Goal: Task Accomplishment & Management: Complete application form

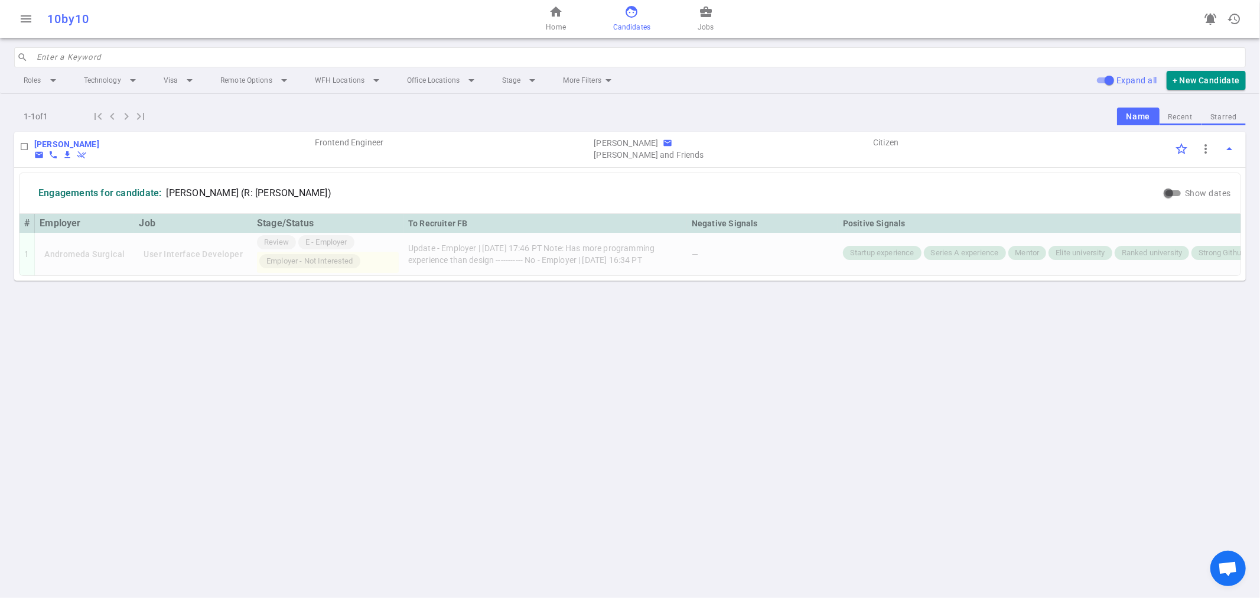
click at [625, 14] on span "face" at bounding box center [631, 12] width 14 height 14
click at [1208, 74] on button "+ New Candidate" at bounding box center [1205, 80] width 79 height 19
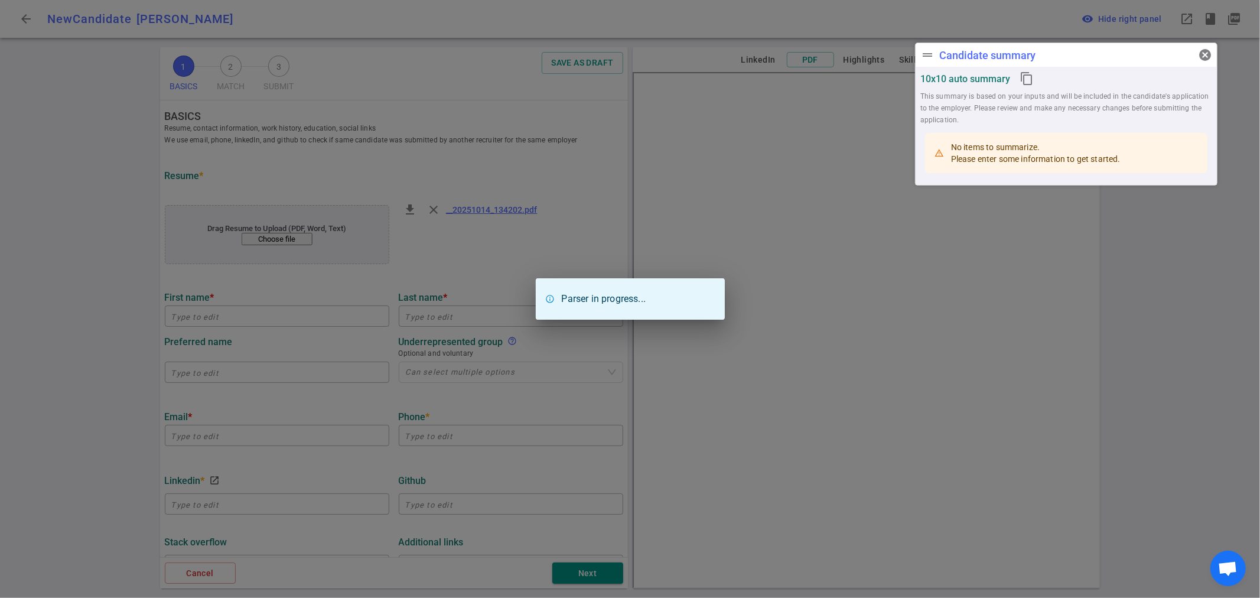
type input "Levente"
type input "[PERSON_NAME]"
type input "[EMAIL_ADDRESS][DOMAIN_NAME]"
type input "[URL][DOMAIN_NAME]"
type textarea "Founder AI Engineer"
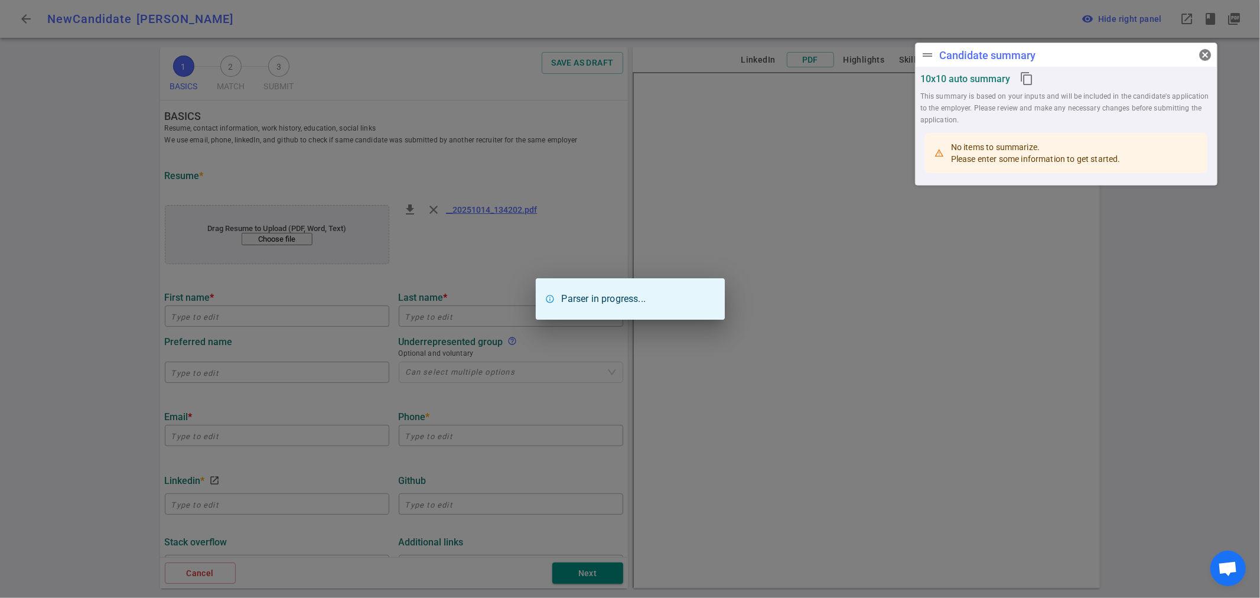
type input "4.8"
type input "[US_STATE][GEOGRAPHIC_DATA]"
type input "Computer Science"
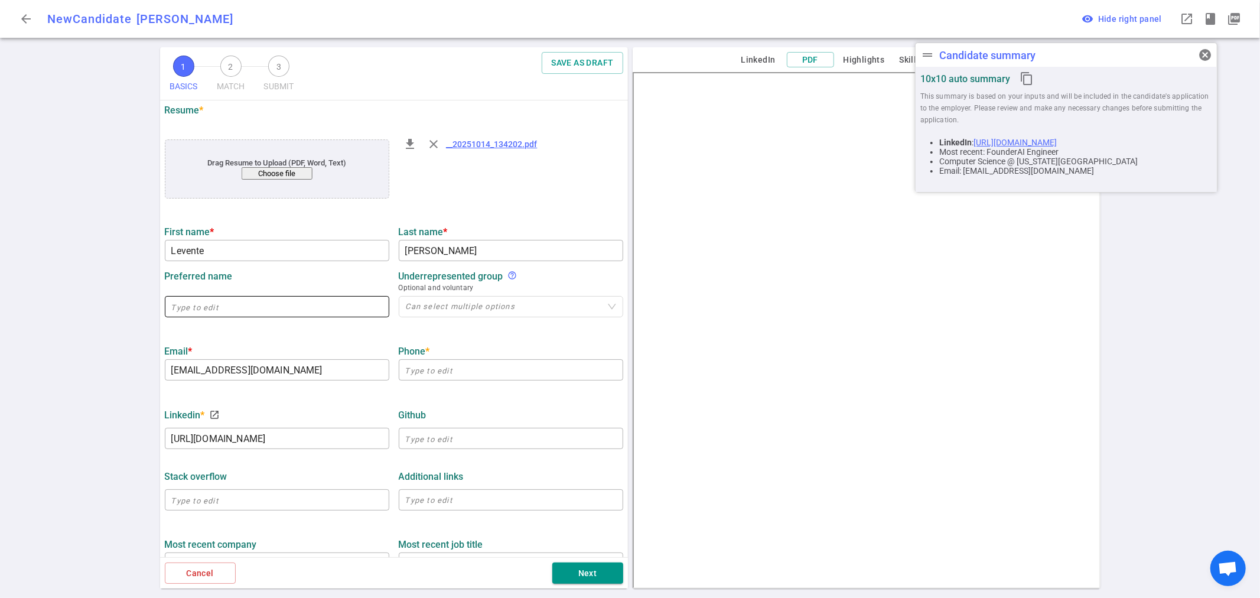
scroll to position [131, 0]
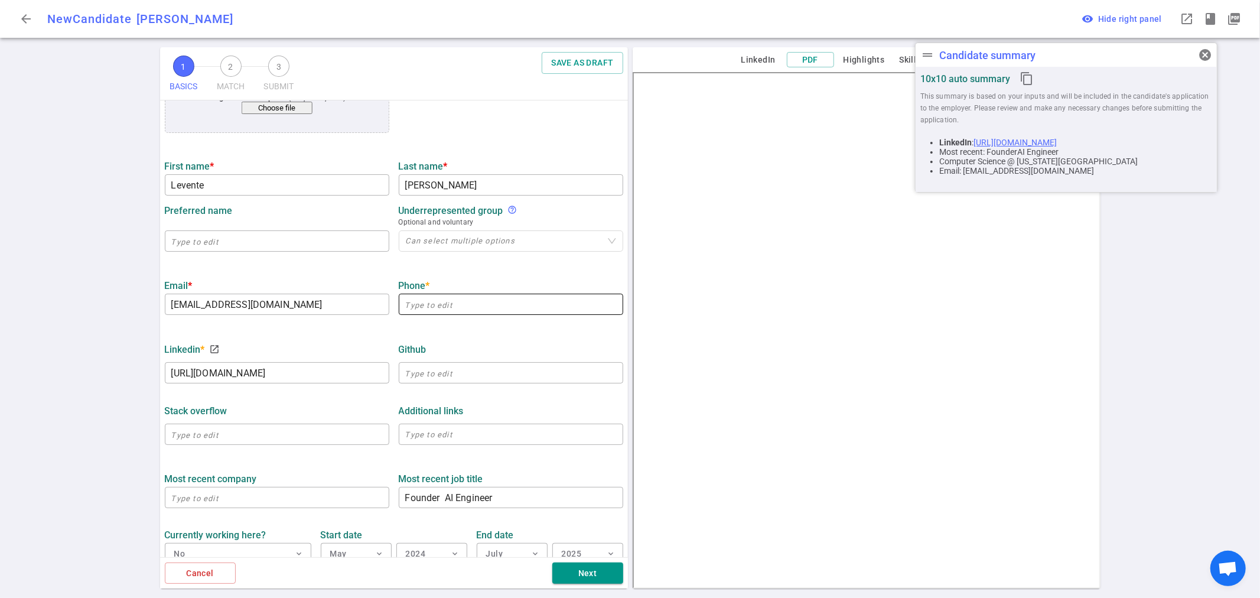
click at [437, 308] on input "text" at bounding box center [511, 304] width 224 height 19
click at [442, 305] on input "text" at bounding box center [511, 304] width 224 height 19
click at [1201, 51] on span "cancel" at bounding box center [1205, 55] width 14 height 14
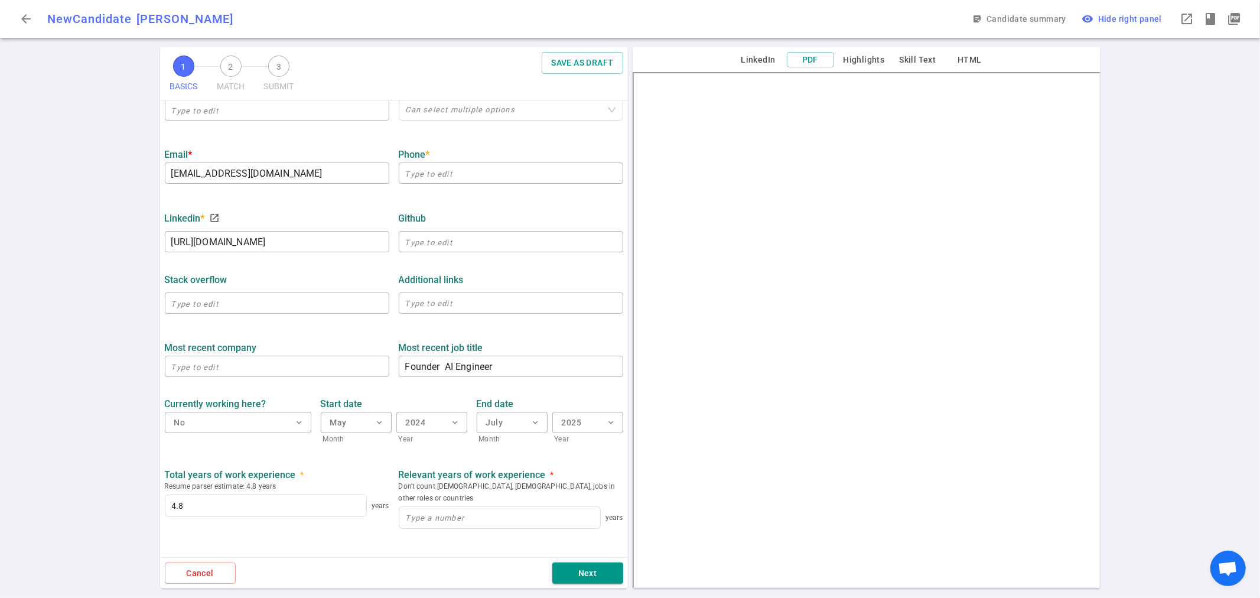
scroll to position [328, 0]
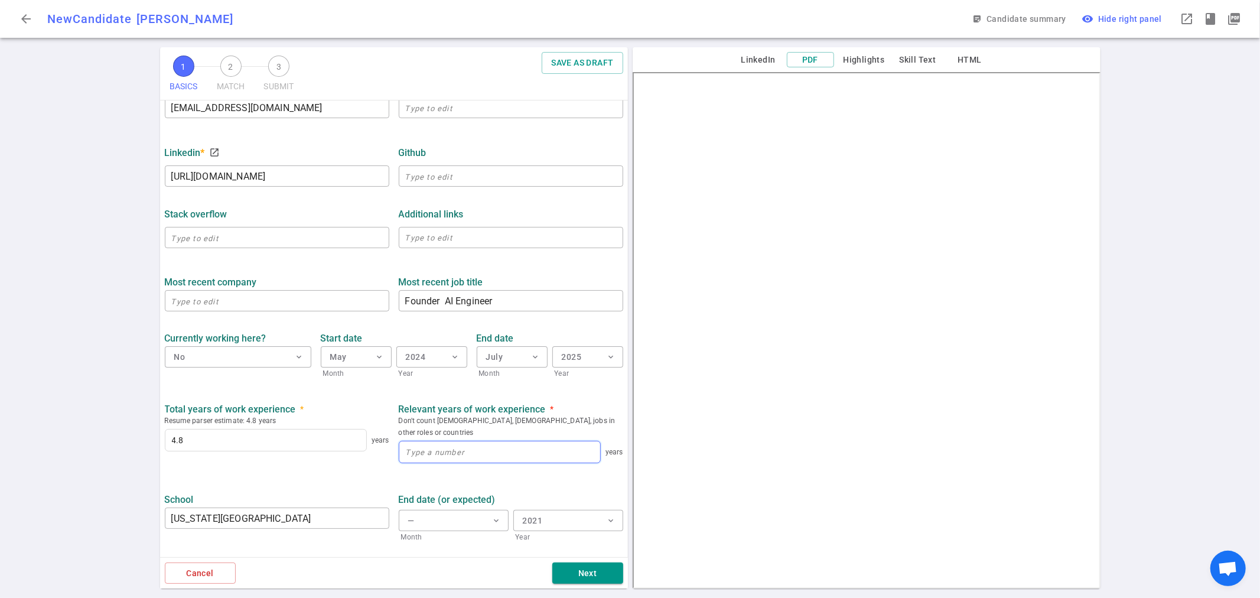
click at [449, 441] on input at bounding box center [499, 451] width 201 height 21
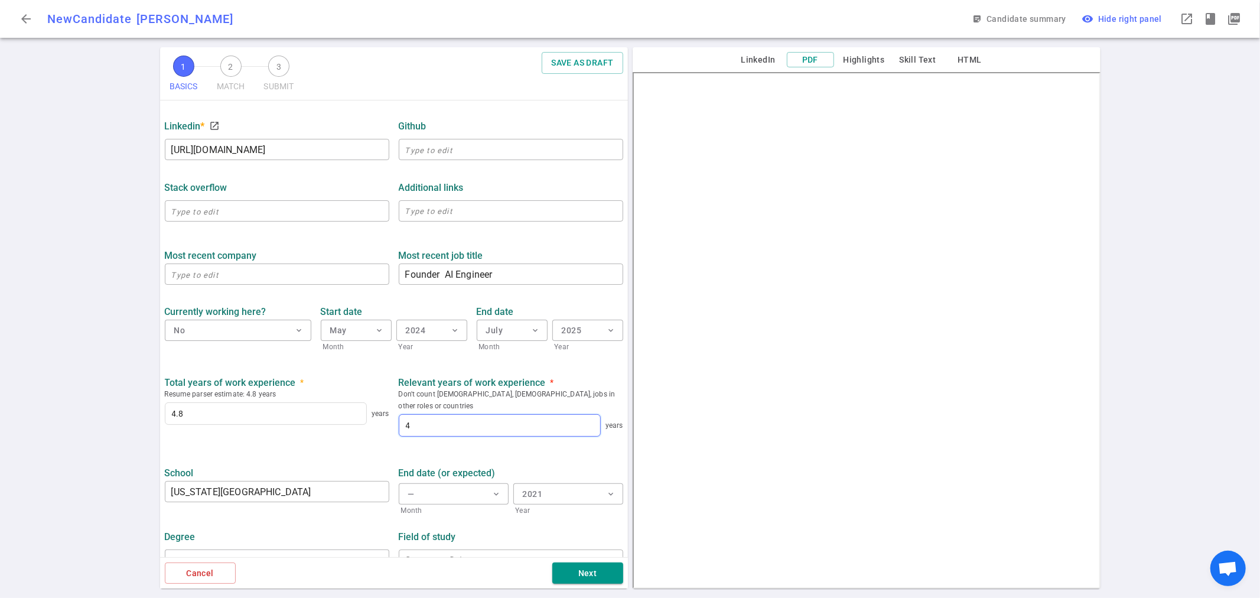
scroll to position [367, 0]
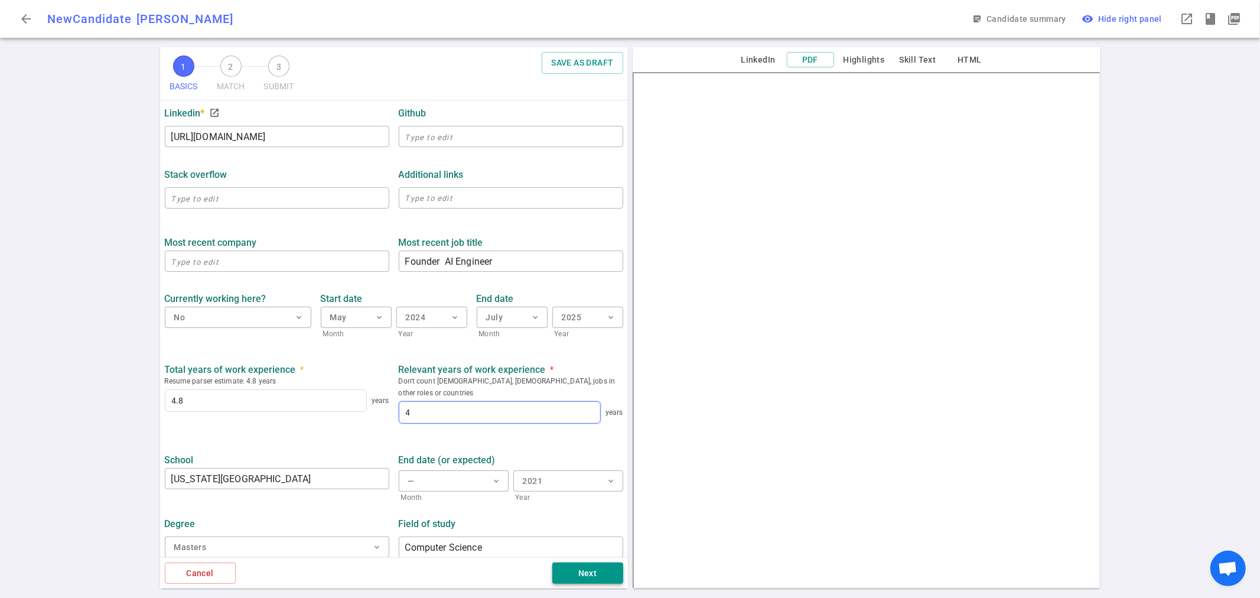
type input "4"
click at [592, 568] on button "Next" at bounding box center [587, 573] width 71 height 22
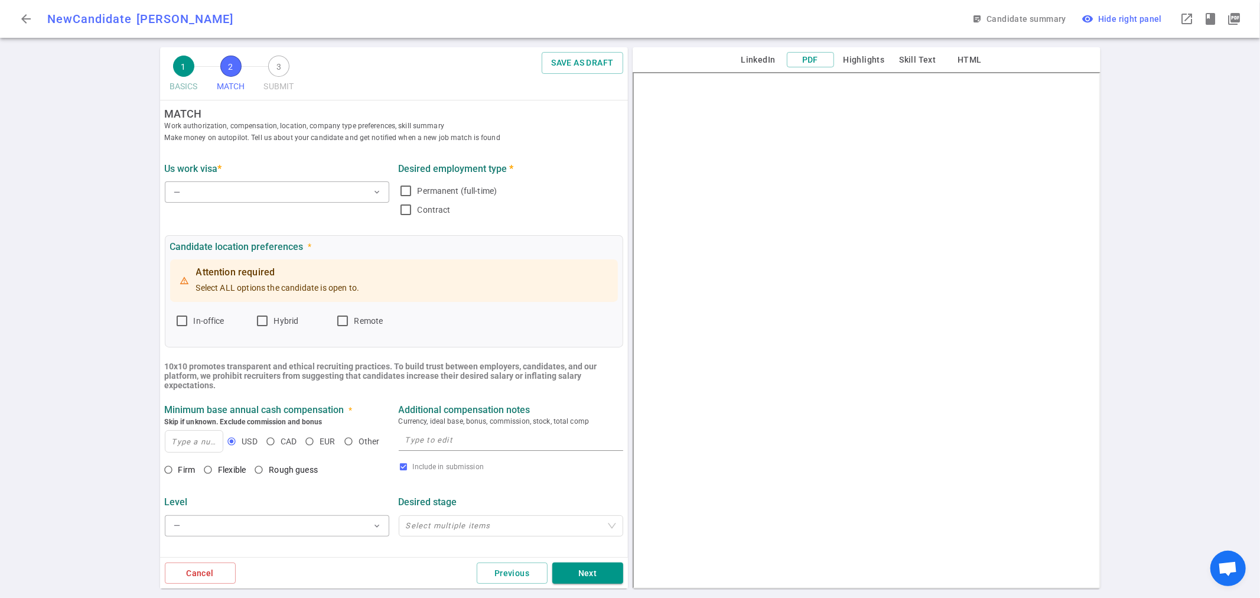
scroll to position [0, 0]
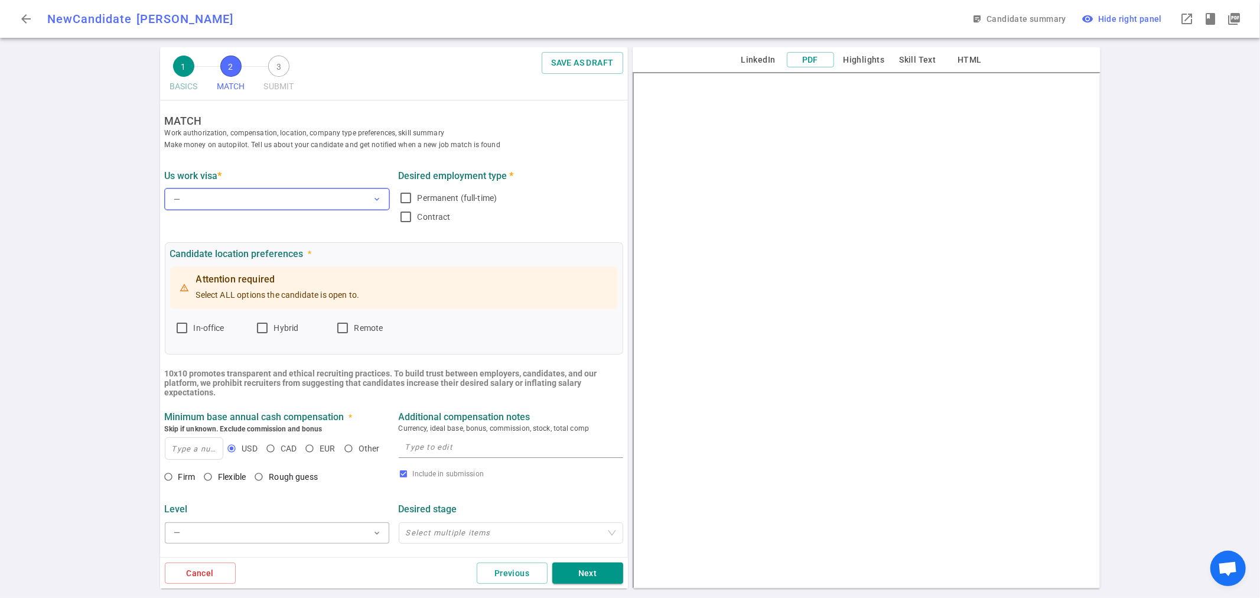
click at [264, 193] on button "— expand_more" at bounding box center [277, 198] width 224 height 21
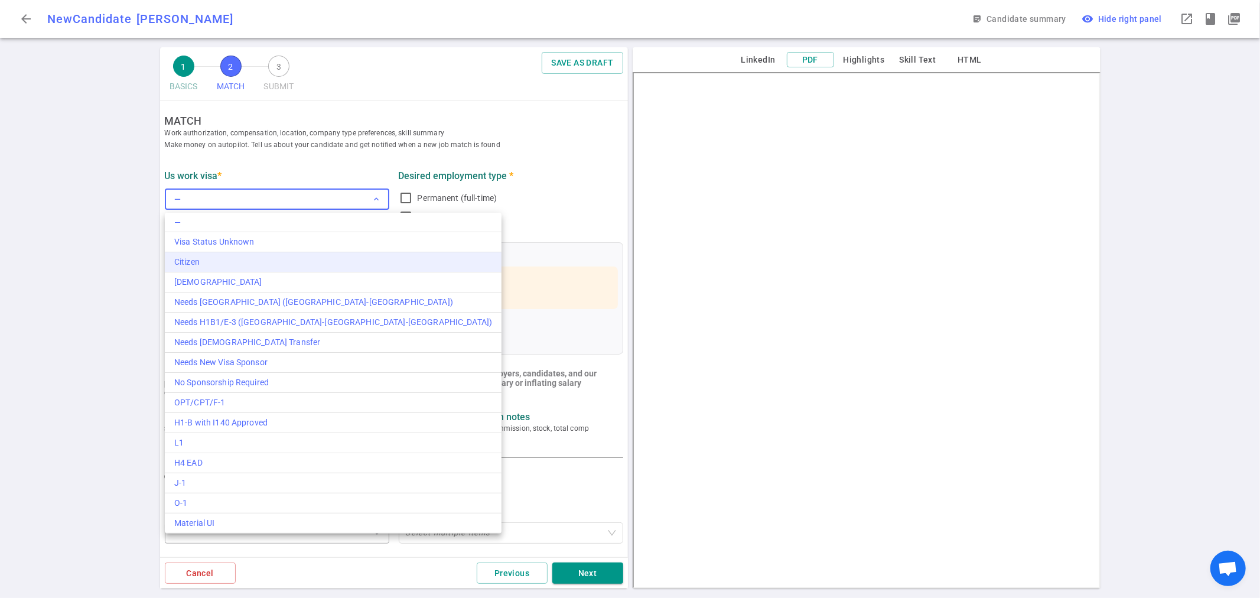
click at [322, 262] on div "Citizen" at bounding box center [333, 262] width 318 height 12
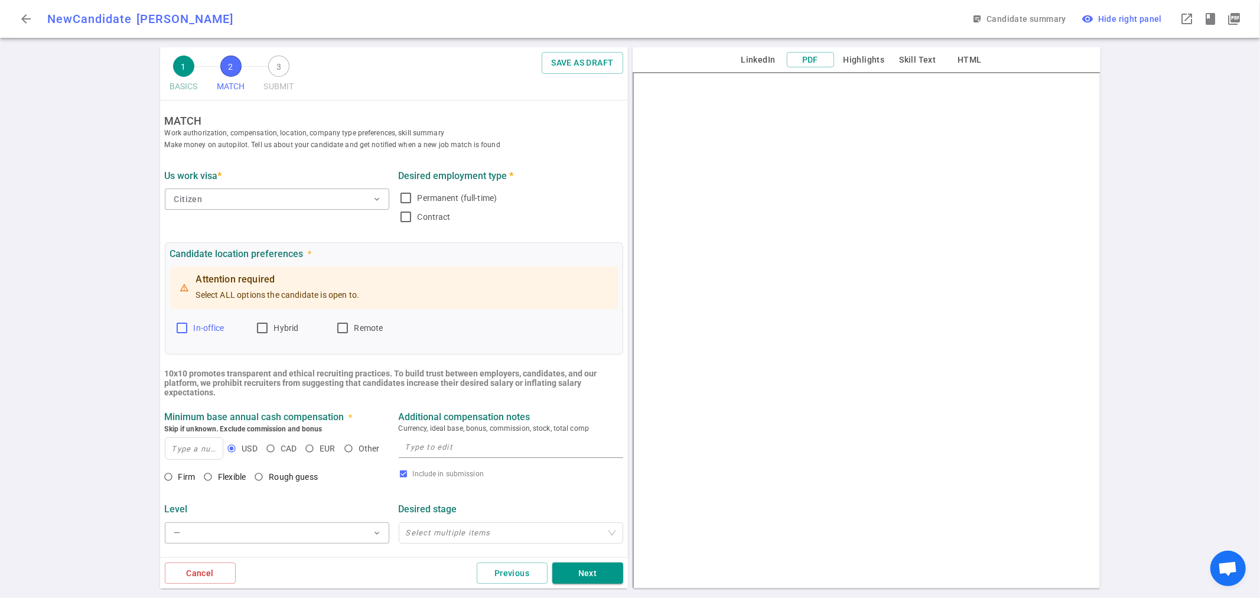
drag, startPoint x: 180, startPoint y: 326, endPoint x: 226, endPoint y: 326, distance: 46.7
click at [184, 326] on input "In-office" at bounding box center [182, 328] width 14 height 14
checkbox input "true"
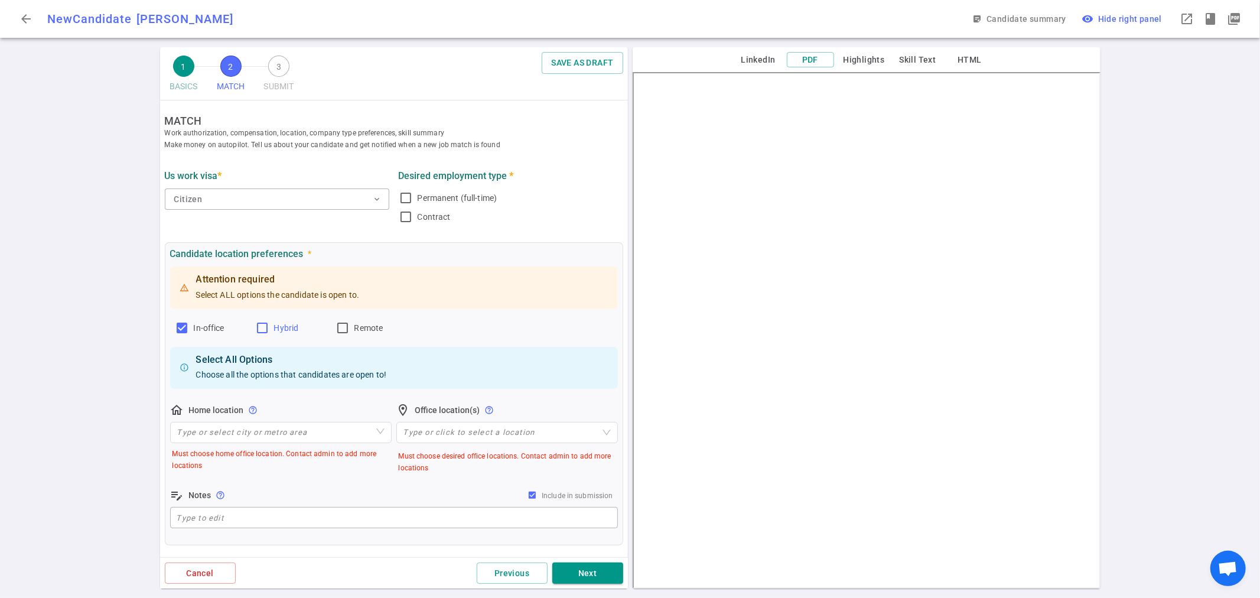
drag, startPoint x: 270, startPoint y: 326, endPoint x: 264, endPoint y: 327, distance: 5.9
click at [270, 327] on label "Hybrid" at bounding box center [290, 327] width 71 height 19
click at [269, 327] on input "Hybrid" at bounding box center [262, 328] width 14 height 14
checkbox input "true"
click at [343, 327] on input "Remote" at bounding box center [342, 328] width 14 height 14
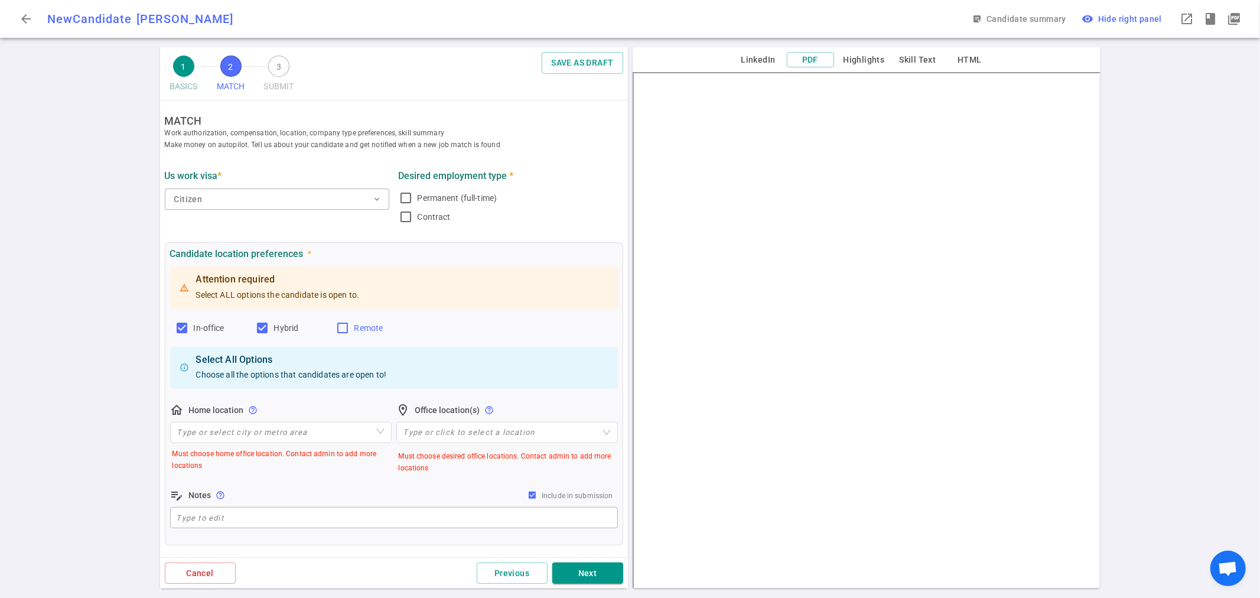
checkbox input "true"
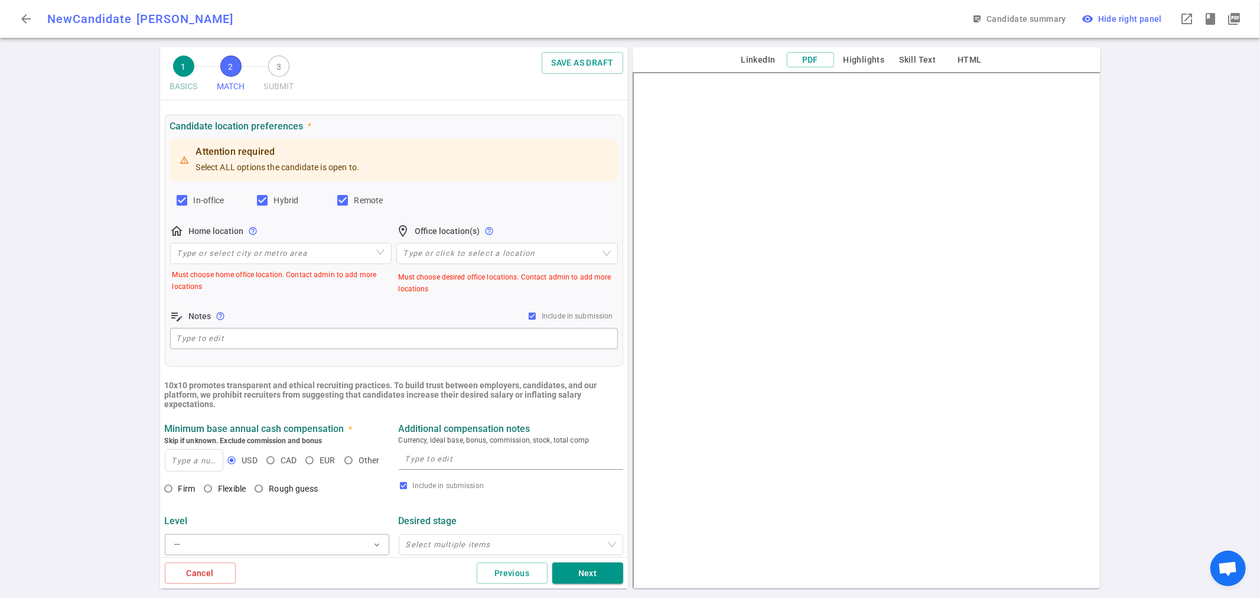
scroll to position [131, 0]
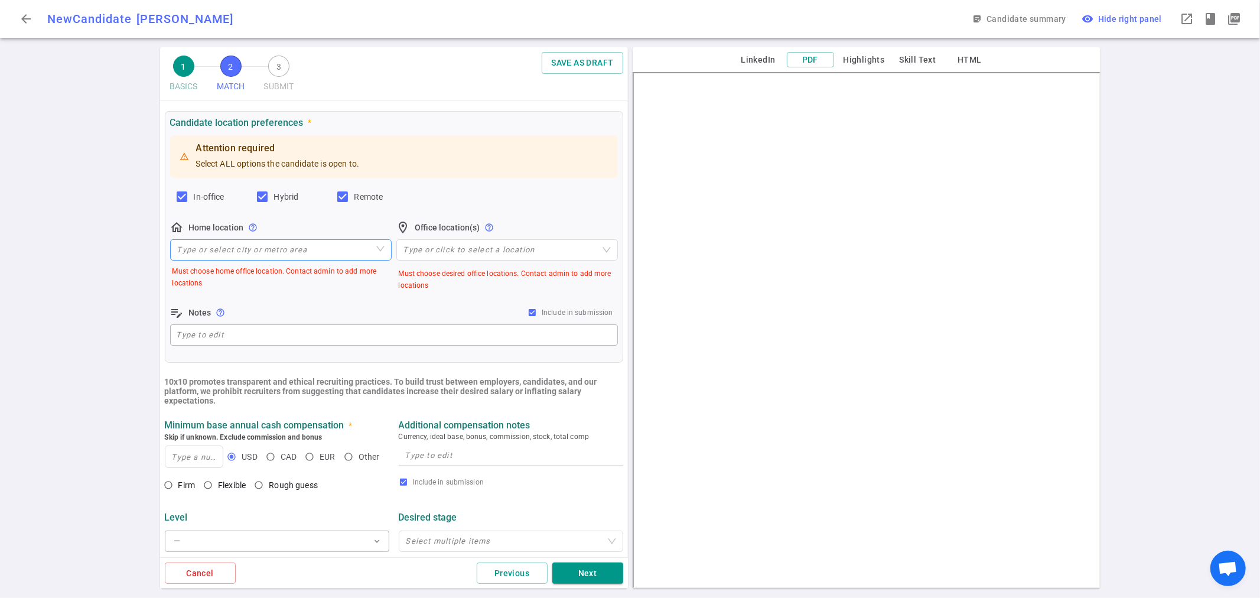
click at [310, 253] on input "search" at bounding box center [280, 250] width 207 height 20
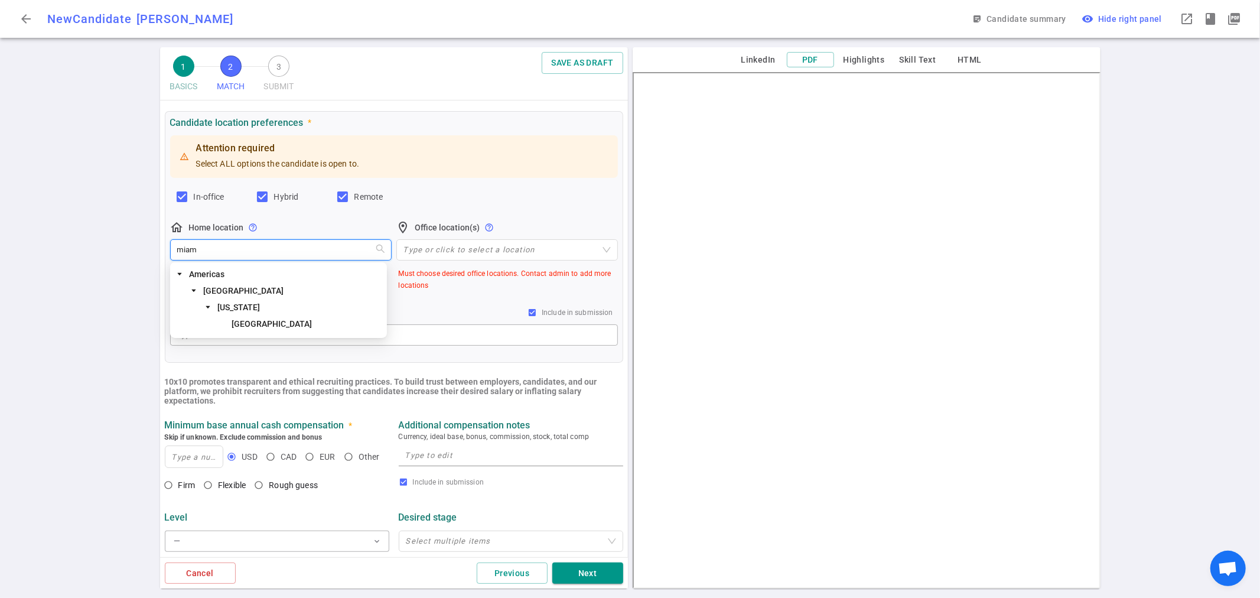
type input "[GEOGRAPHIC_DATA]"
click at [265, 329] on span "[GEOGRAPHIC_DATA]" at bounding box center [306, 324] width 155 height 14
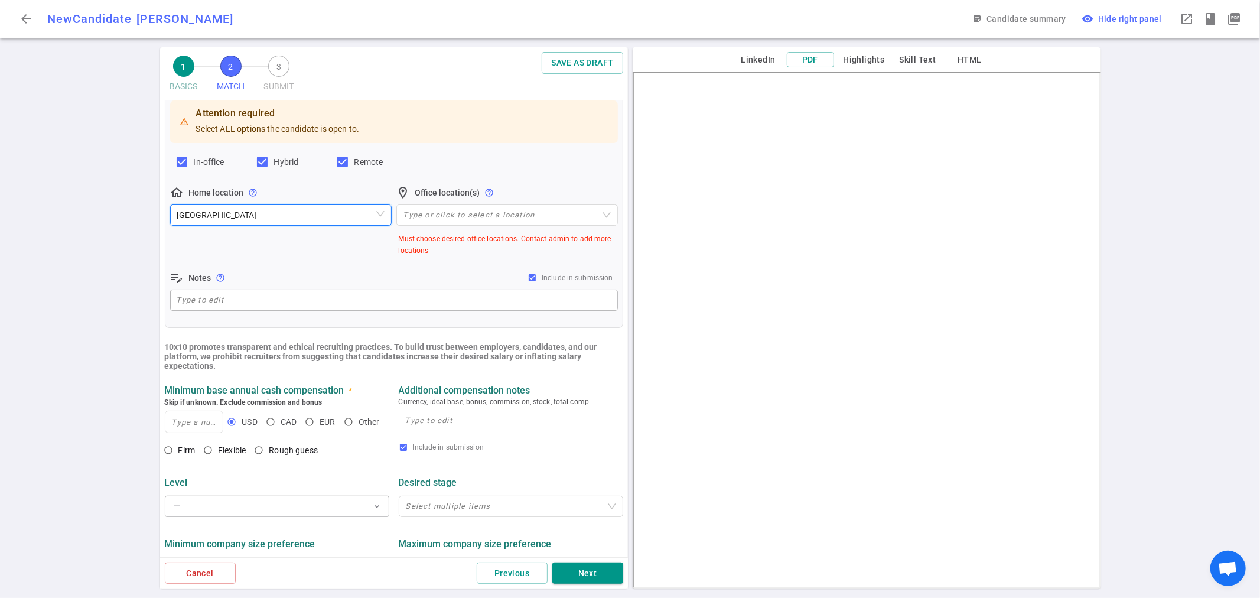
scroll to position [197, 0]
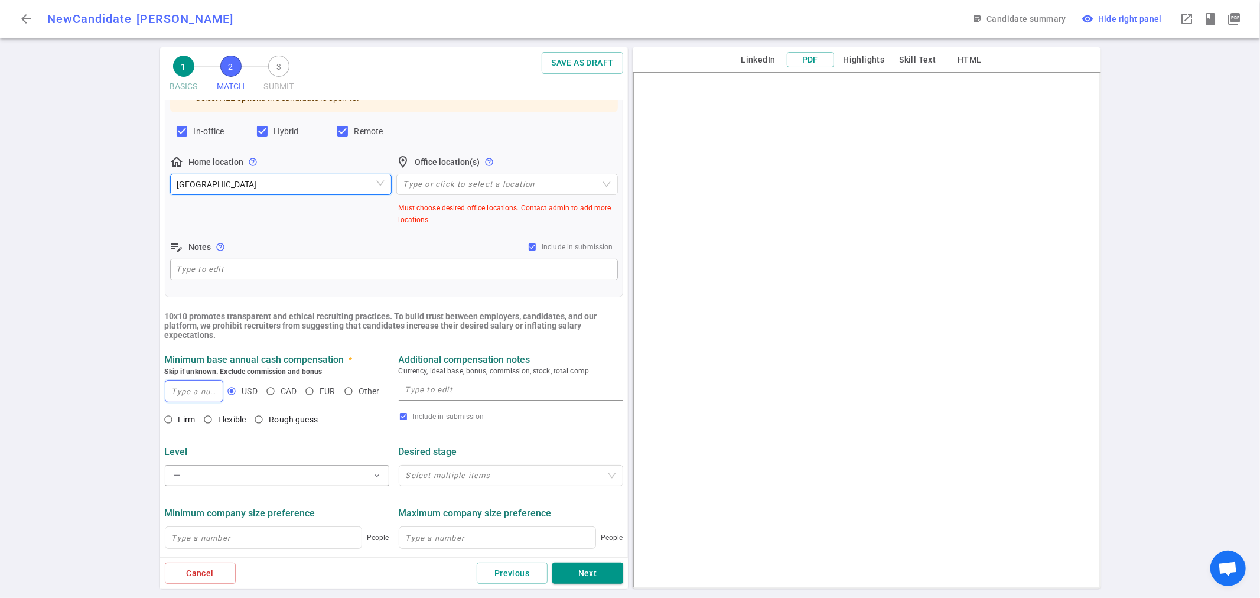
click at [196, 396] on input at bounding box center [194, 390] width 58 height 21
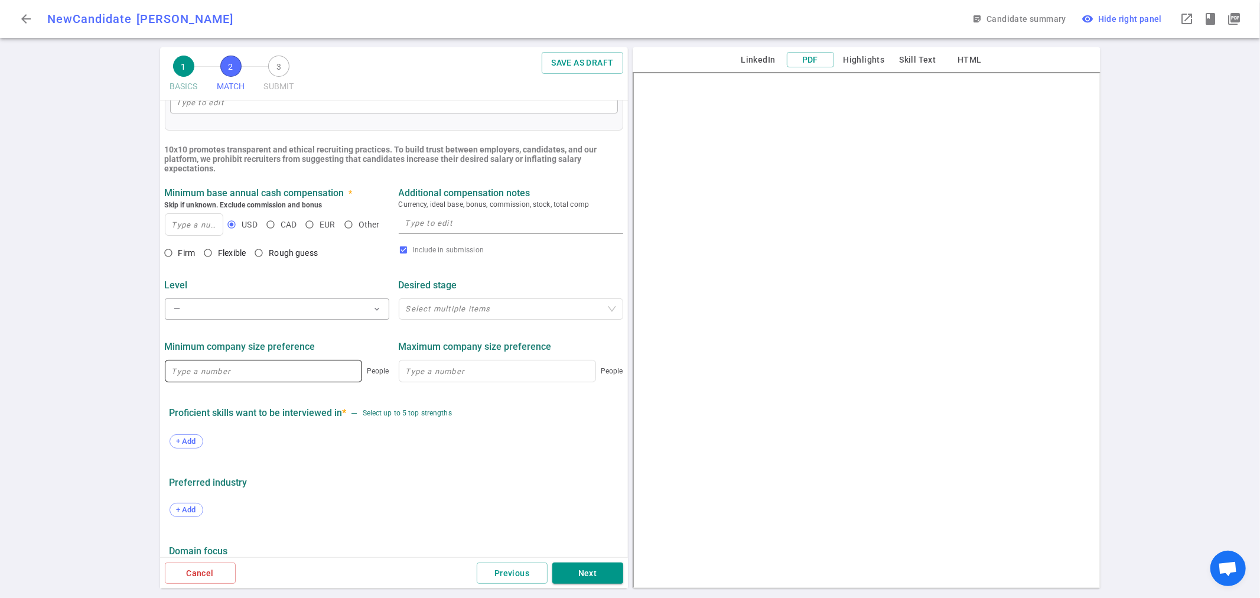
scroll to position [341, 0]
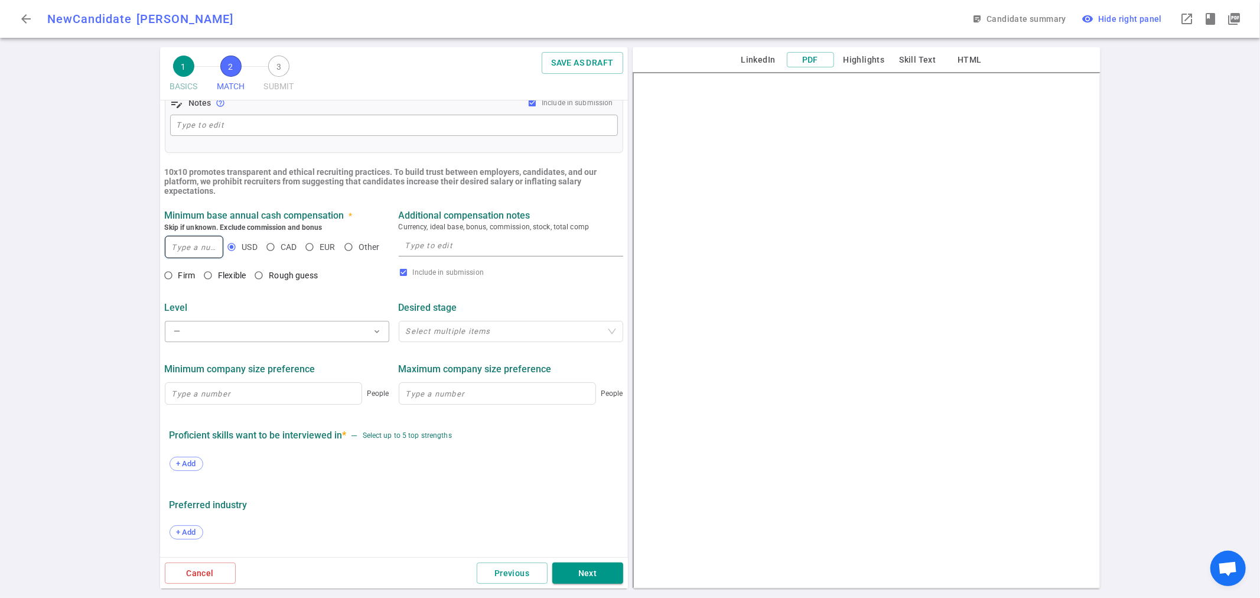
click at [201, 241] on input at bounding box center [194, 246] width 58 height 21
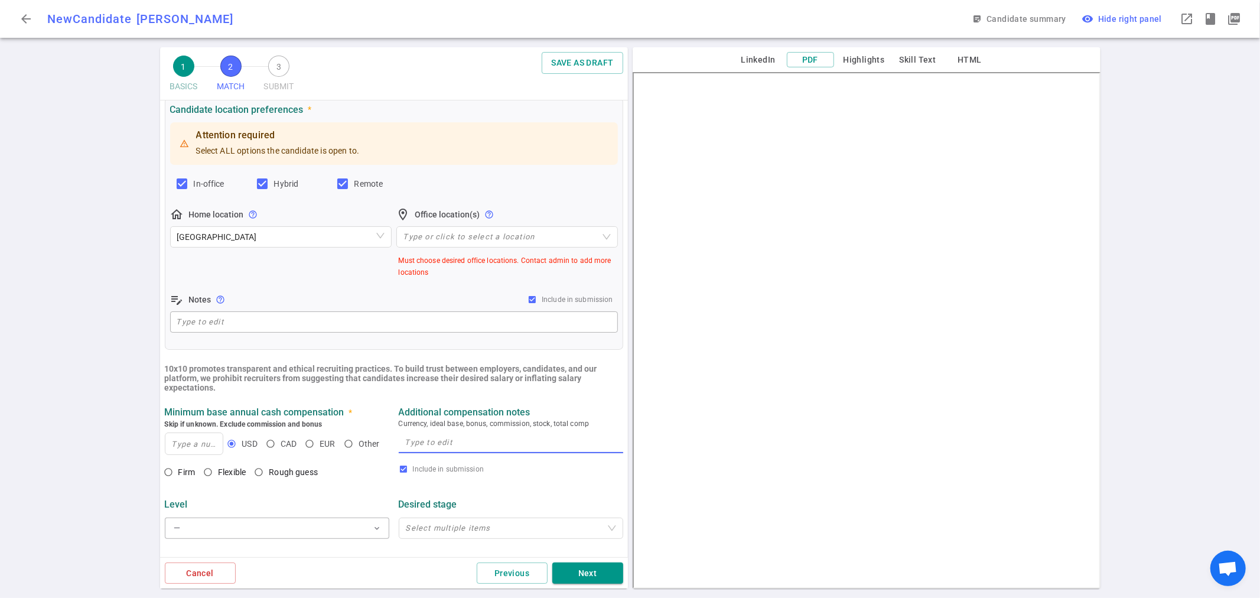
click at [451, 439] on textarea at bounding box center [510, 442] width 211 height 14
type textarea "open and within range"
click at [211, 471] on input "Flexible" at bounding box center [208, 472] width 20 height 20
radio input "true"
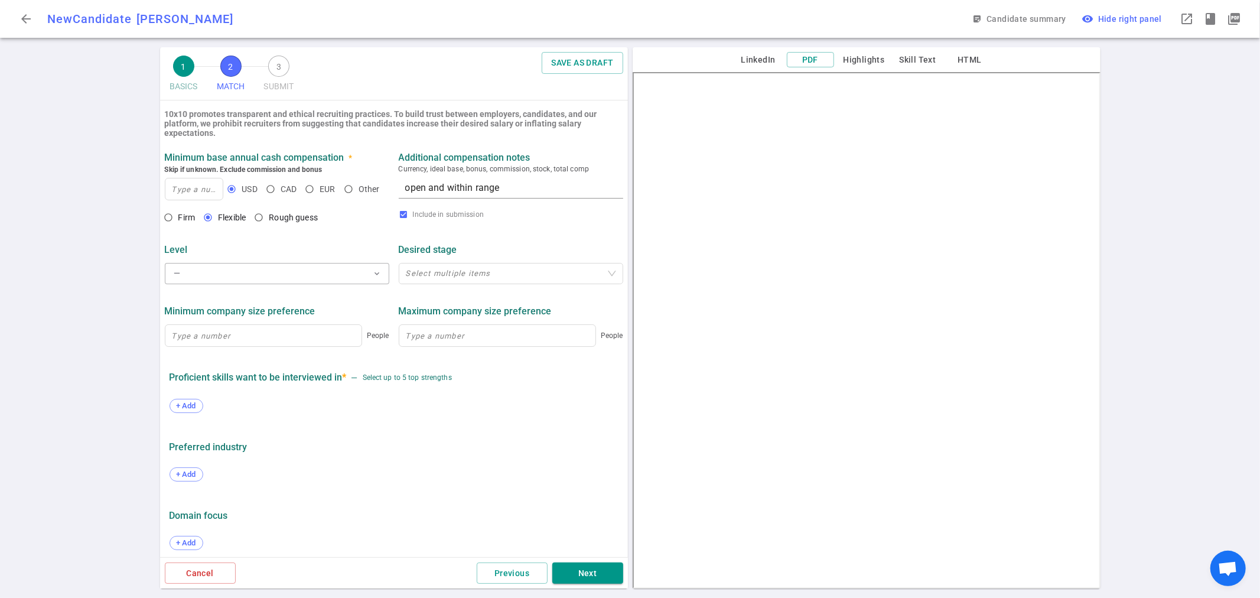
scroll to position [406, 0]
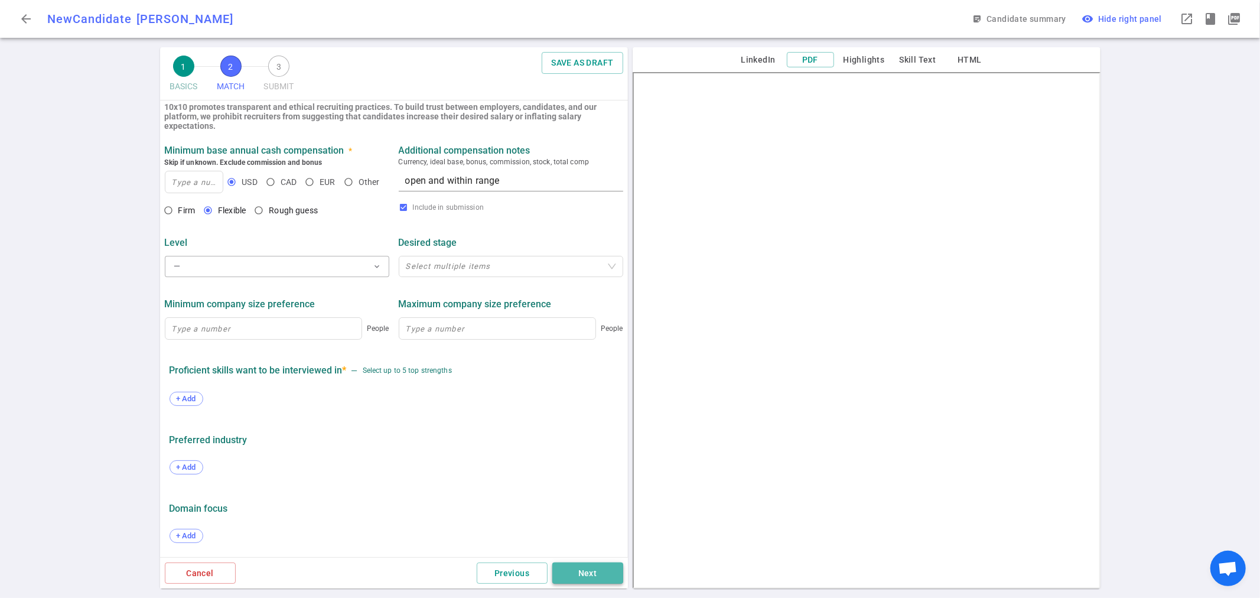
click at [592, 574] on button "Next" at bounding box center [587, 573] width 71 height 22
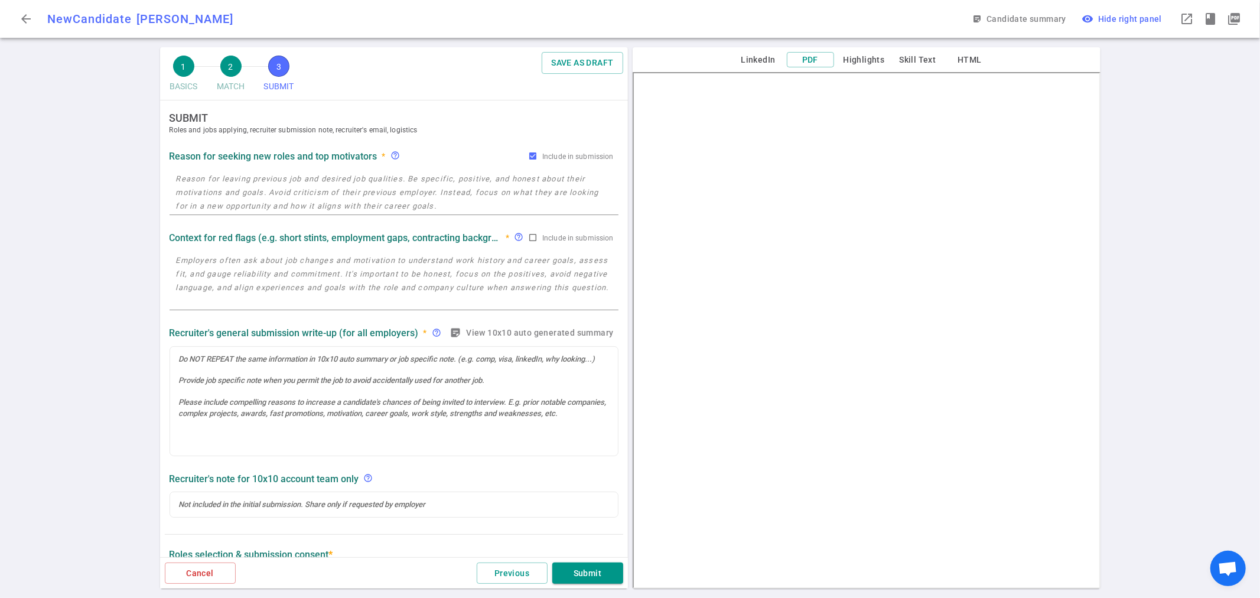
scroll to position [0, 0]
click at [263, 374] on div at bounding box center [394, 404] width 448 height 109
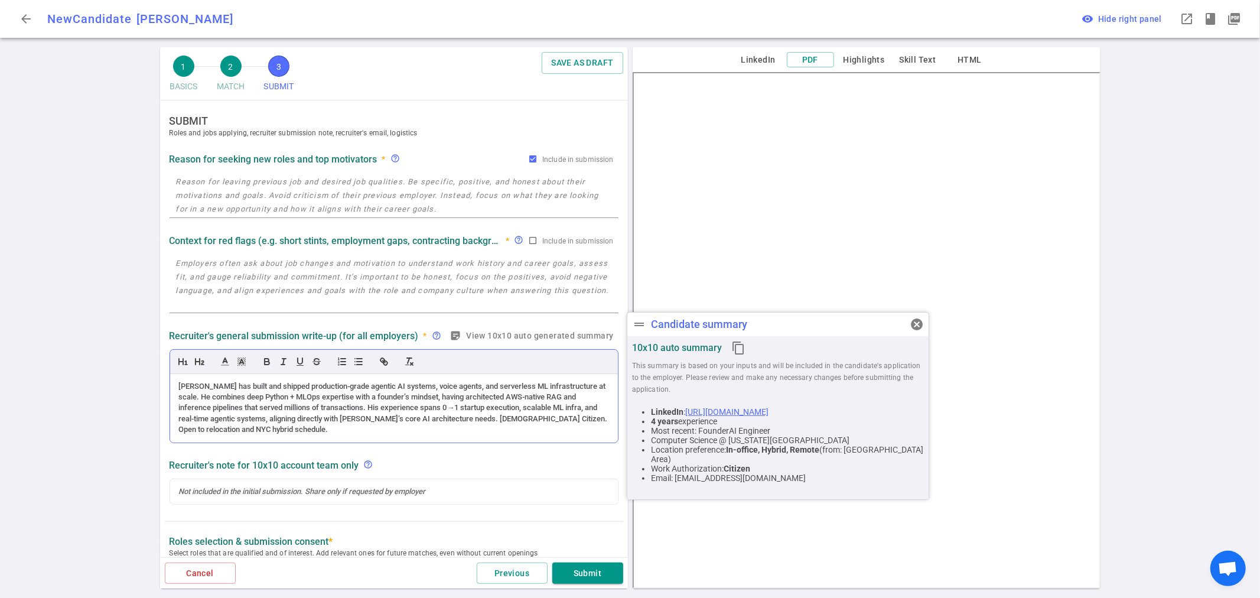
click at [304, 410] on div "[PERSON_NAME] has built and shipped production-grade agentic AI systems, voice …" at bounding box center [394, 408] width 430 height 54
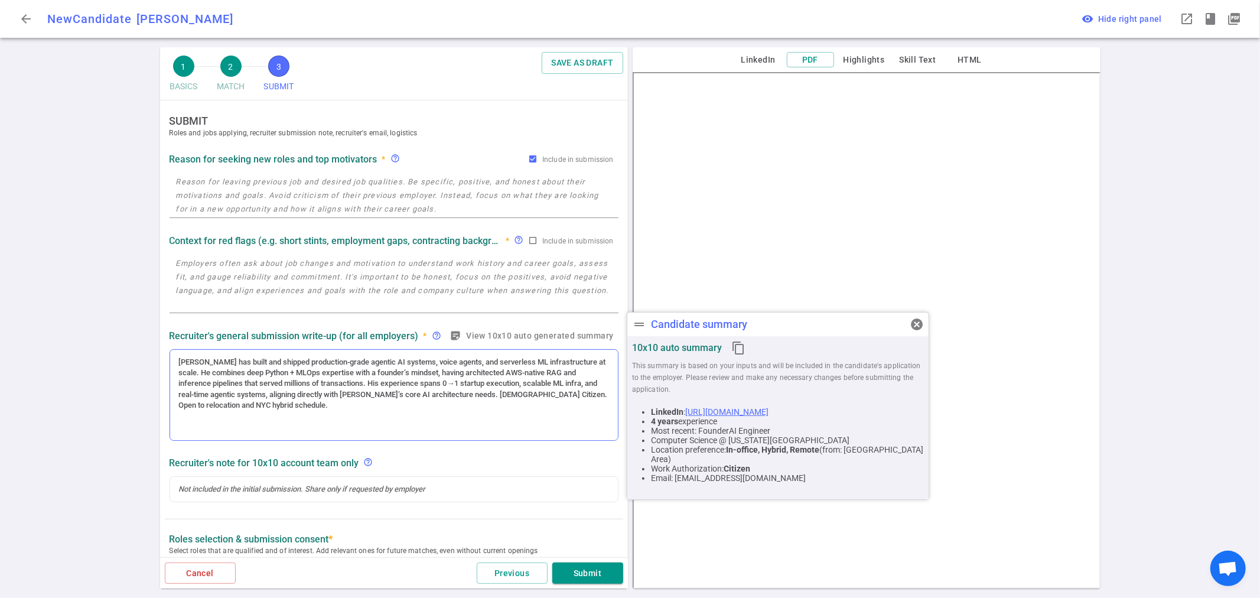
click at [194, 428] on div "[PERSON_NAME] has built and shipped production-grade agentic AI systems, voice …" at bounding box center [394, 395] width 448 height 90
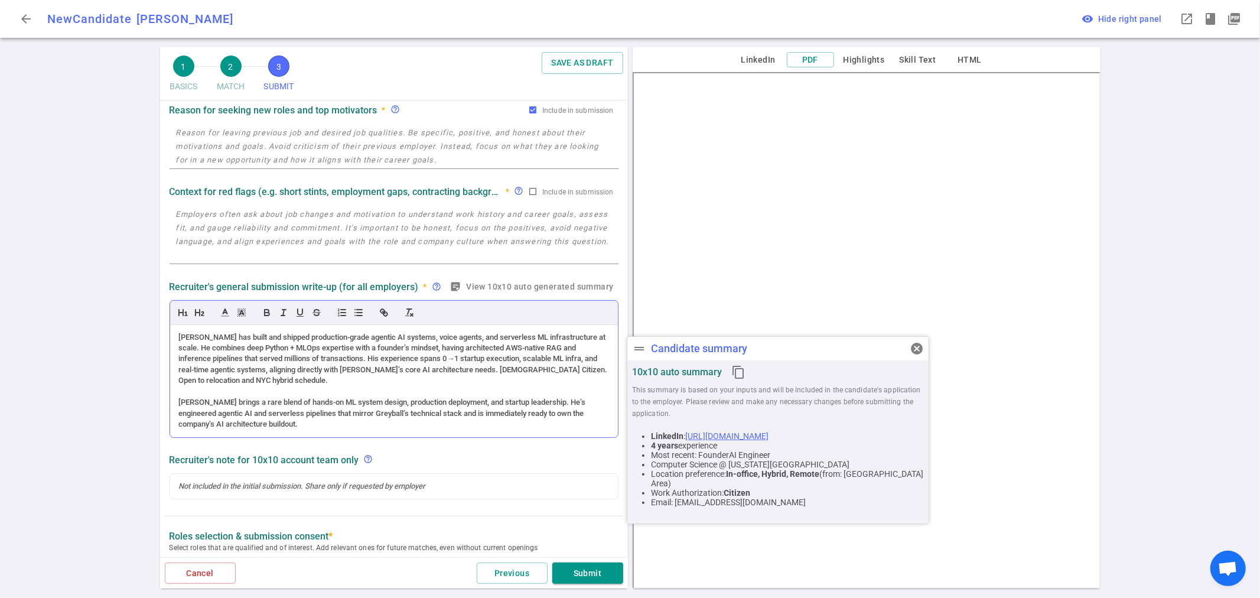
scroll to position [131, 0]
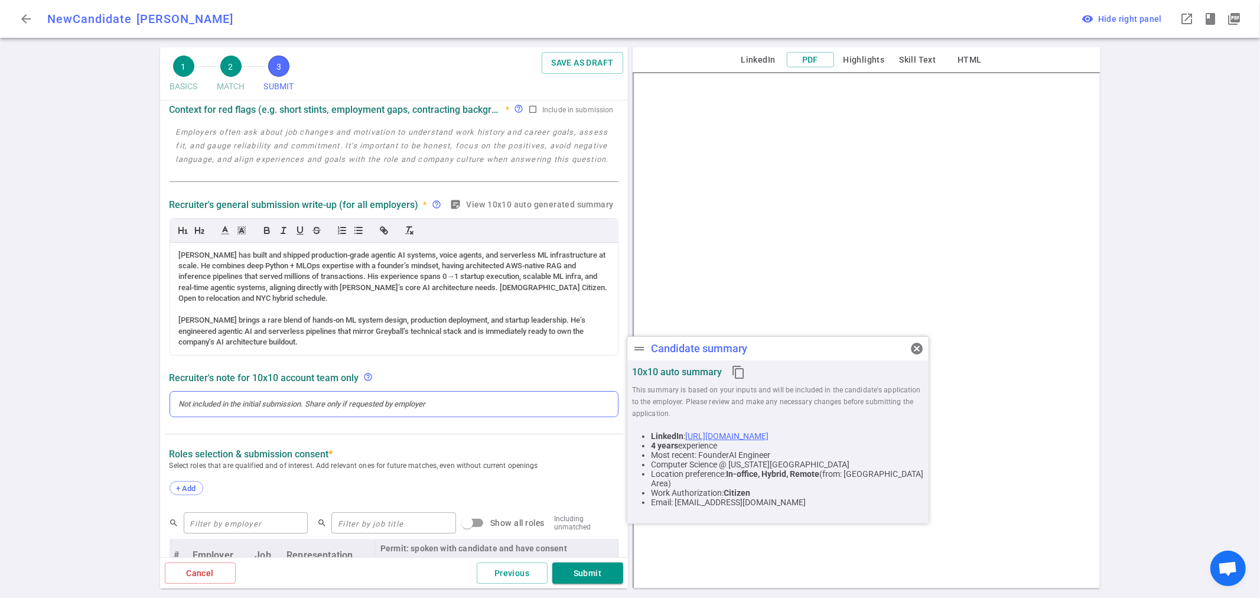
click at [435, 408] on div at bounding box center [394, 404] width 430 height 11
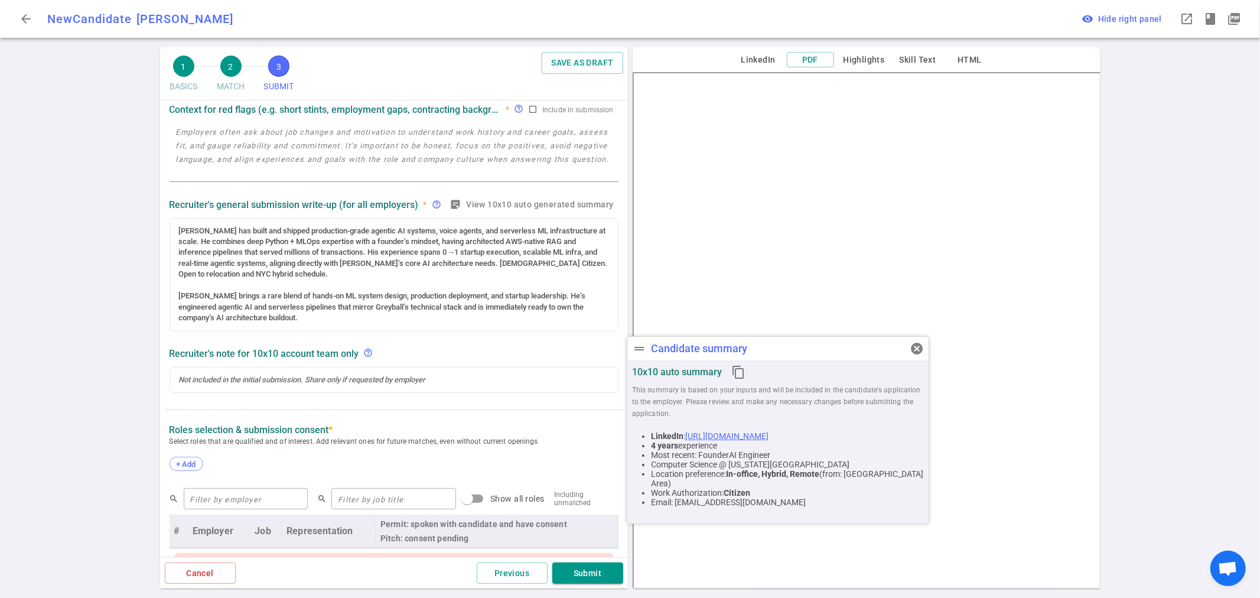
scroll to position [107, 0]
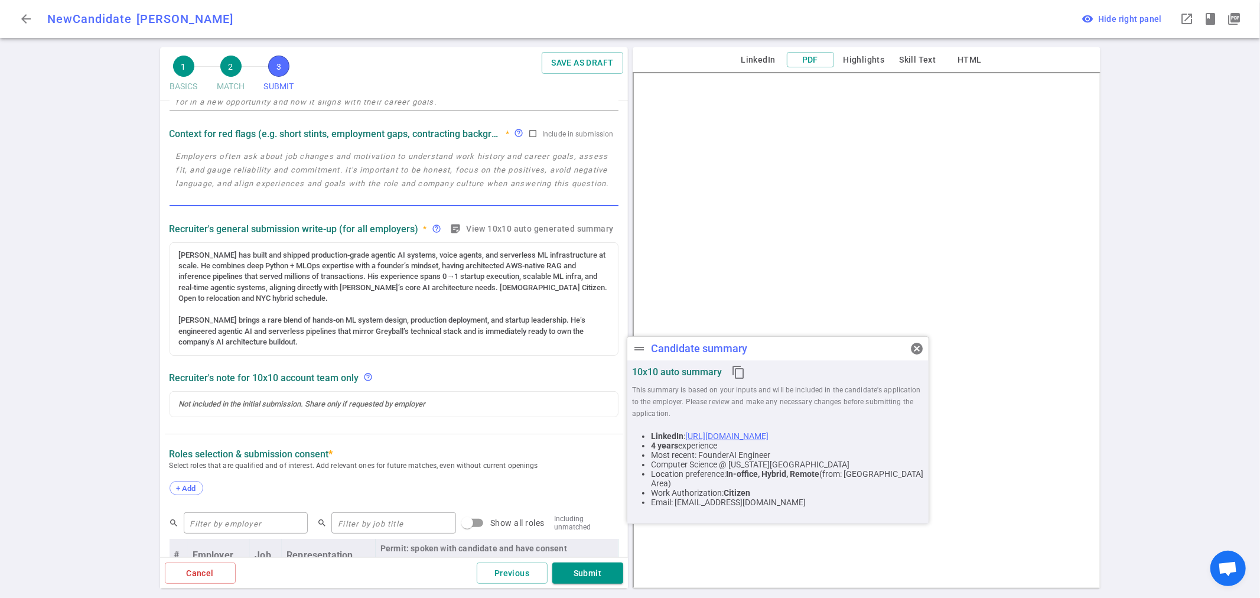
click at [266, 168] on textarea at bounding box center [394, 176] width 436 height 54
paste textarea "[PERSON_NAME] is a production-proven ML engineer and founder with clear hands-o…"
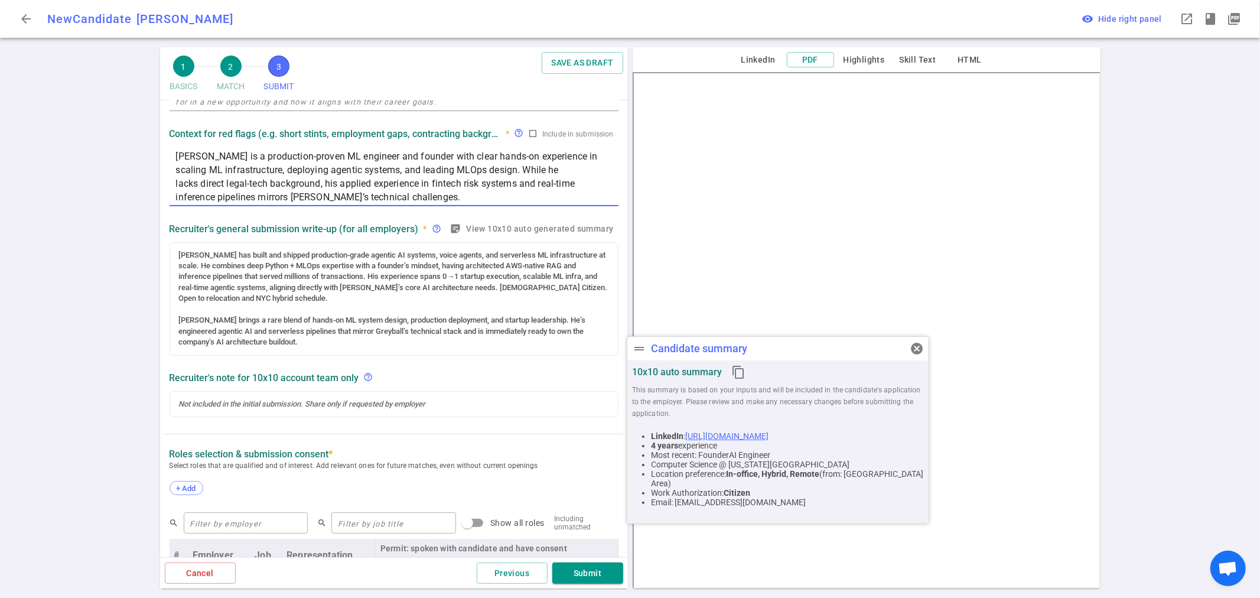
type textarea "[PERSON_NAME] is a production-proven ML engineer and founder with clear hands-o…"
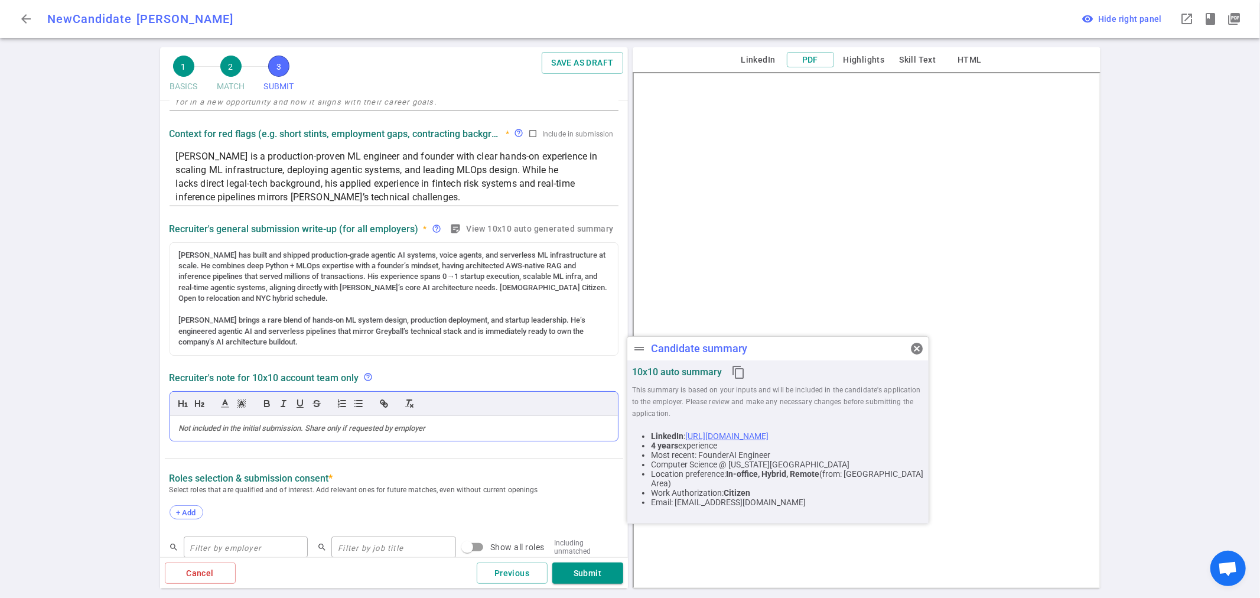
click at [215, 423] on div at bounding box center [394, 428] width 430 height 11
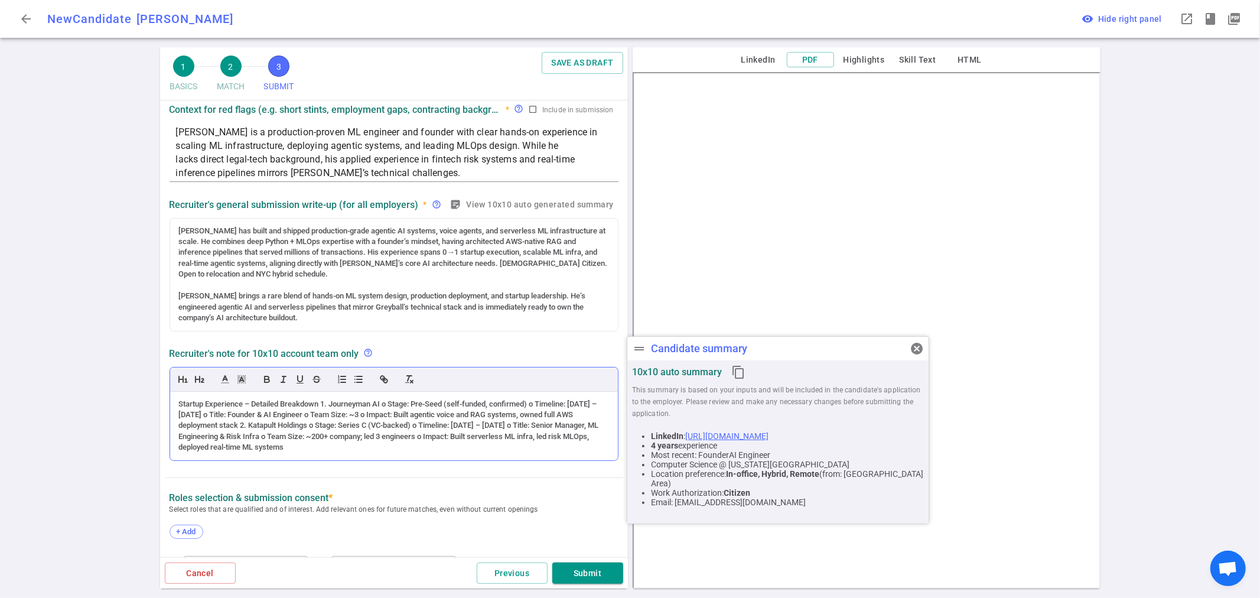
drag, startPoint x: 175, startPoint y: 402, endPoint x: 429, endPoint y: 455, distance: 259.0
click at [429, 455] on div "Startup Experience – Detailed Breakdown 1. Journeyman AI o Stage: Pre-Seed (sel…" at bounding box center [394, 426] width 448 height 69
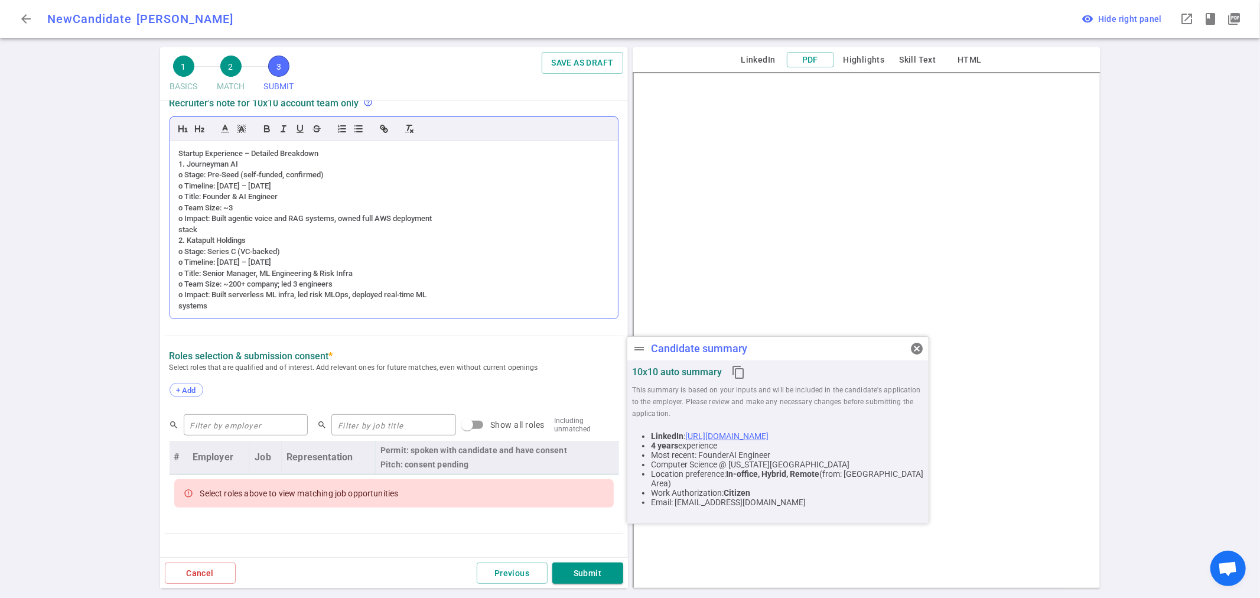
scroll to position [393, 0]
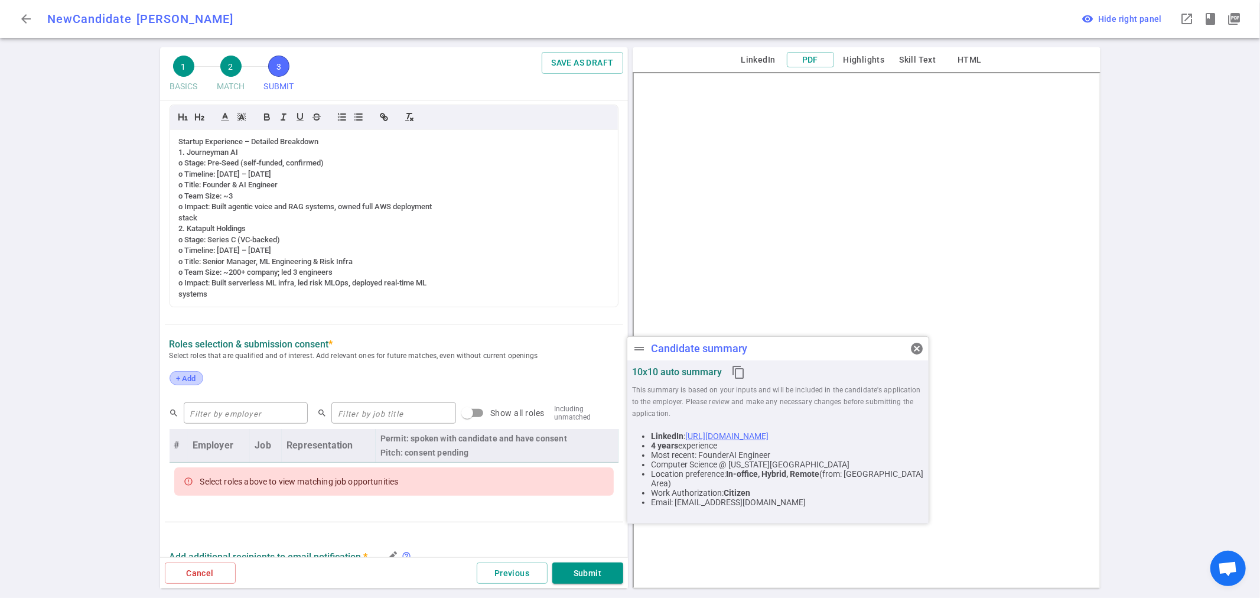
drag, startPoint x: 187, startPoint y: 380, endPoint x: 1166, endPoint y: 282, distance: 984.7
click at [188, 380] on div "SUBMIT Roles and jobs applying, recruiter submission note, recruiter's email, l…" at bounding box center [394, 240] width 468 height 1067
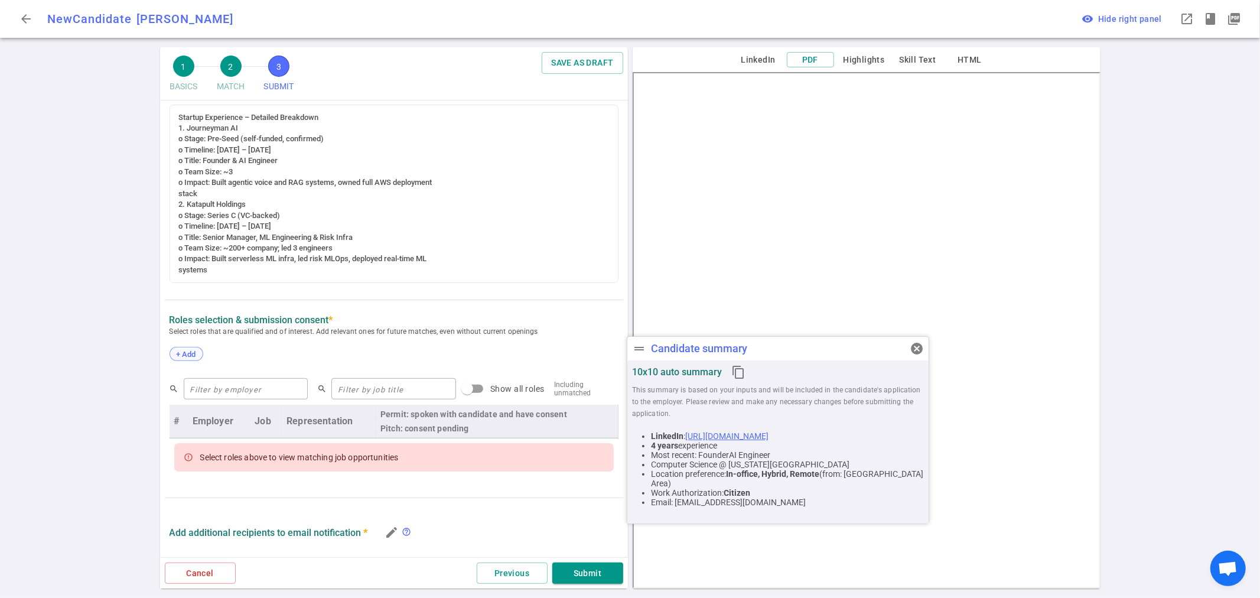
click at [183, 354] on span "+ Add" at bounding box center [186, 354] width 28 height 9
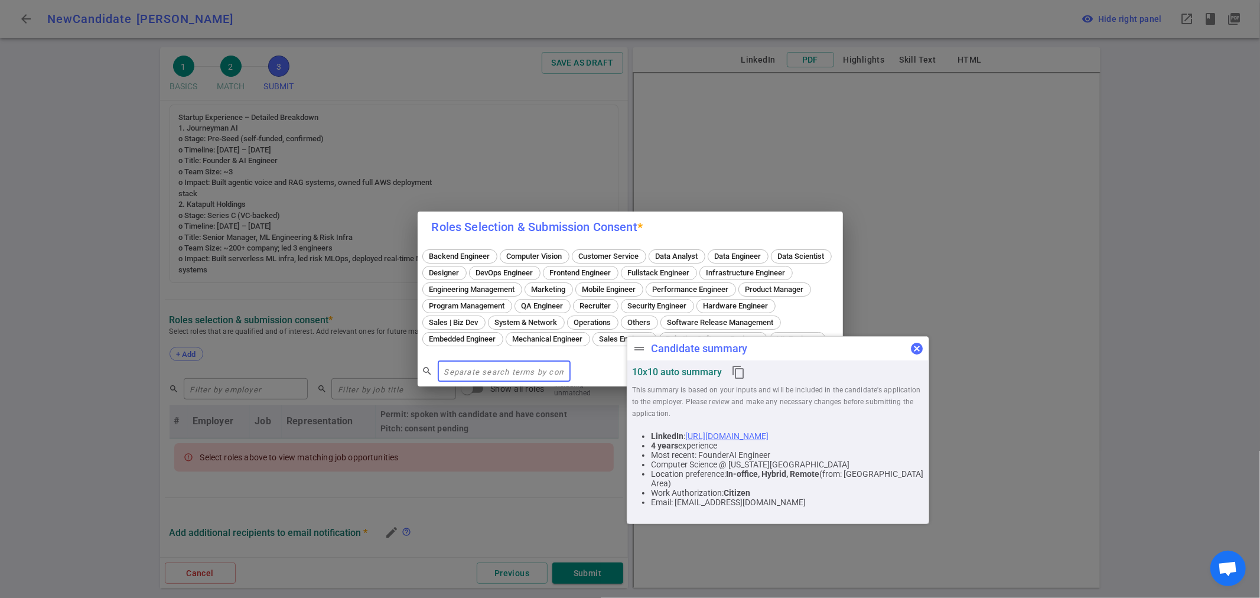
click at [917, 352] on span "cancel" at bounding box center [917, 348] width 14 height 14
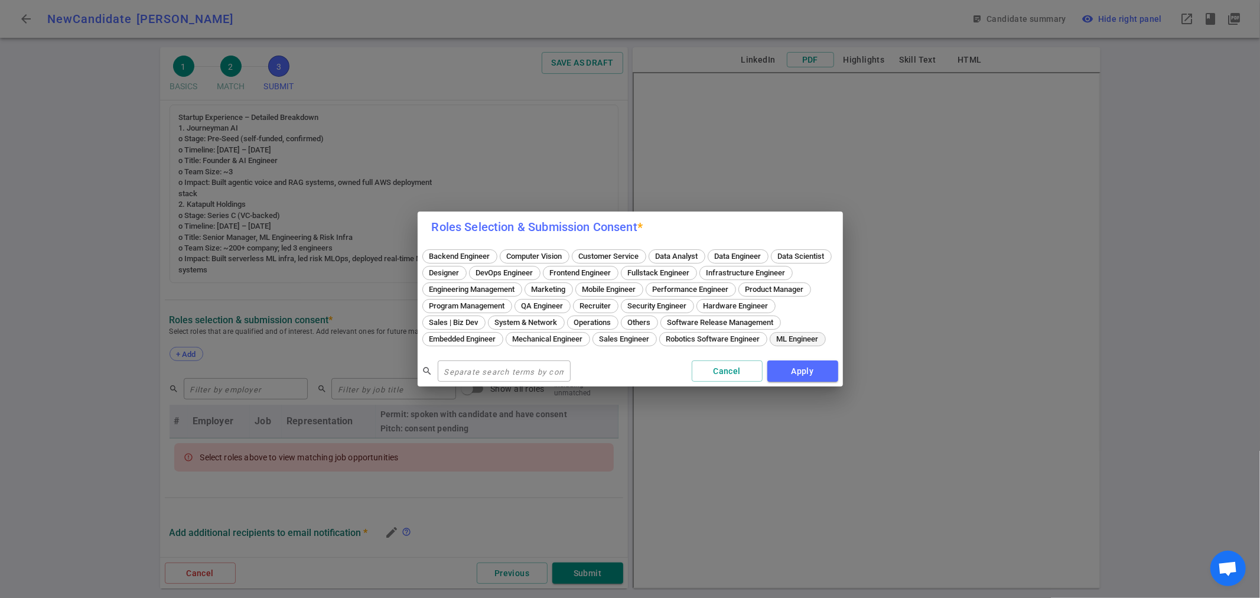
click at [770, 346] on div "ML Engineer" at bounding box center [798, 339] width 56 height 14
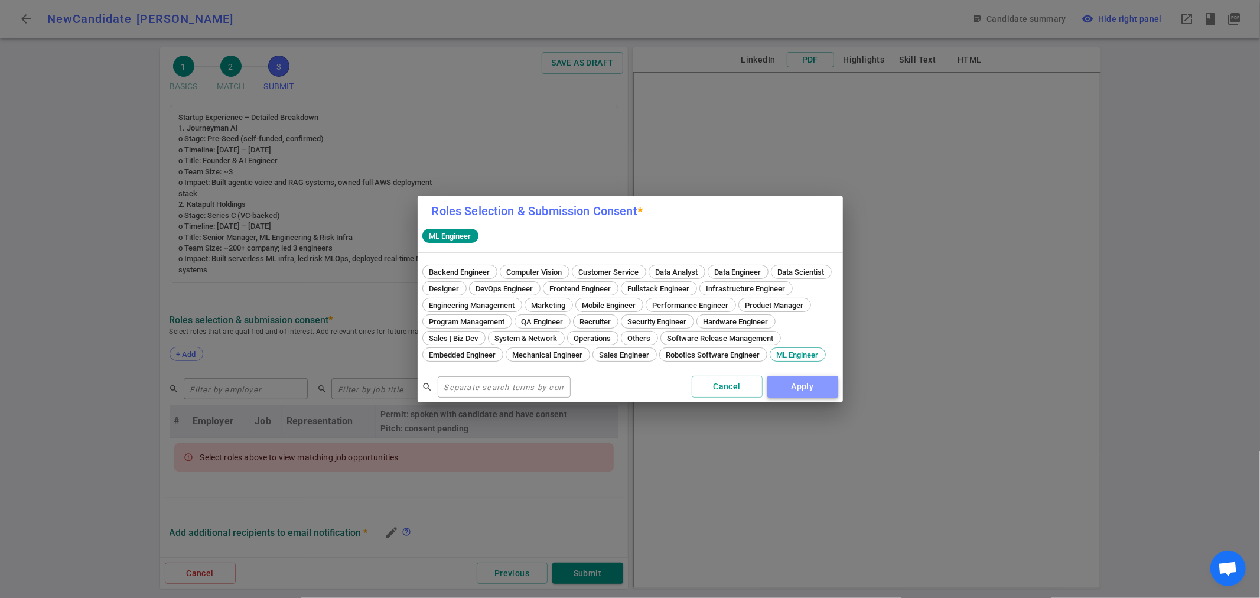
click at [794, 394] on button "Apply" at bounding box center [802, 387] width 71 height 22
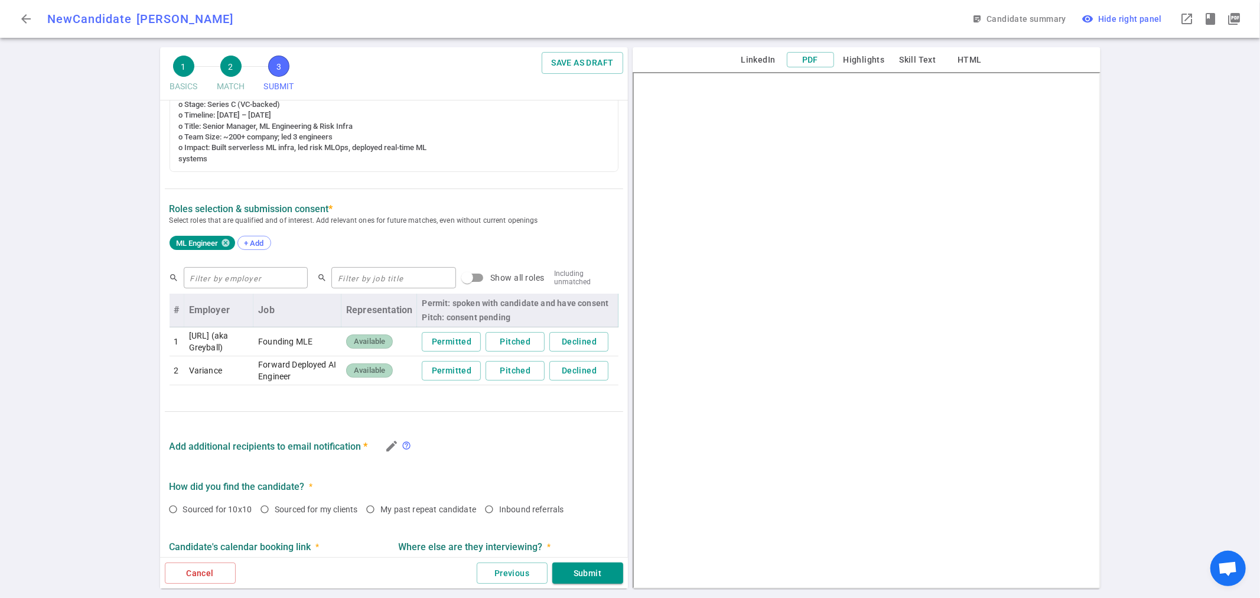
scroll to position [524, 0]
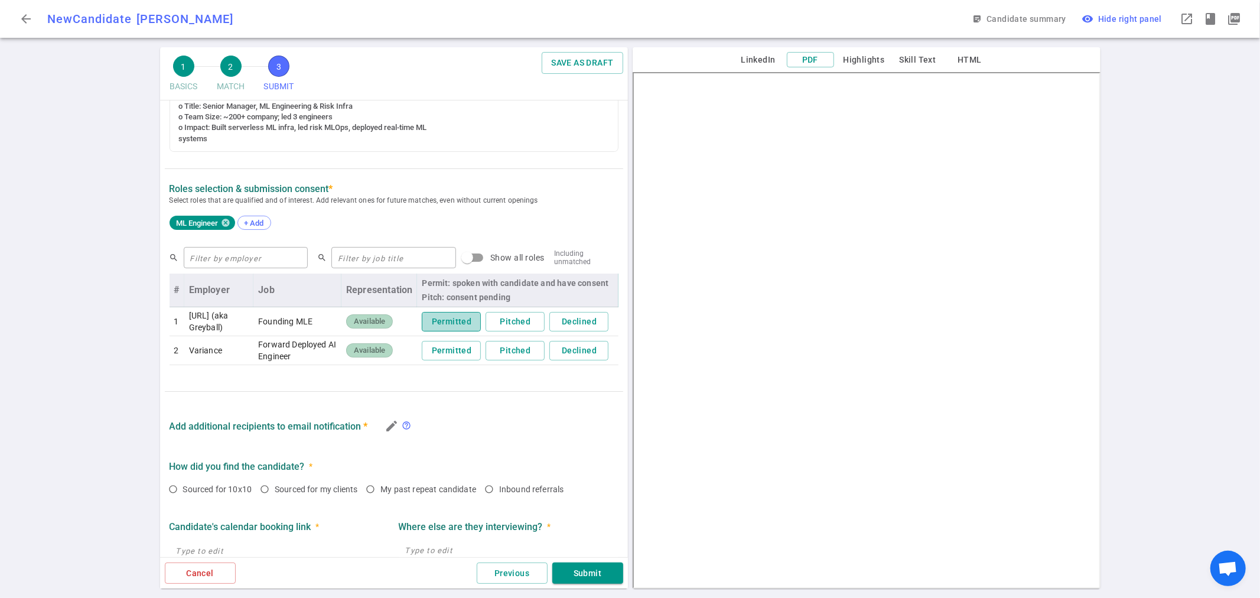
click at [454, 318] on button "Permitted" at bounding box center [451, 321] width 59 height 19
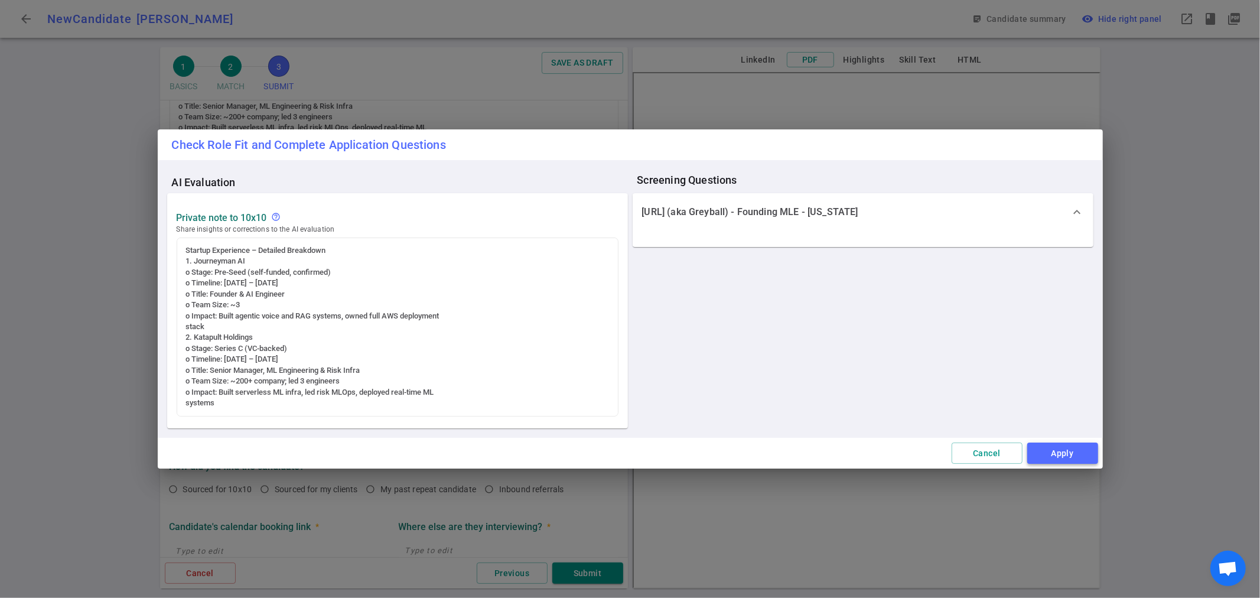
click at [1050, 446] on button "Apply" at bounding box center [1062, 453] width 71 height 22
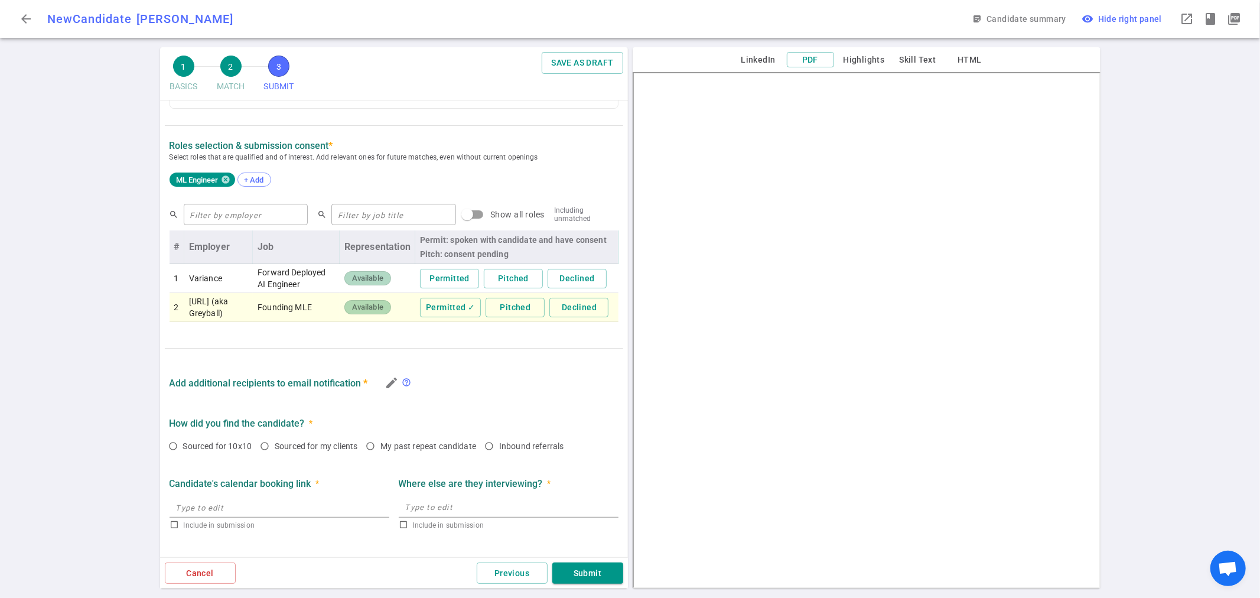
scroll to position [591, 0]
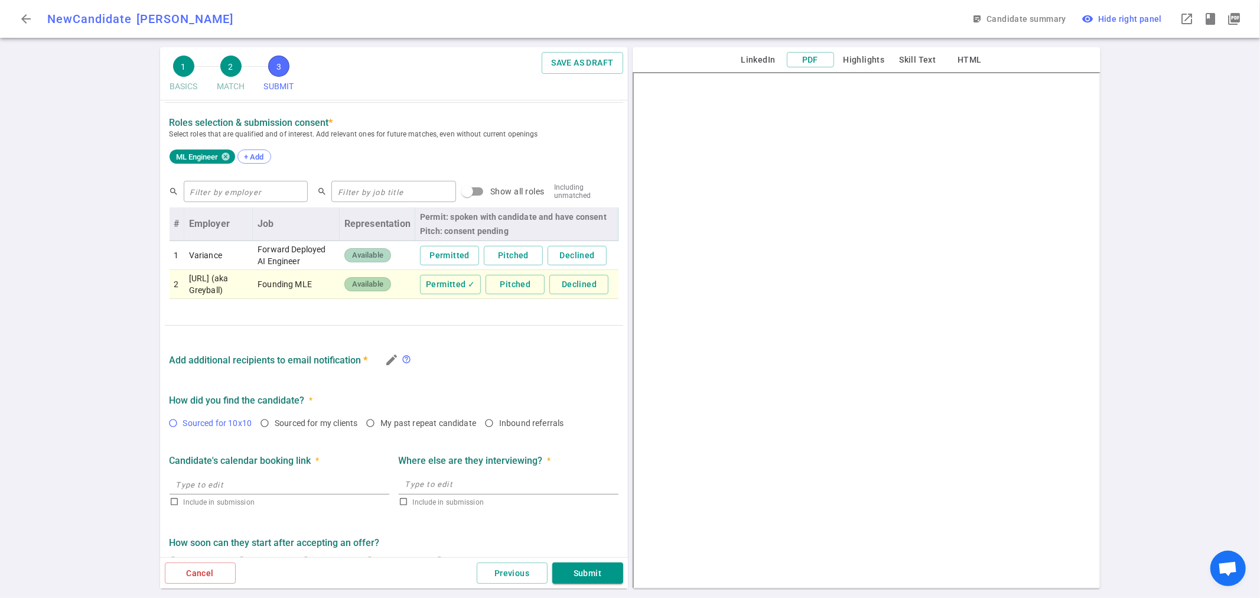
click at [174, 433] on input "Sourced for 10x10" at bounding box center [173, 423] width 20 height 20
radio input "true"
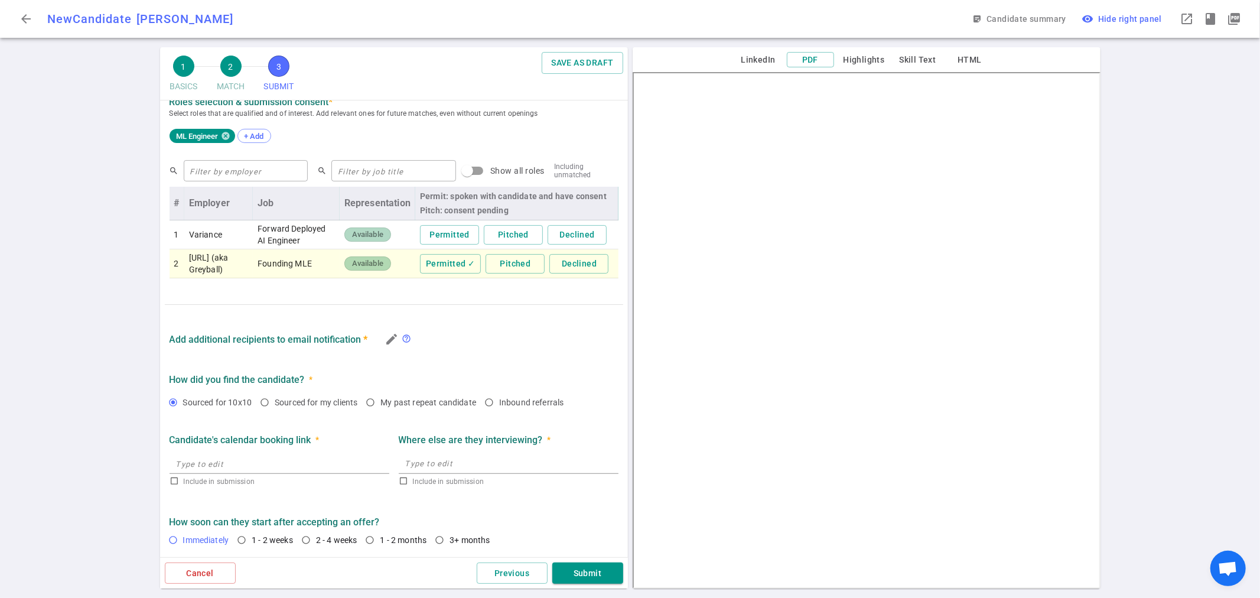
click at [174, 540] on input "Immediately" at bounding box center [173, 540] width 20 height 20
radio input "true"
click at [601, 575] on button "Submit" at bounding box center [587, 573] width 71 height 22
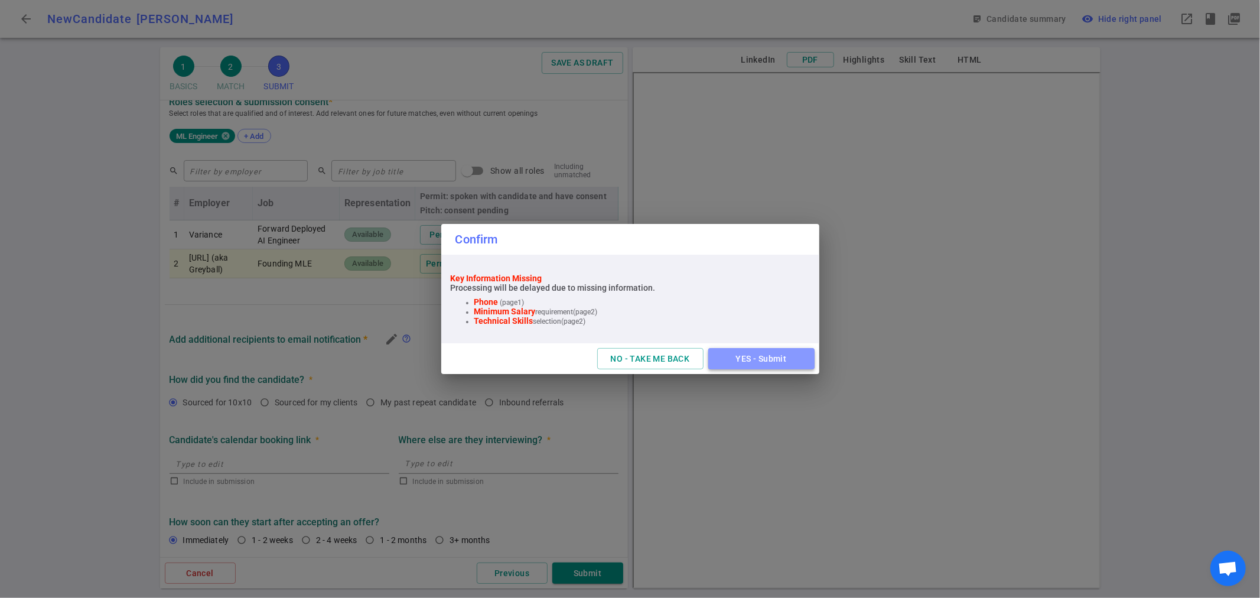
click at [748, 353] on button "YES - Submit" at bounding box center [761, 359] width 106 height 22
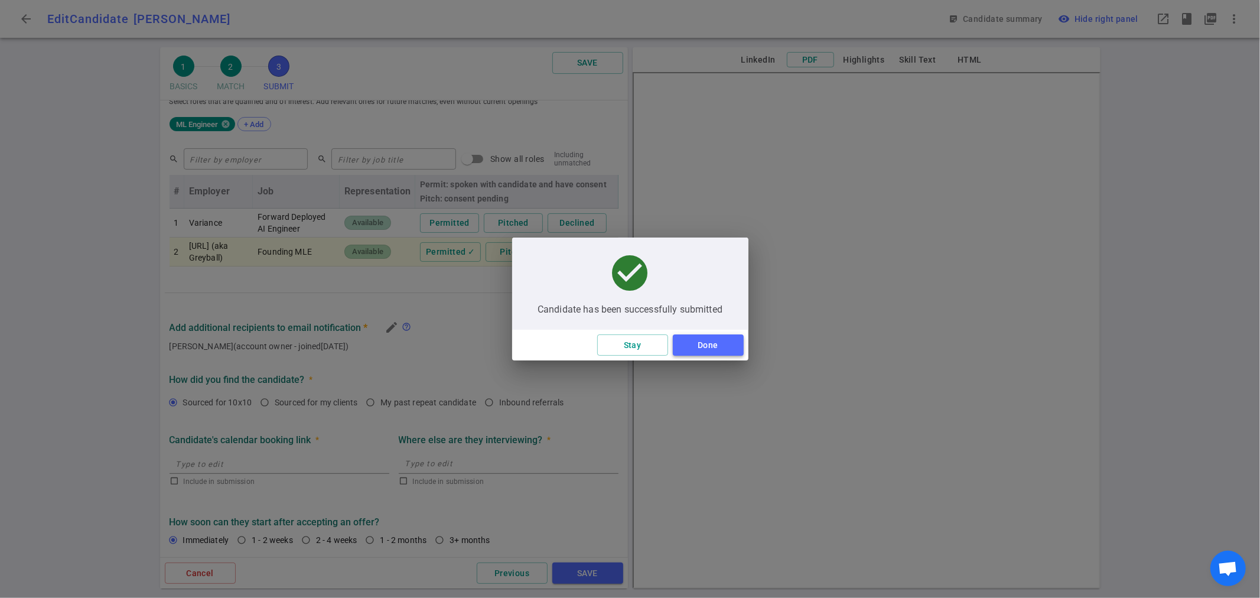
click at [722, 339] on button "Done" at bounding box center [708, 345] width 71 height 22
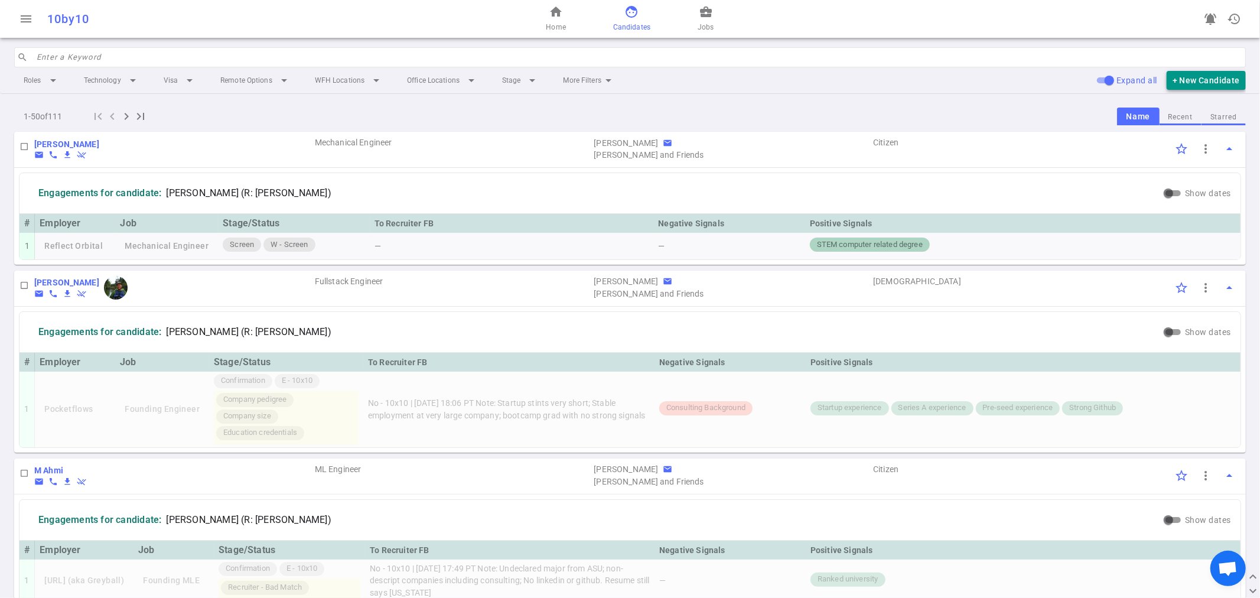
click at [1214, 78] on button "+ New Candidate" at bounding box center [1205, 80] width 79 height 19
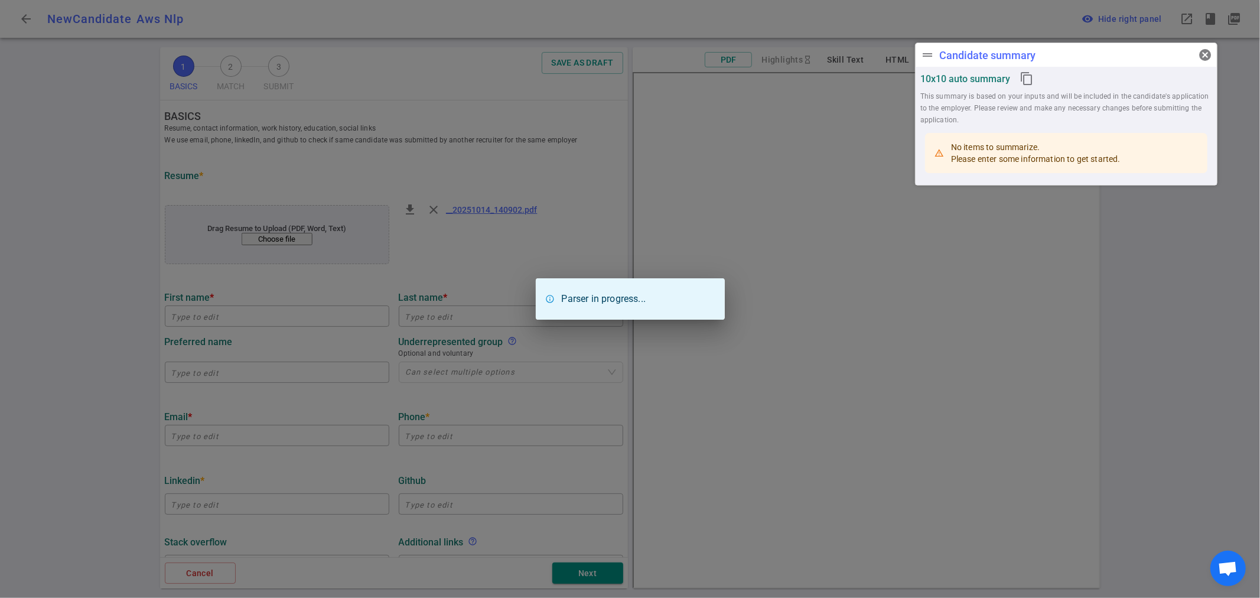
type input "Aws"
type input "Nlp"
type input "[DOMAIN_NAME][EMAIL_ADDRESS][DOMAIN_NAME]"
type input "[PHONE_NUMBER]"
type textarea "[PERSON_NAME][URL]"
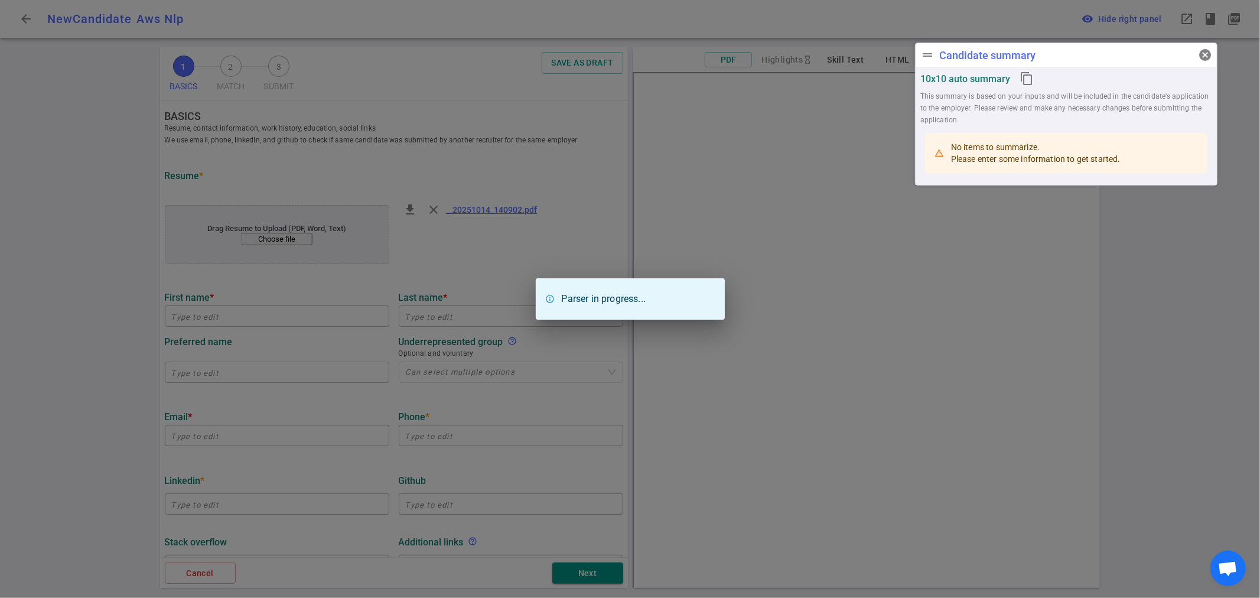
type textarea "Generative AI Engineer"
type input "10.8"
type input "Teachers [GEOGRAPHIC_DATA]"
type input "Secondary Mathematics Education"
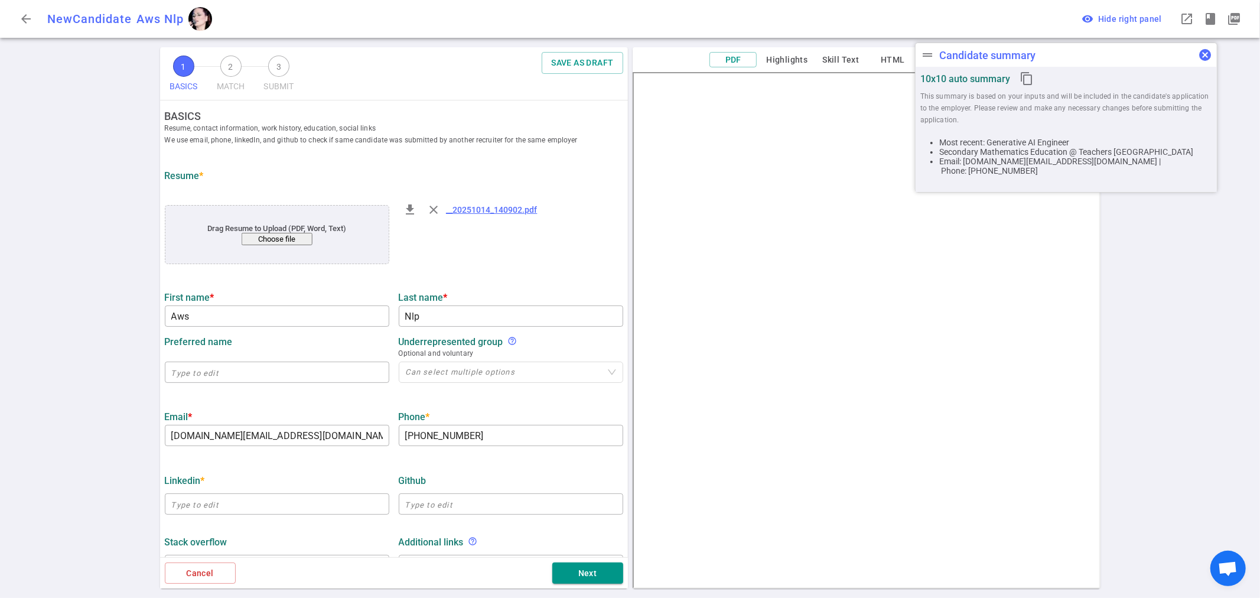
click at [1201, 54] on span "cancel" at bounding box center [1205, 55] width 14 height 14
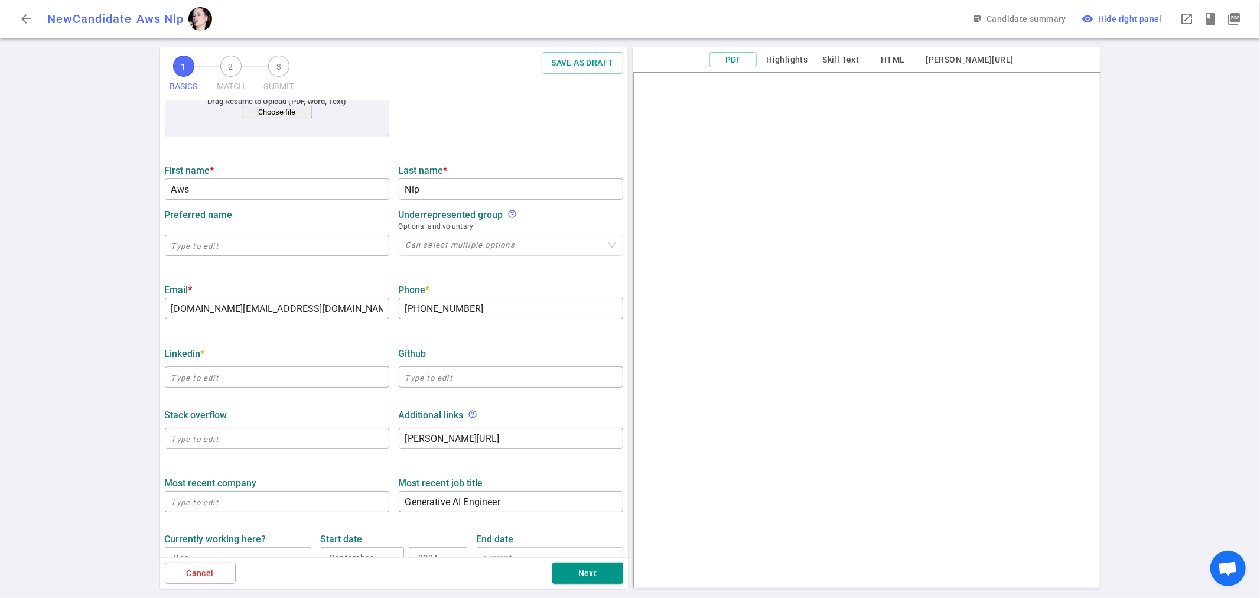
scroll to position [131, 0]
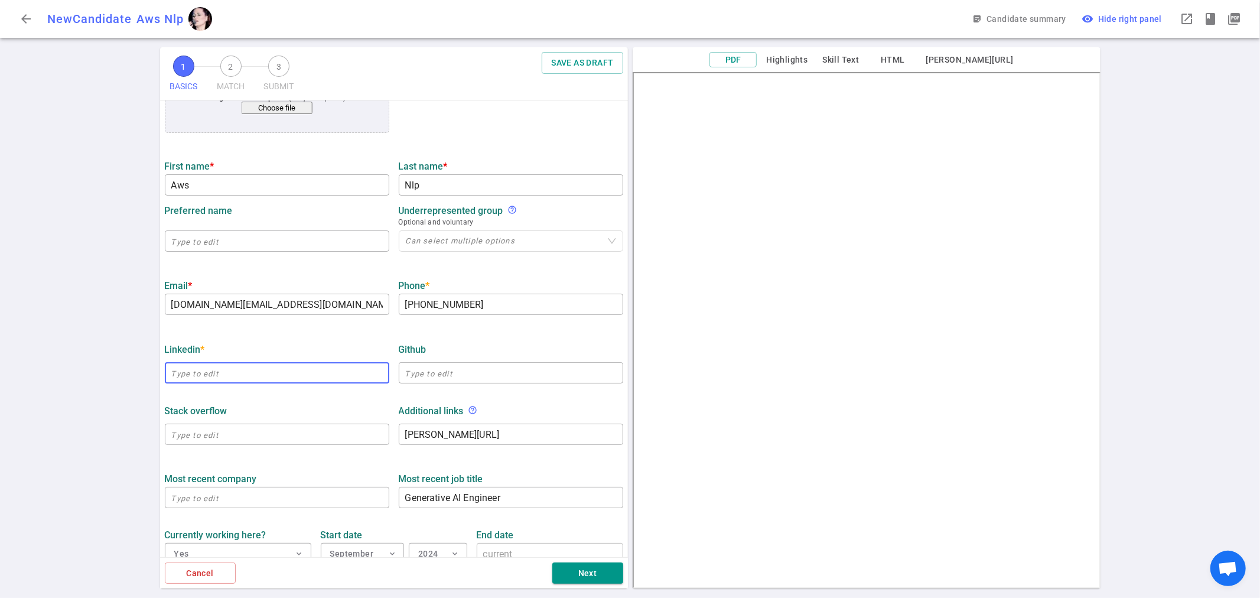
click at [232, 380] on input "text" at bounding box center [277, 372] width 224 height 19
paste input "([URL][DOMAIN_NAME])"
click at [174, 373] on input "([URL][DOMAIN_NAME])" at bounding box center [277, 372] width 224 height 19
click at [356, 376] on input "[URL][DOMAIN_NAME])" at bounding box center [277, 372] width 224 height 19
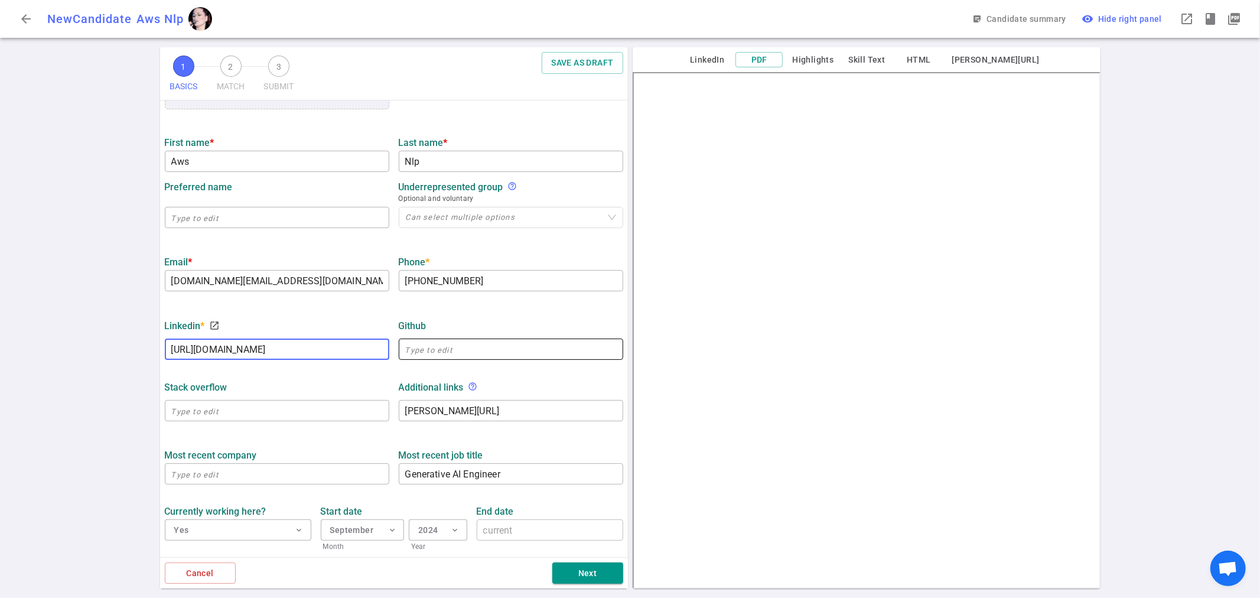
scroll to position [197, 0]
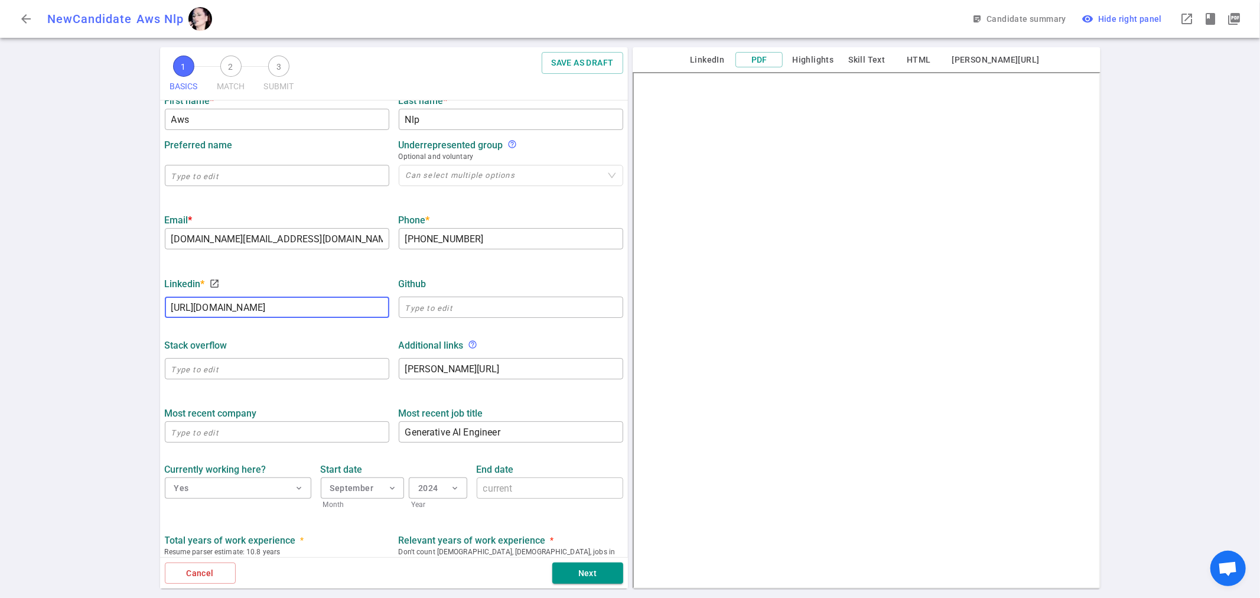
type input "[URL][DOMAIN_NAME]"
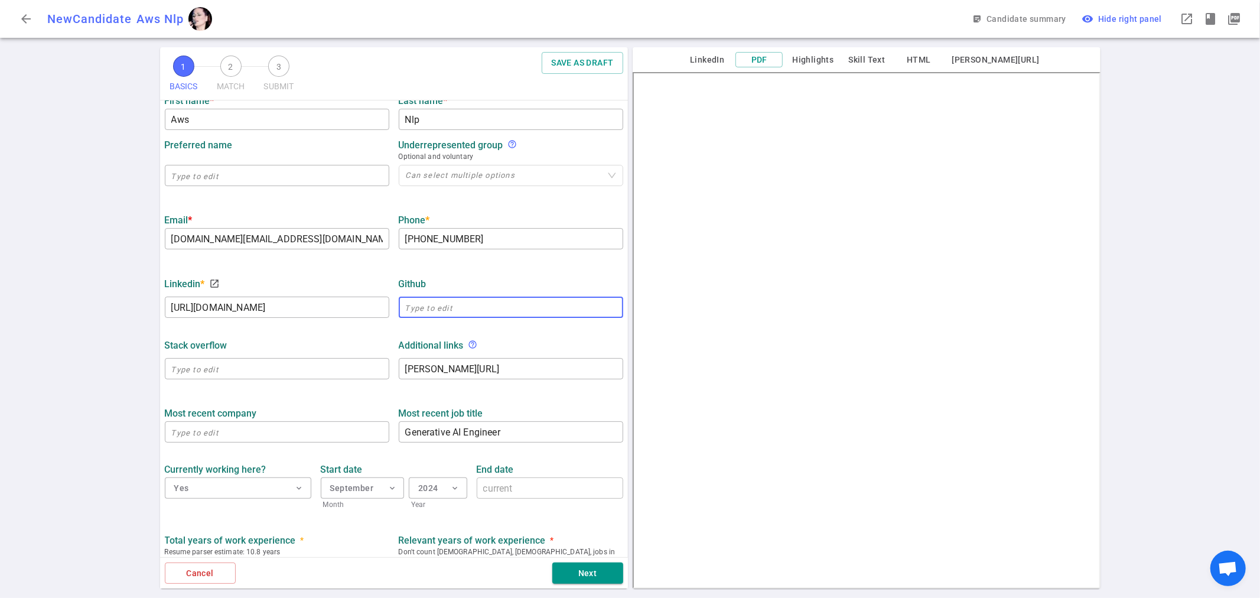
click at [469, 309] on input "text" at bounding box center [511, 307] width 224 height 19
paste input "tianaco"
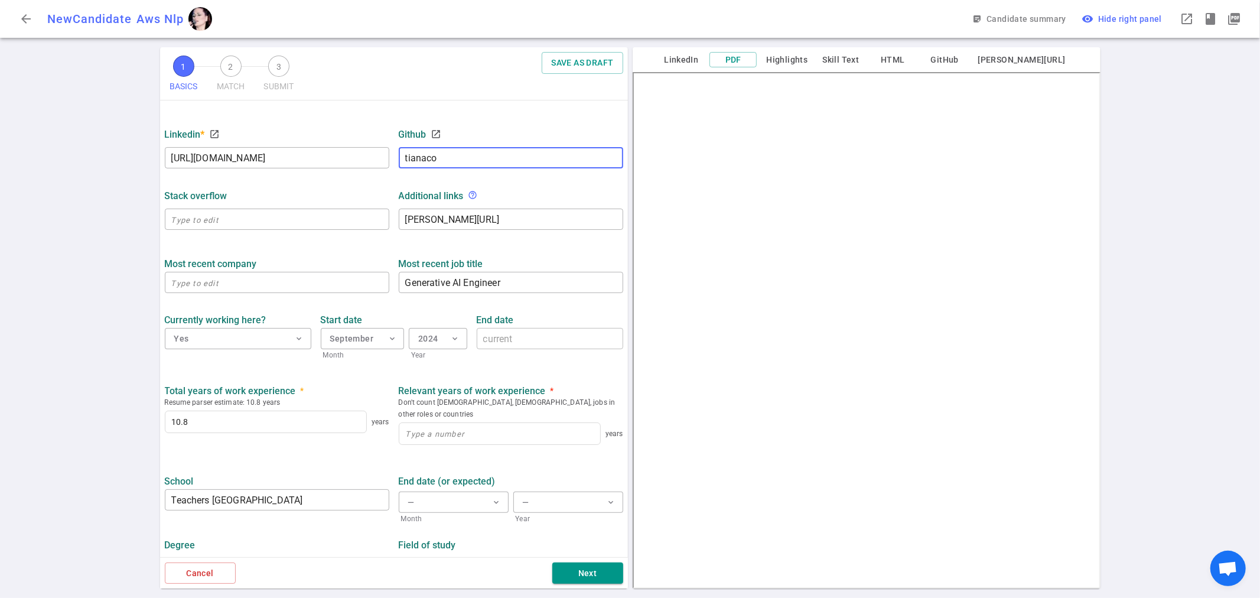
scroll to position [367, 0]
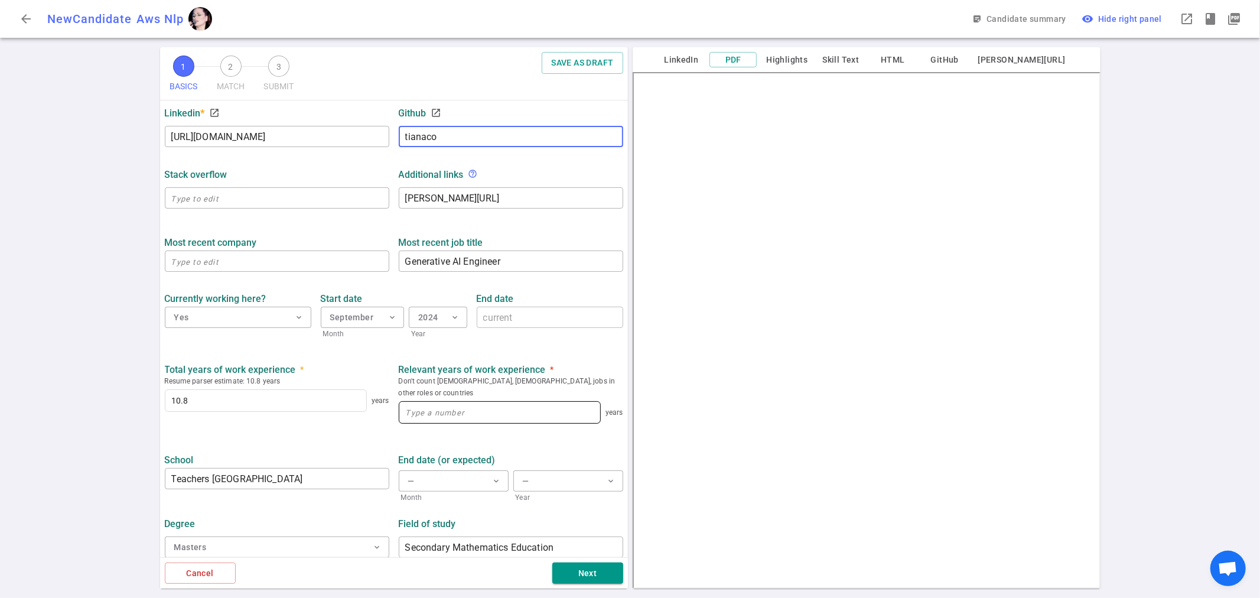
type input "tianaco"
click at [442, 402] on div "Relevant years of work experience * Don't count [DEMOGRAPHIC_DATA], [DEMOGRAPHI…" at bounding box center [511, 395] width 234 height 65
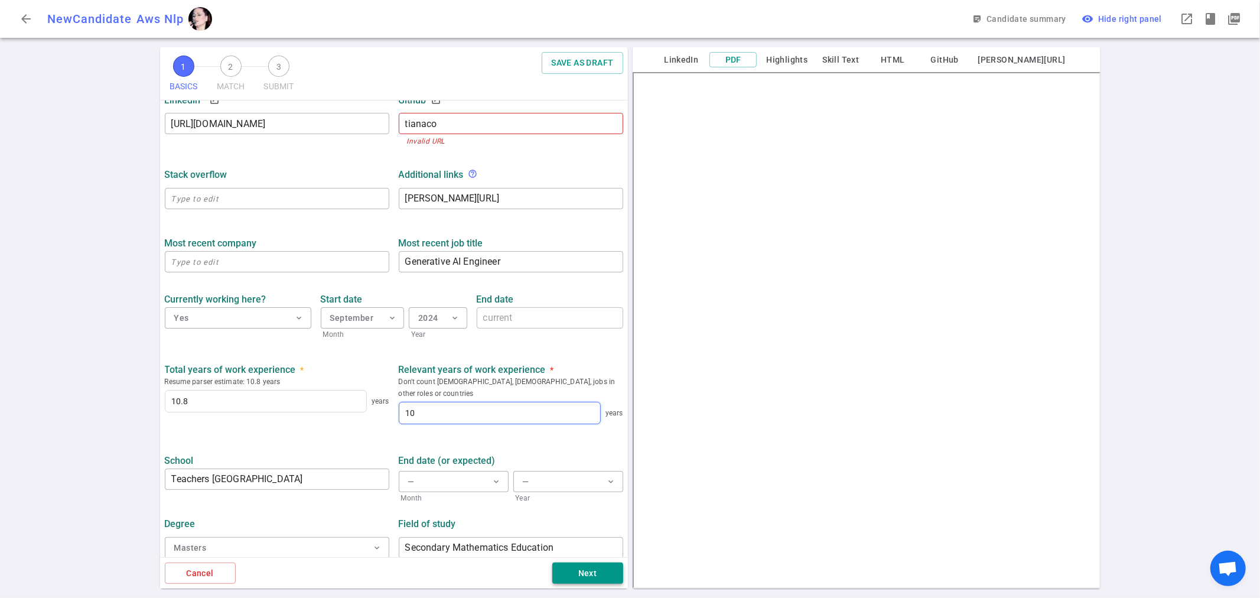
type input "10"
click at [601, 571] on button "Next" at bounding box center [587, 573] width 71 height 22
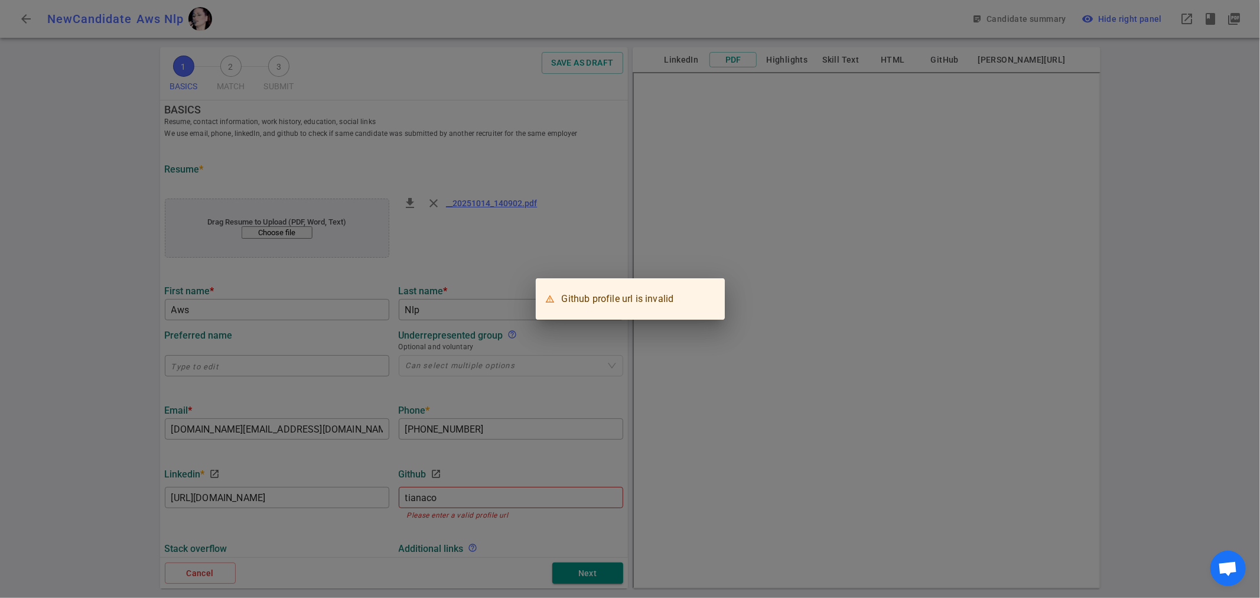
scroll to position [0, 0]
click at [559, 244] on div "Github profile url is invalid" at bounding box center [630, 299] width 1260 height 598
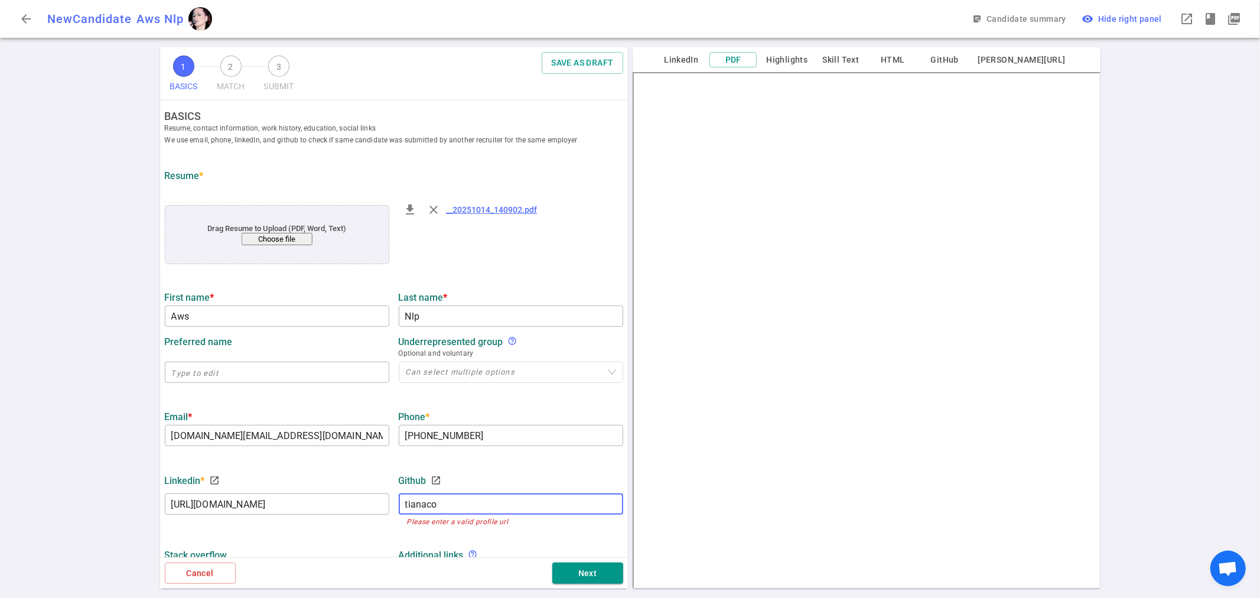
click at [399, 503] on input "tianaco" at bounding box center [511, 503] width 224 height 19
paste input "[URL][DOMAIN_NAME]"
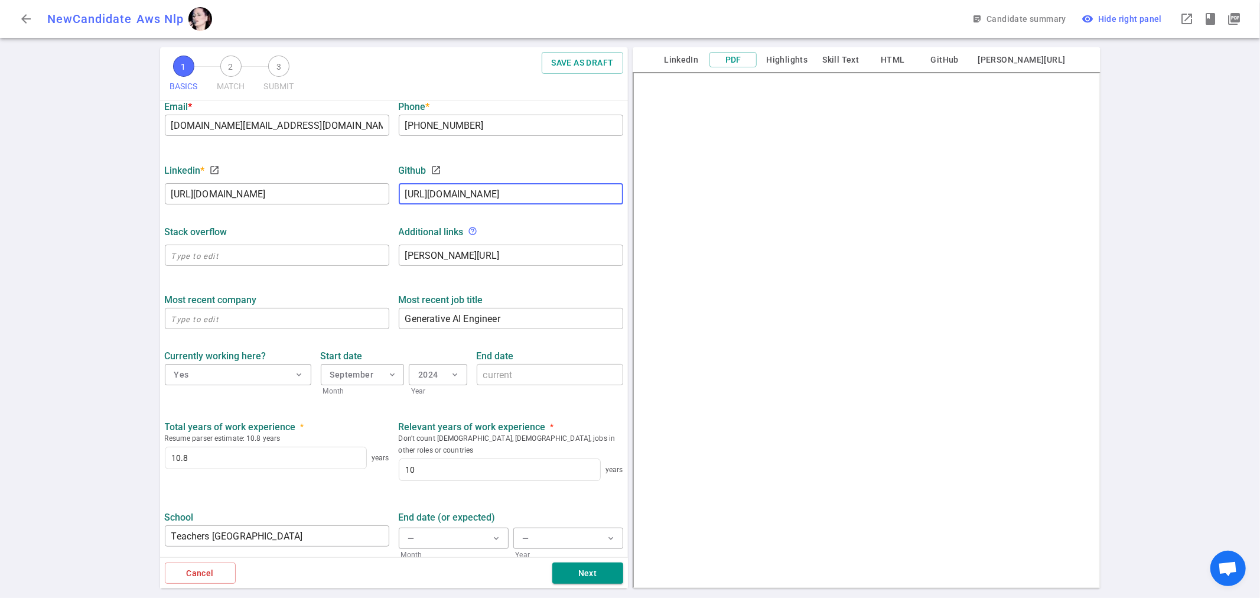
scroll to position [367, 0]
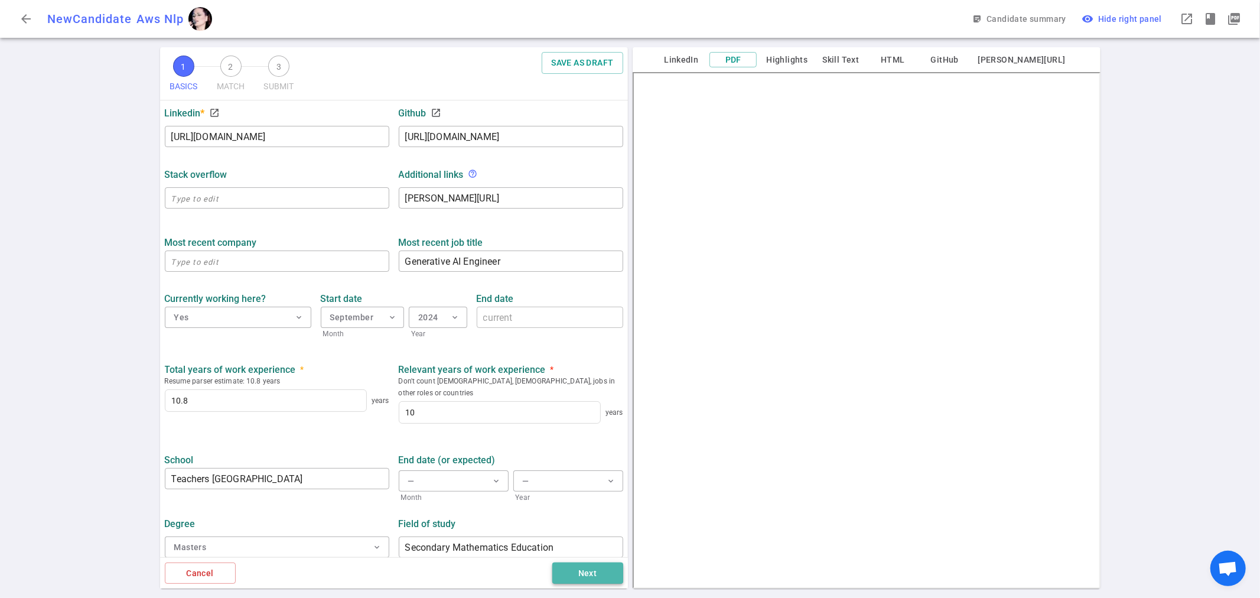
type input "[URL][DOMAIN_NAME]"
drag, startPoint x: 581, startPoint y: 567, endPoint x: 573, endPoint y: 556, distance: 13.1
click at [581, 568] on button "Next" at bounding box center [587, 573] width 71 height 22
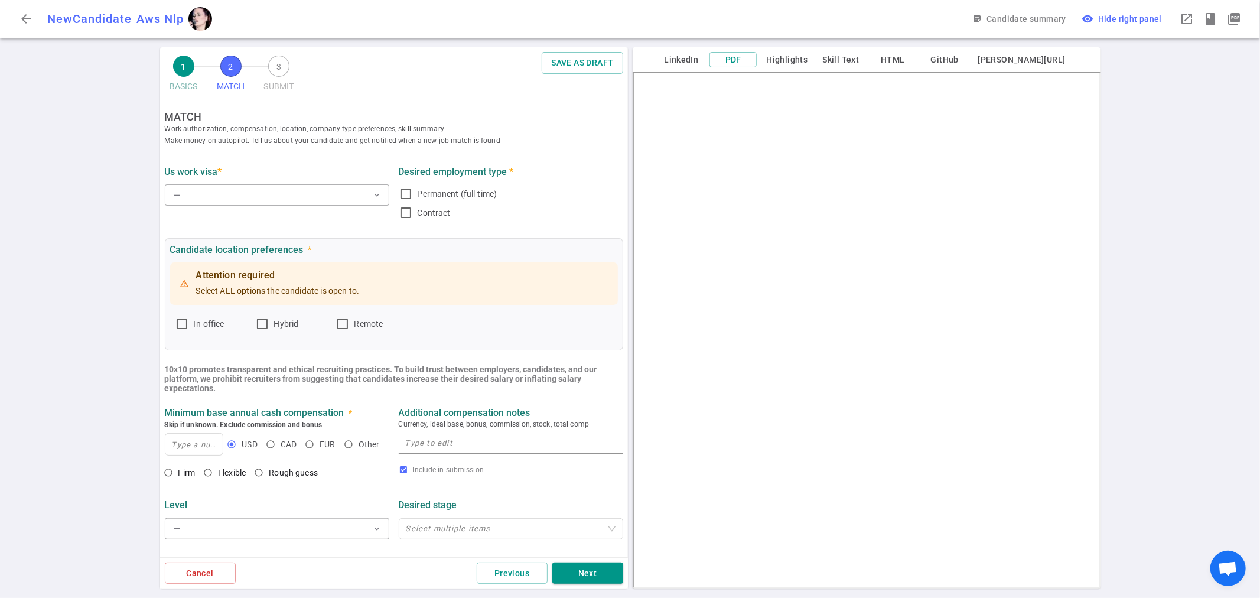
scroll to position [0, 0]
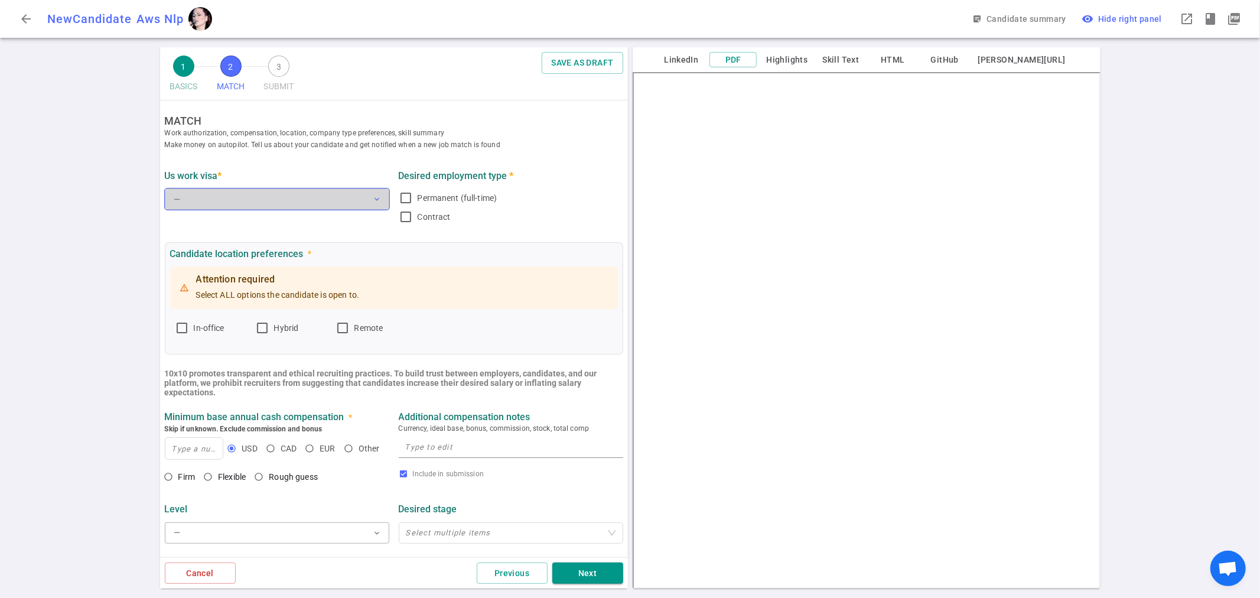
click at [301, 199] on button "— expand_more" at bounding box center [277, 198] width 224 height 21
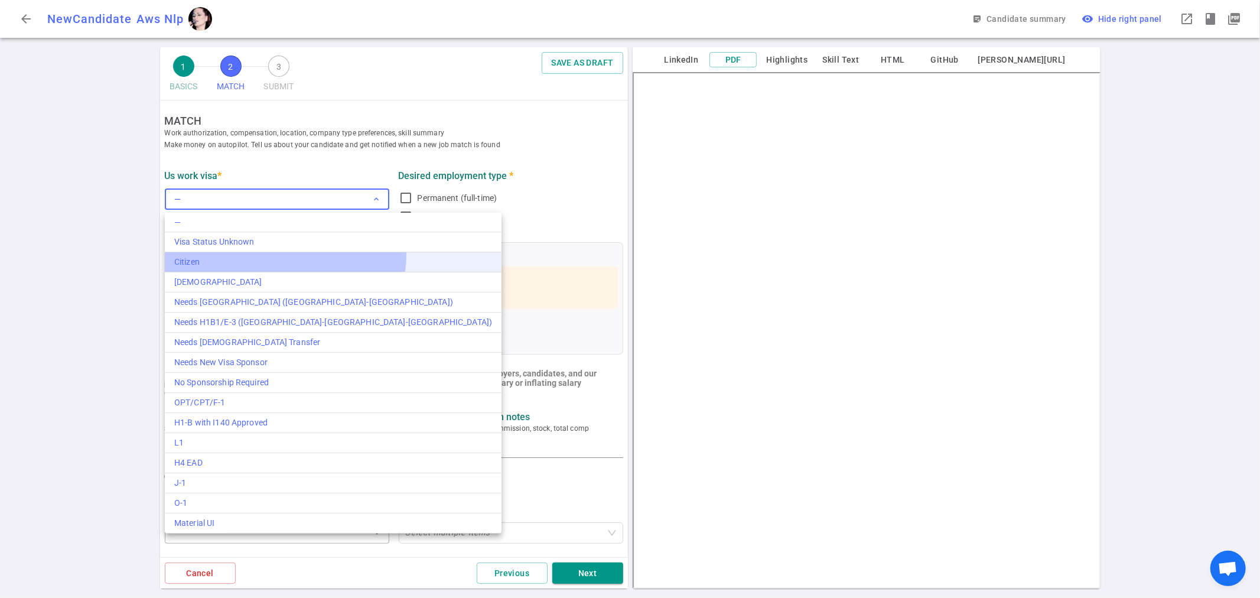
click at [285, 255] on li "Citizen" at bounding box center [333, 262] width 337 height 20
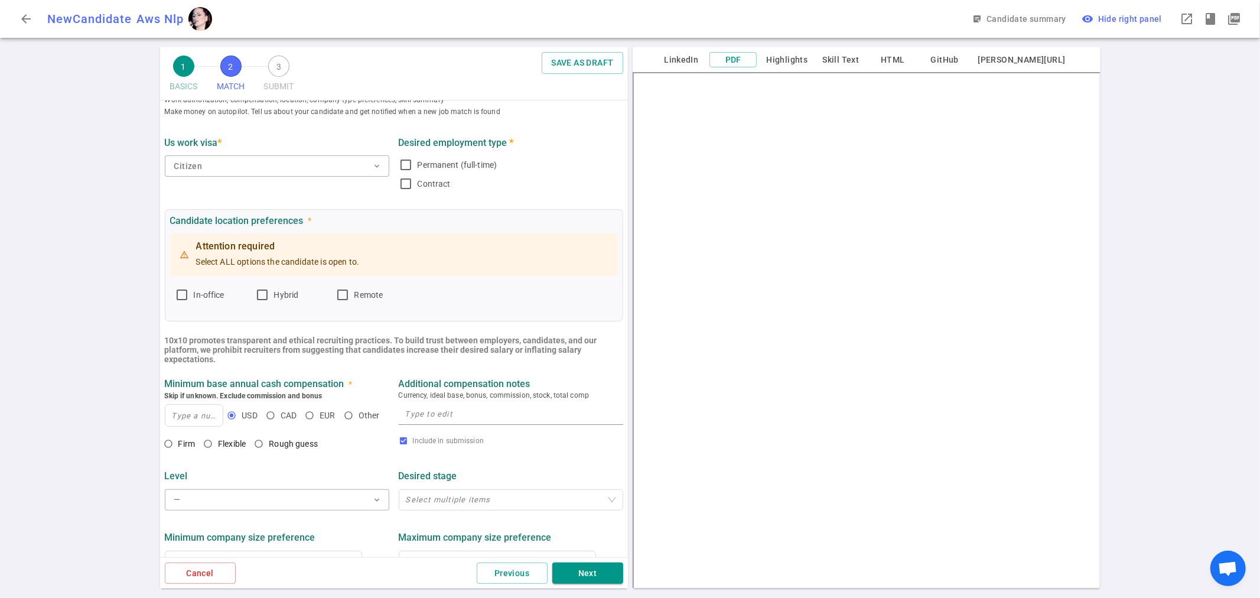
scroll to position [66, 0]
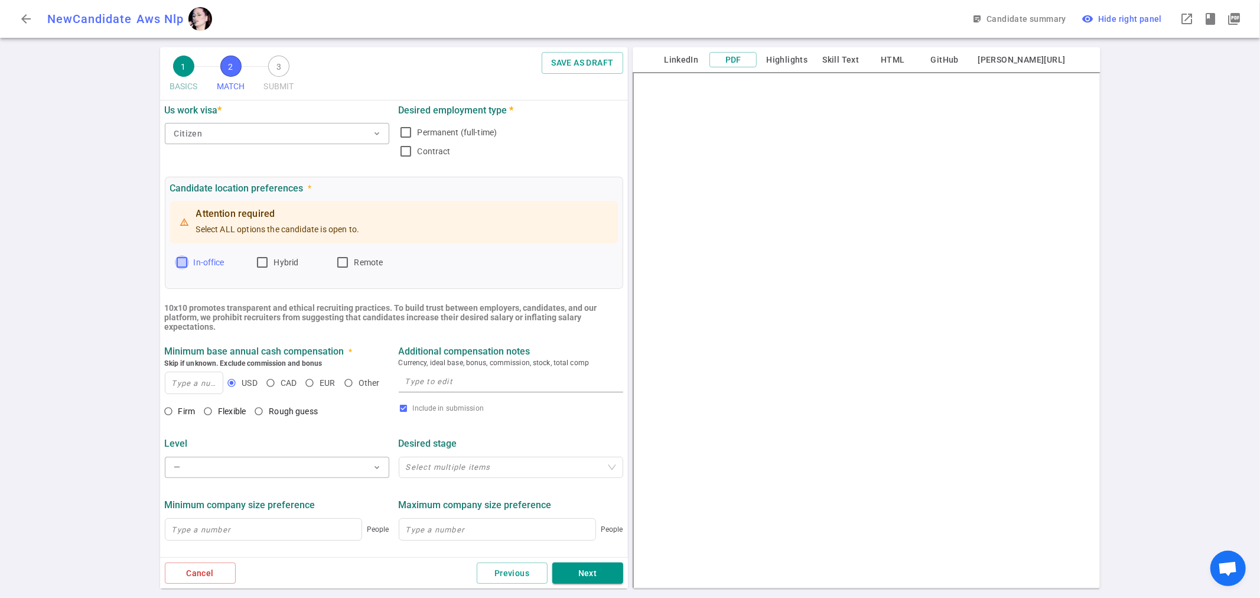
drag, startPoint x: 181, startPoint y: 263, endPoint x: 205, endPoint y: 263, distance: 23.6
click at [182, 263] on input "In-office" at bounding box center [182, 262] width 14 height 14
checkbox input "true"
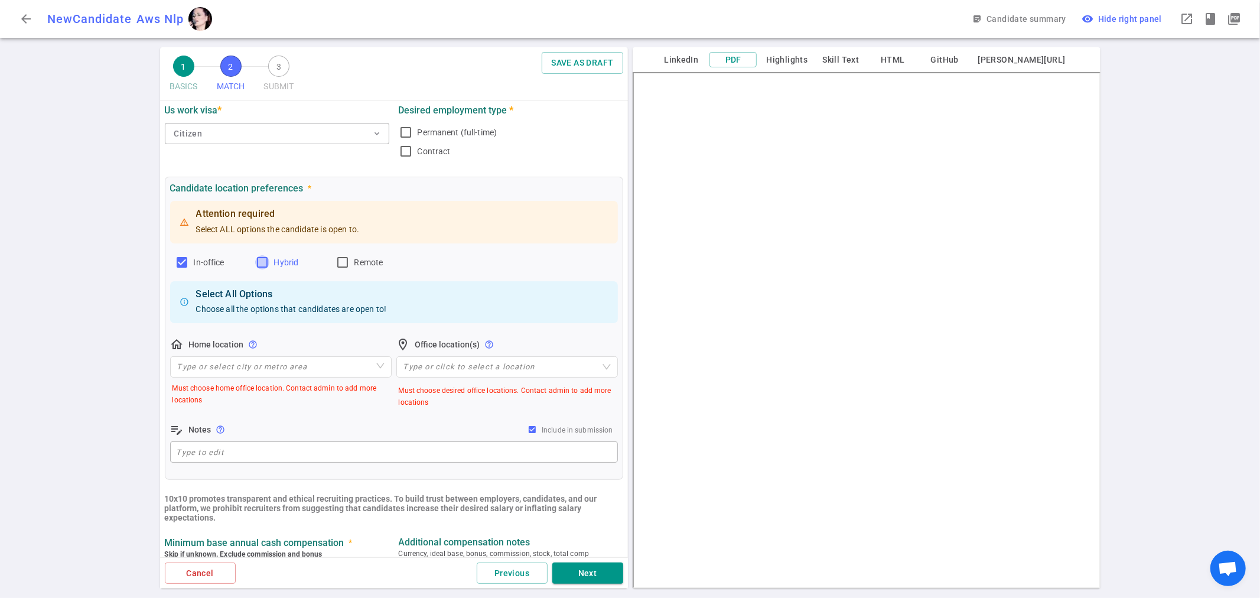
drag, startPoint x: 258, startPoint y: 263, endPoint x: 266, endPoint y: 263, distance: 8.3
click at [258, 263] on input "Hybrid" at bounding box center [262, 262] width 14 height 14
checkbox input "true"
click at [346, 260] on input "Remote" at bounding box center [342, 262] width 14 height 14
checkbox input "true"
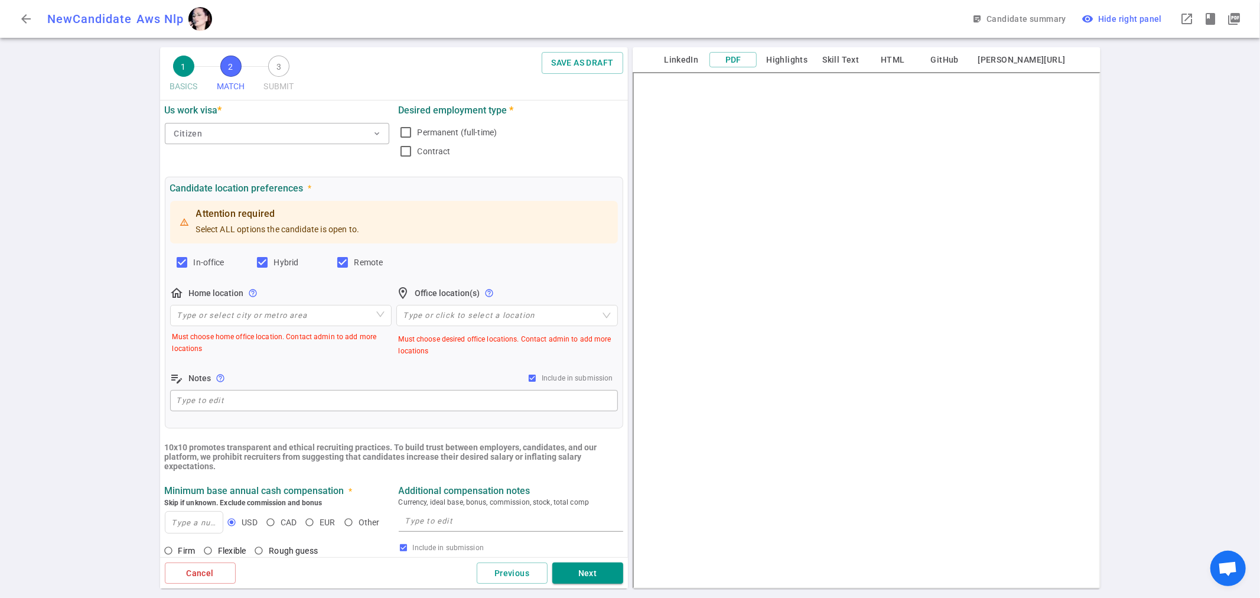
scroll to position [197, 0]
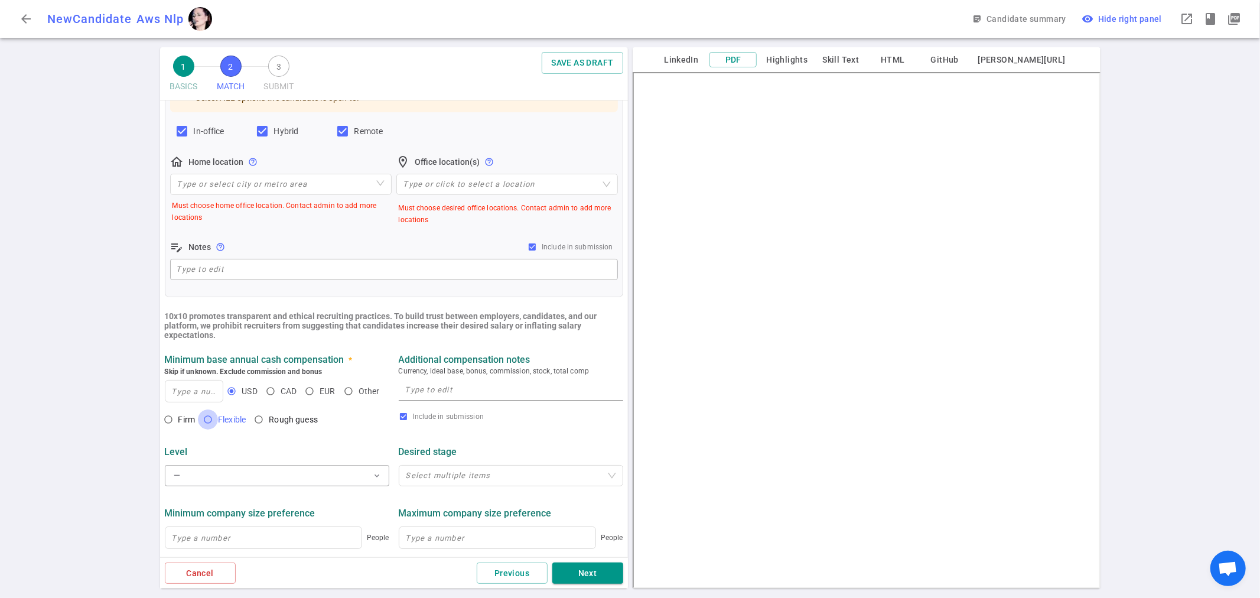
drag, startPoint x: 209, startPoint y: 416, endPoint x: 286, endPoint y: 412, distance: 77.5
click at [210, 416] on input "Flexible" at bounding box center [208, 419] width 20 height 20
radio input "true"
drag, startPoint x: 444, startPoint y: 393, endPoint x: 448, endPoint y: 382, distance: 11.2
click at [445, 392] on textarea at bounding box center [510, 390] width 211 height 14
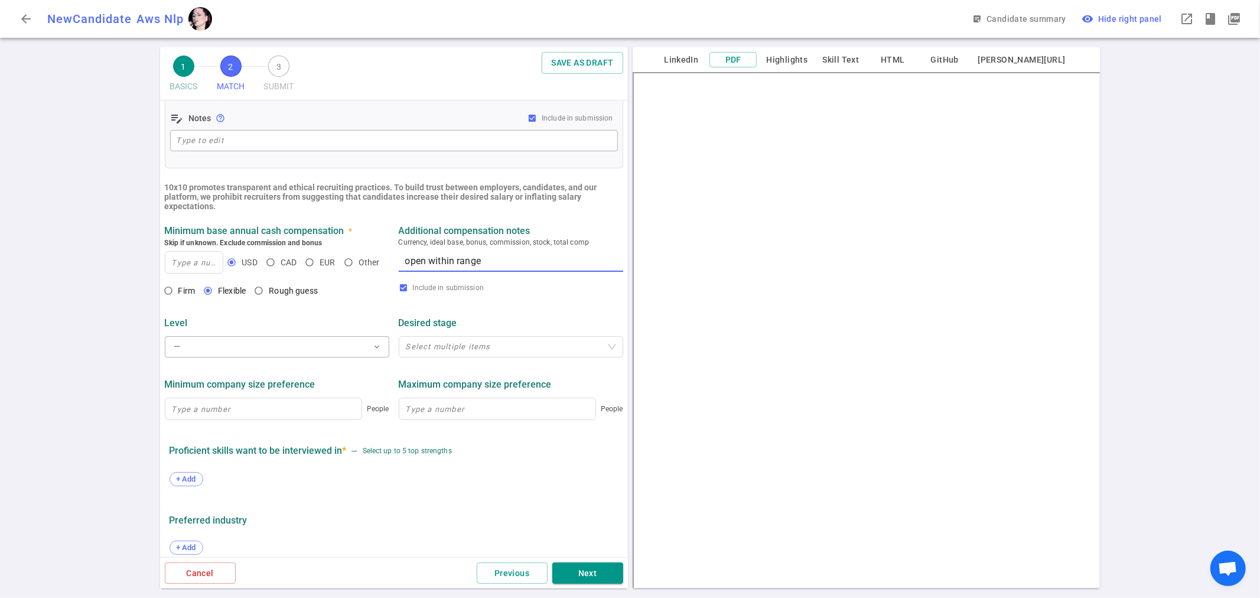
scroll to position [406, 0]
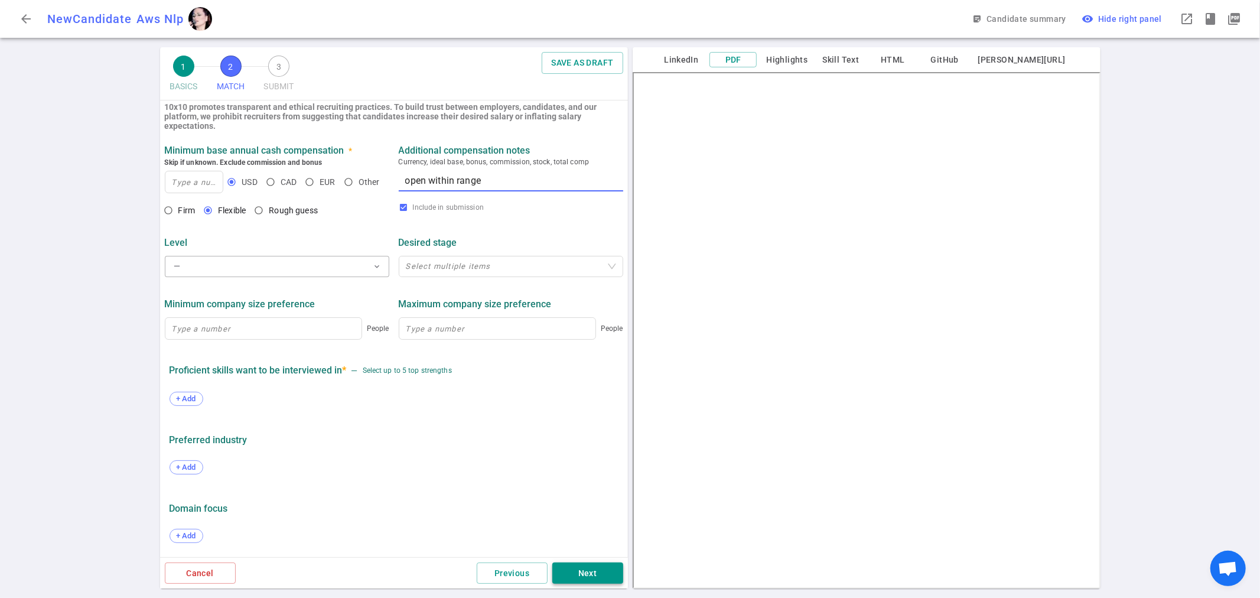
type textarea "open within range"
click at [586, 570] on button "Next" at bounding box center [587, 573] width 71 height 22
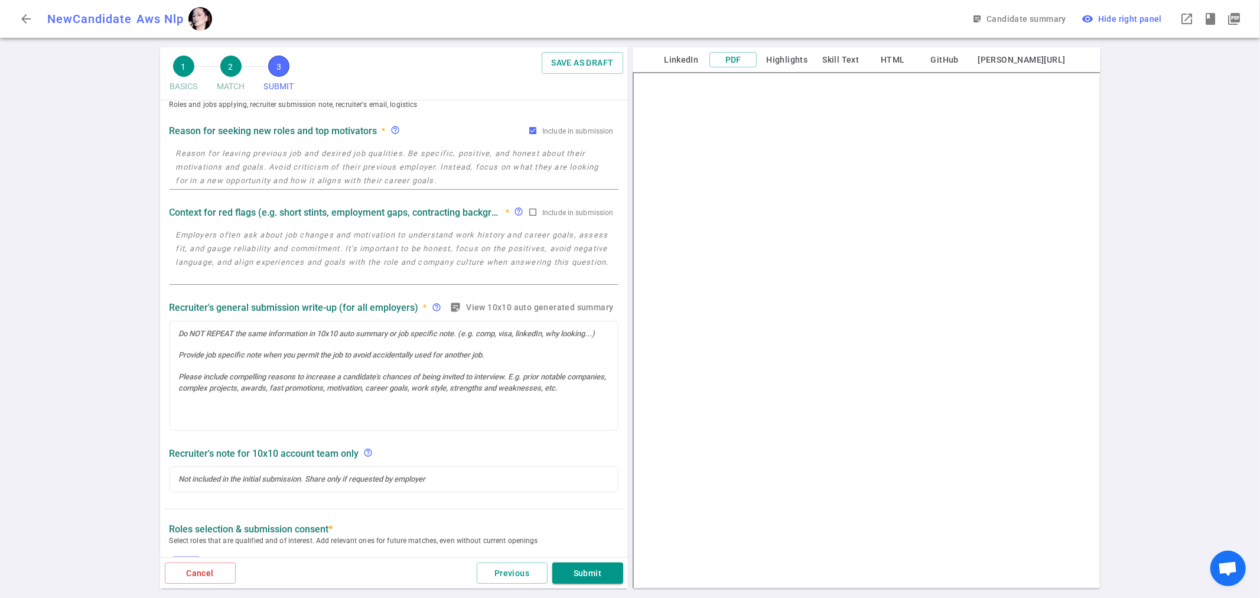
scroll to position [0, 0]
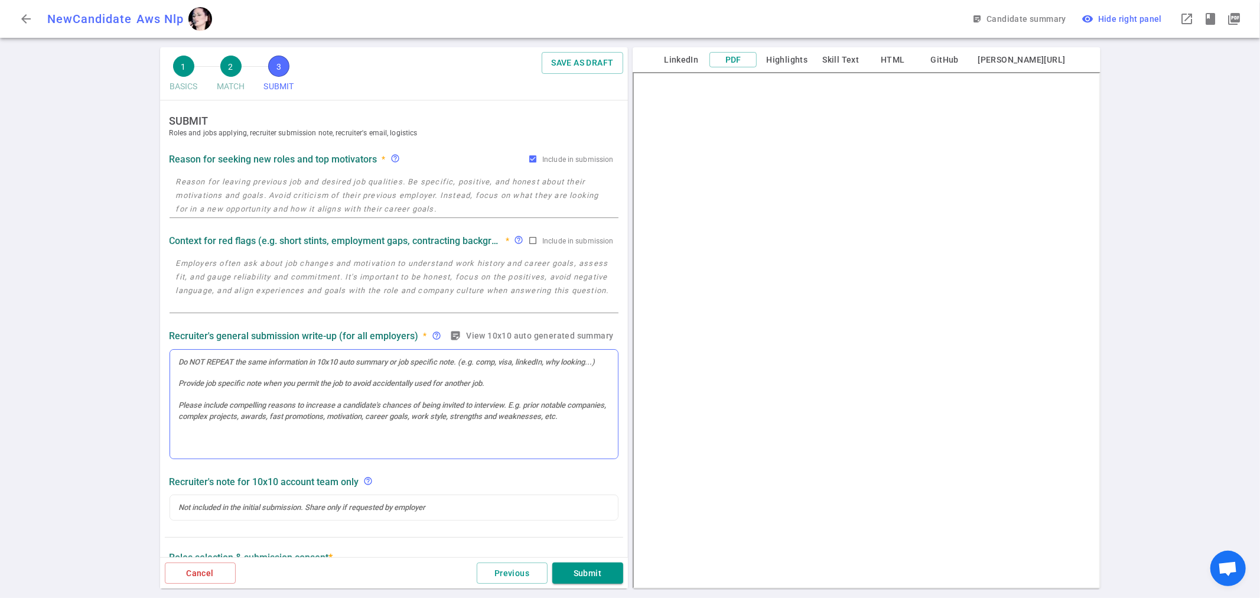
click at [245, 357] on div at bounding box center [394, 362] width 430 height 11
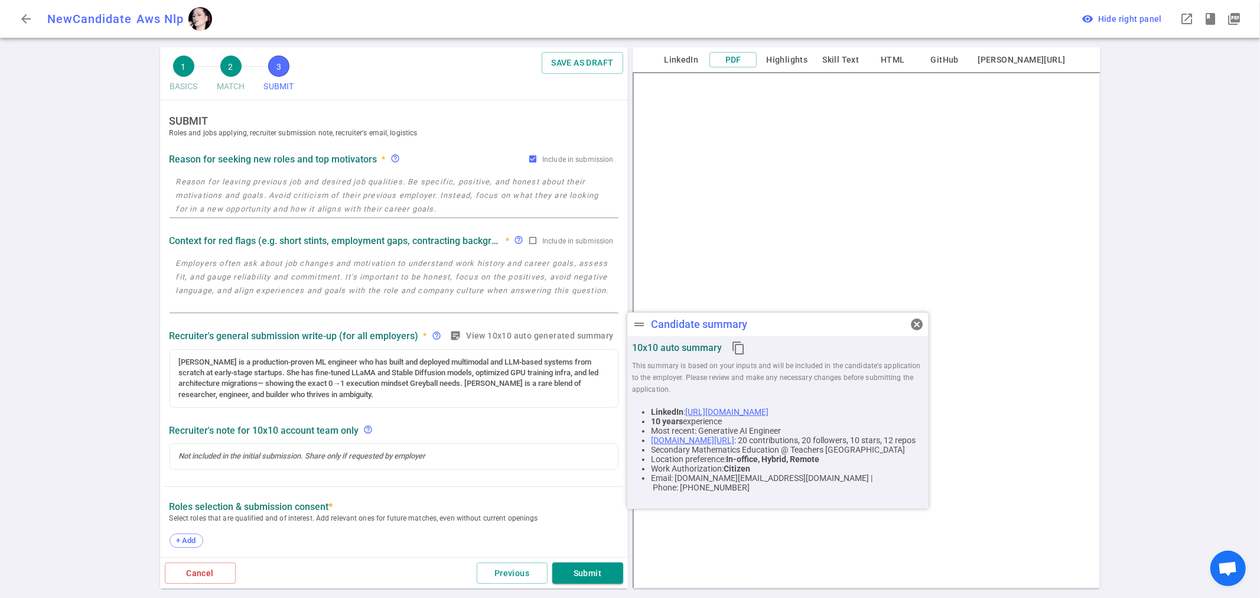
click at [918, 350] on div "10x10 auto summary content_copy" at bounding box center [778, 348] width 292 height 24
click at [914, 323] on span "cancel" at bounding box center [917, 324] width 14 height 14
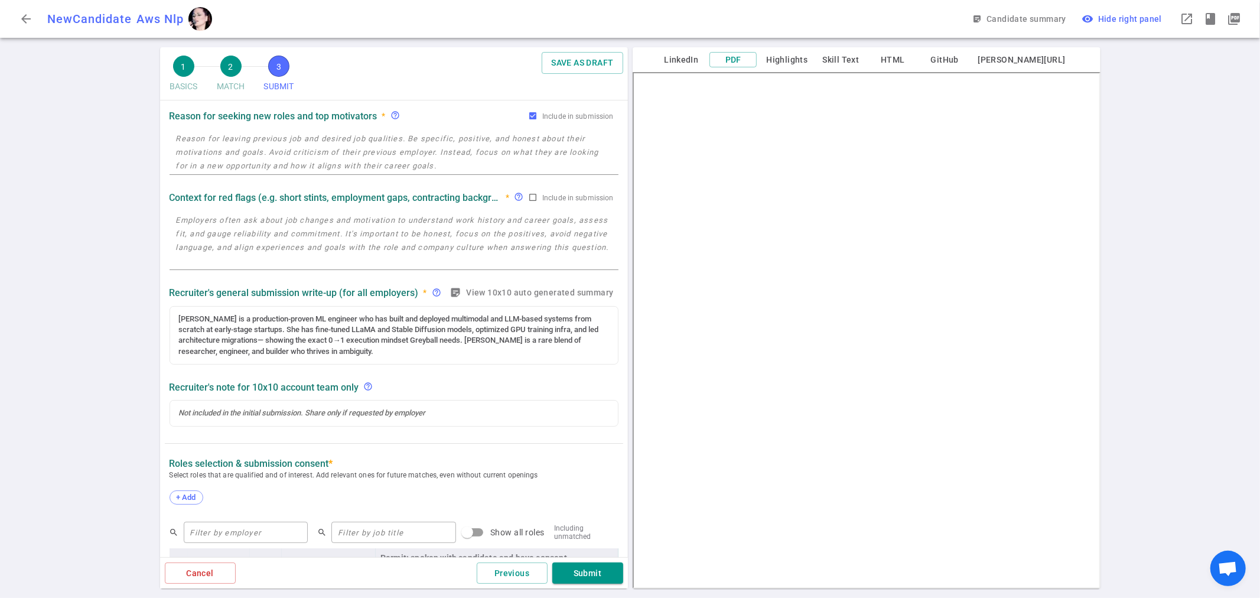
scroll to position [66, 0]
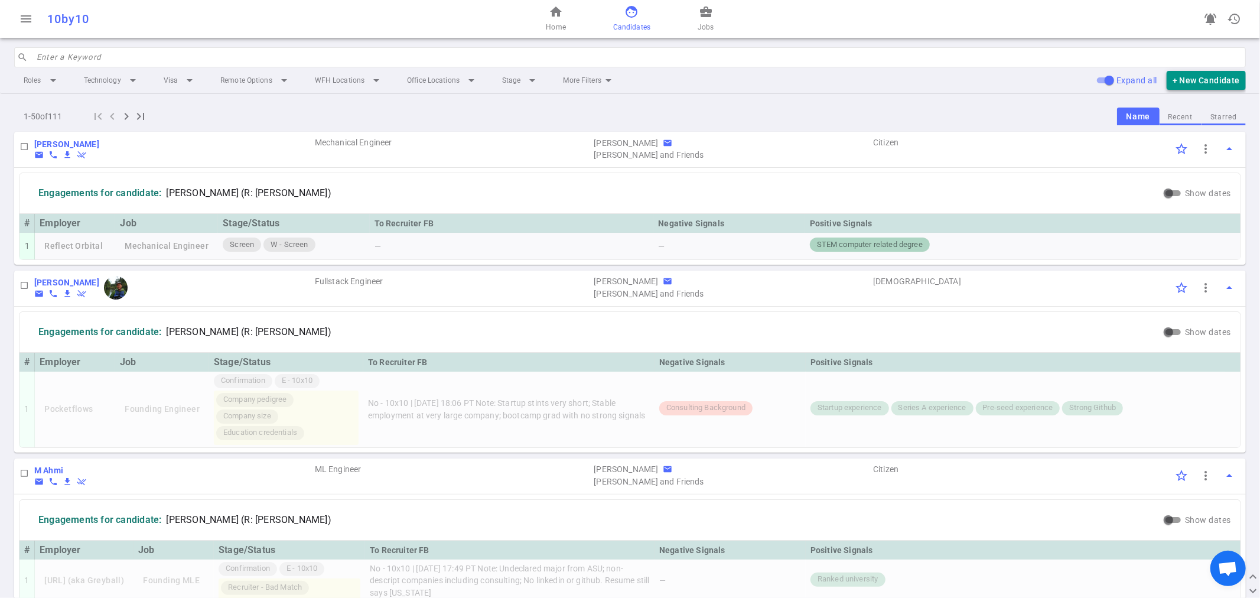
click at [1220, 79] on button "+ New Candidate" at bounding box center [1205, 80] width 79 height 19
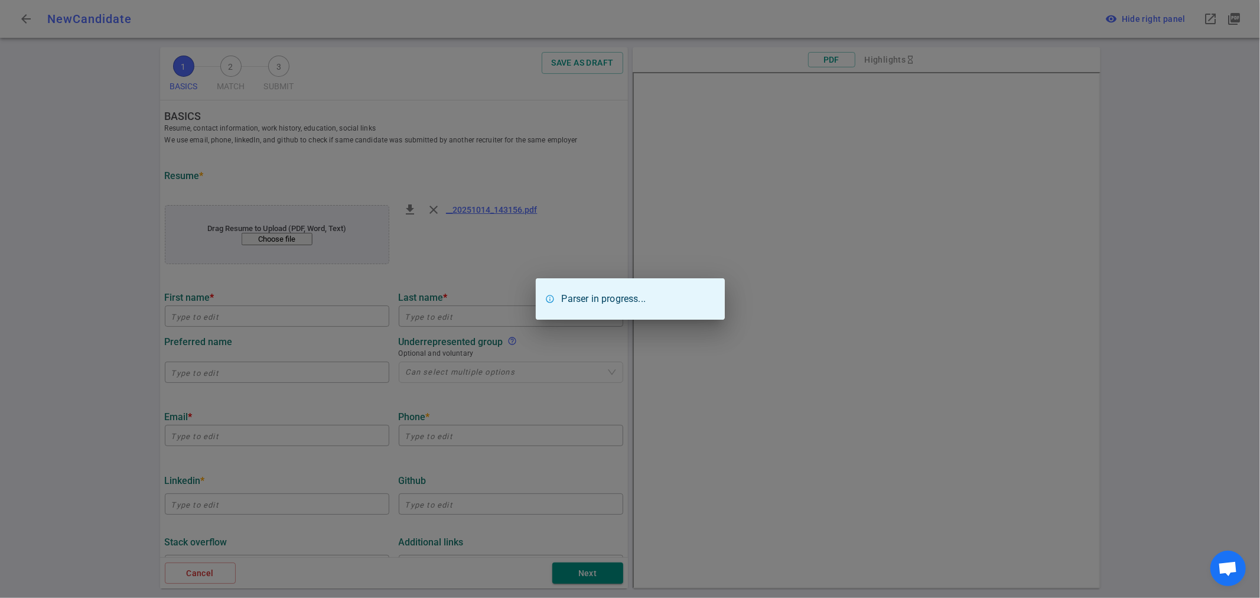
type input "[PERSON_NAME]"
type input "Li"
type input "[EMAIL_ADDRESS][DOMAIN_NAME]"
type textarea "[URL][DOMAIN_NAME]"
type input "Oleria"
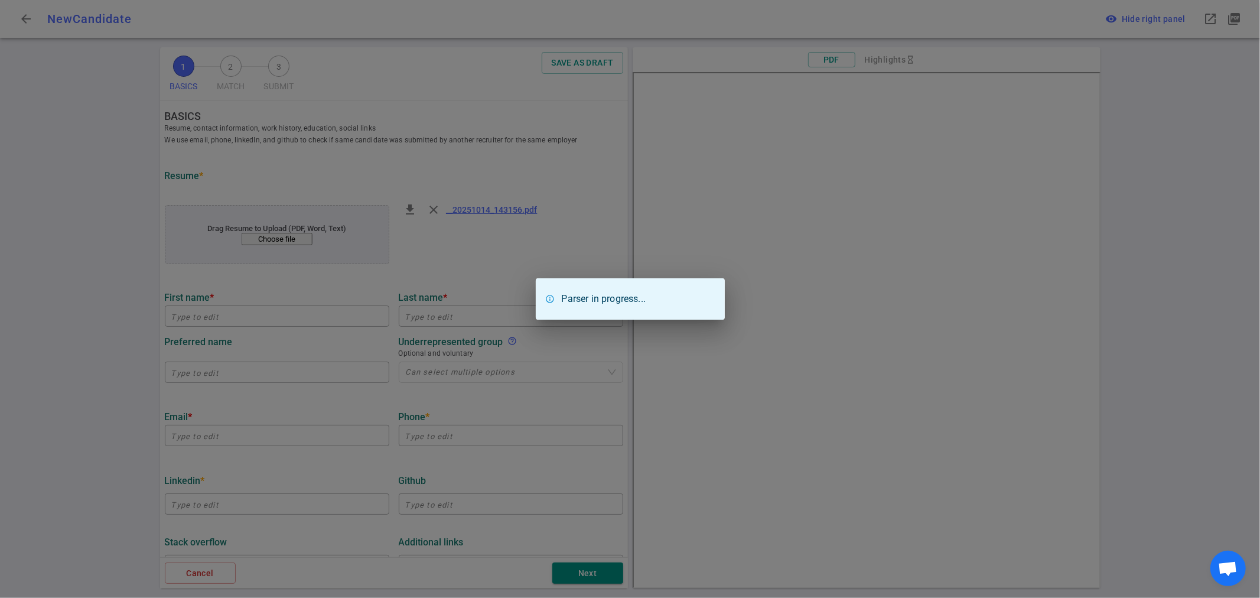
type textarea "Principal AI Architect / Scientist"
type input "25.4"
type input "[GEOGRAPHIC_DATA][US_STATE]"
type input "MIDS"
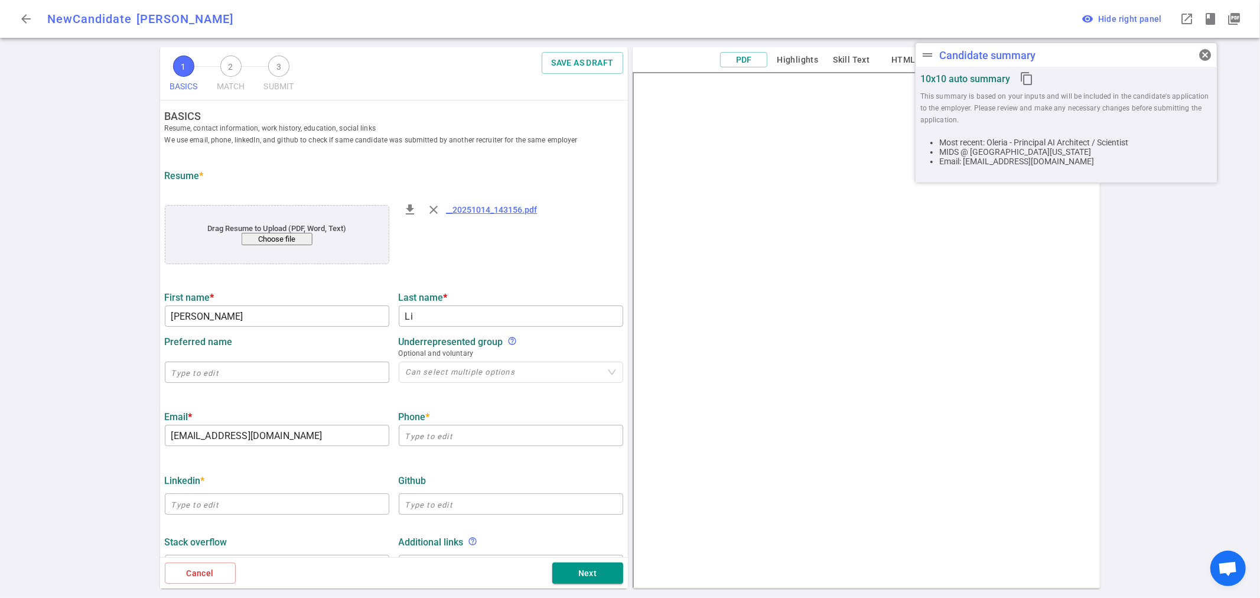
click at [1206, 56] on span "cancel" at bounding box center [1205, 55] width 14 height 14
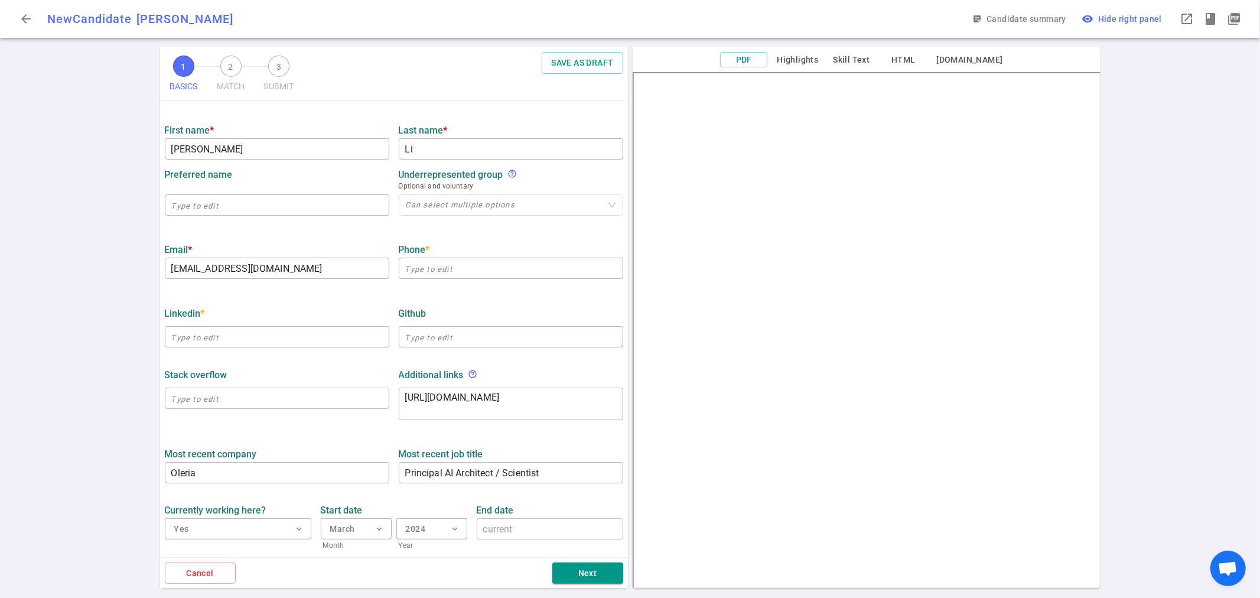
scroll to position [197, 0]
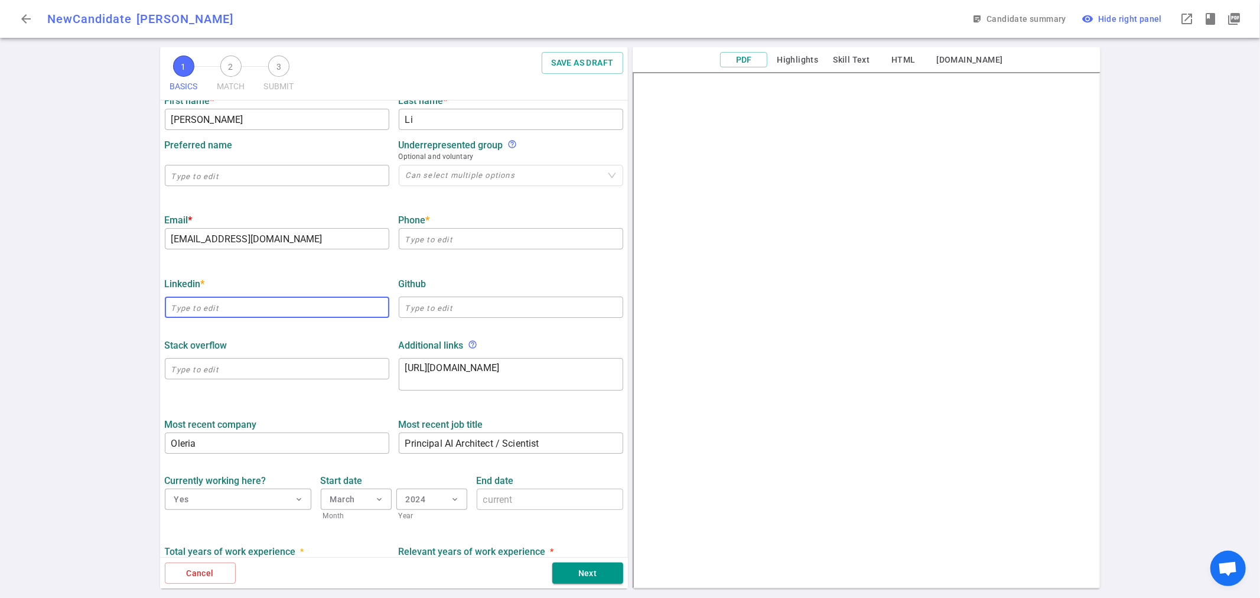
drag, startPoint x: 317, startPoint y: 299, endPoint x: 331, endPoint y: 302, distance: 14.4
click at [317, 300] on input "text" at bounding box center [277, 307] width 224 height 19
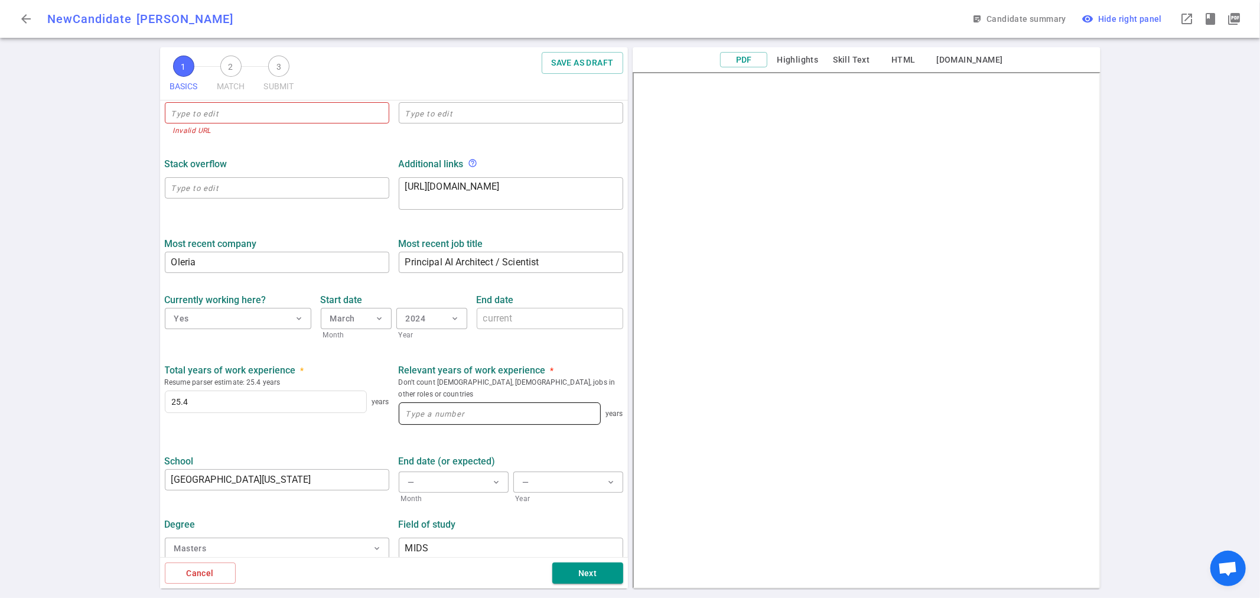
scroll to position [392, 0]
click at [486, 402] on input at bounding box center [499, 412] width 201 height 21
type input "20"
click at [593, 572] on button "Next" at bounding box center [587, 573] width 71 height 22
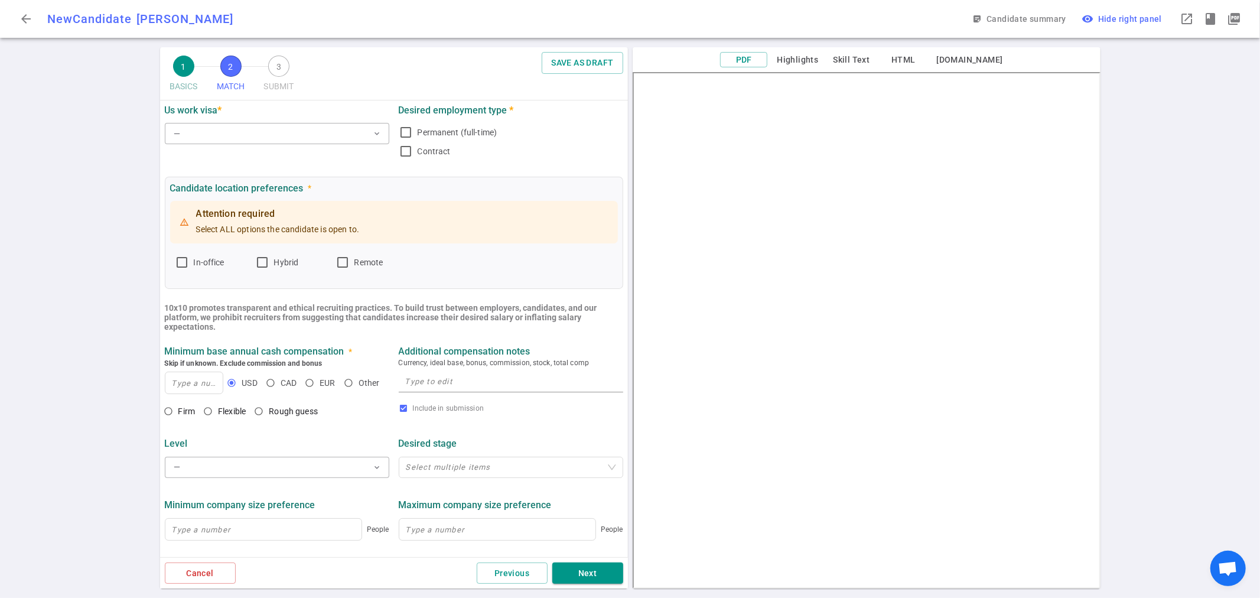
scroll to position [0, 0]
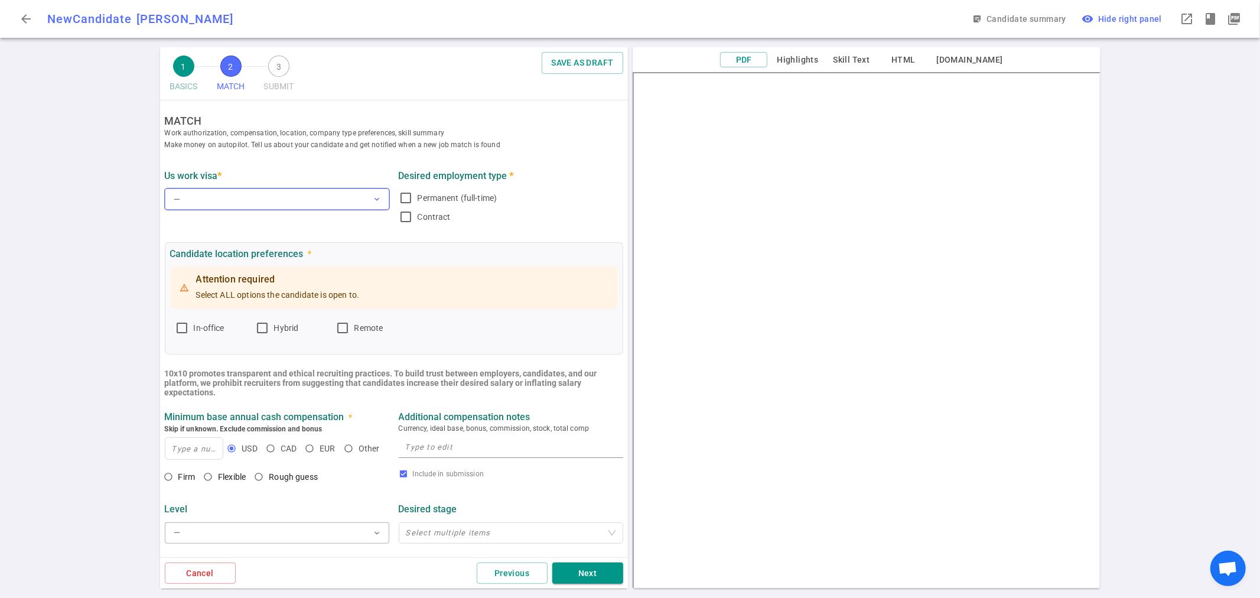
click at [234, 193] on button "— expand_more" at bounding box center [277, 198] width 224 height 21
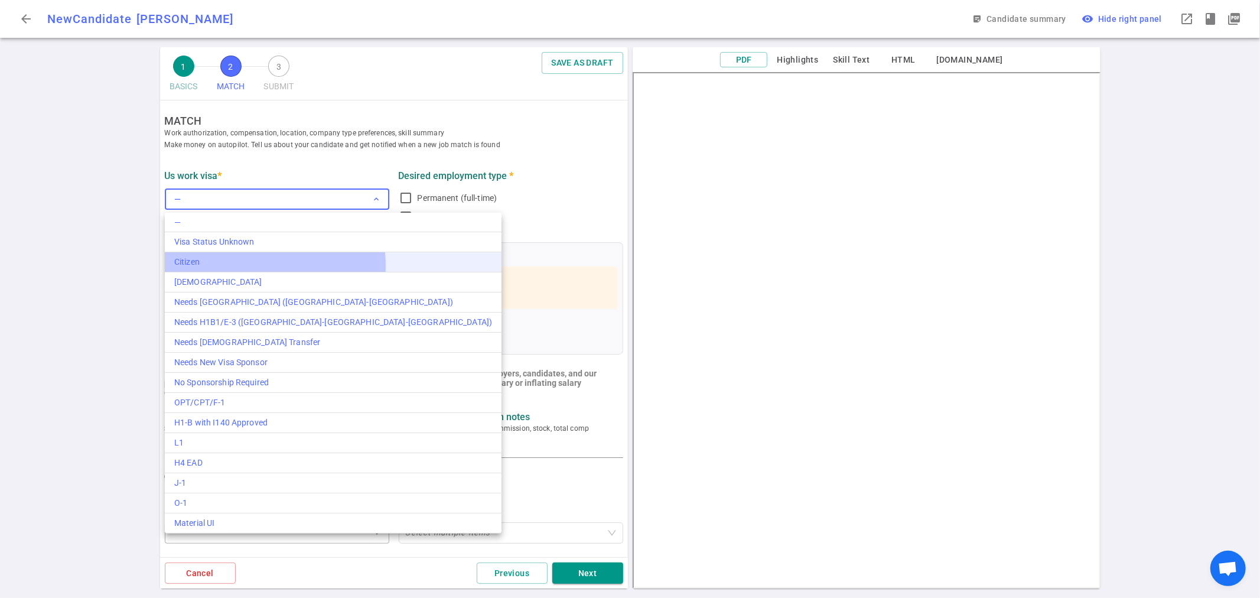
click at [232, 266] on div "Citizen" at bounding box center [333, 262] width 318 height 12
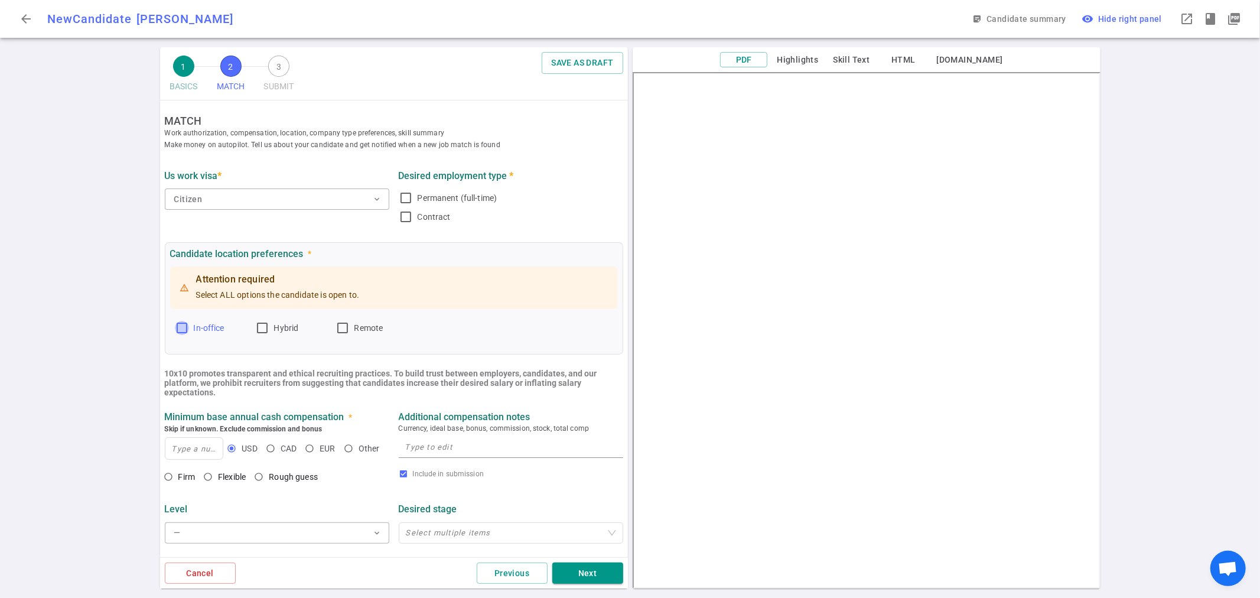
drag, startPoint x: 180, startPoint y: 329, endPoint x: 210, endPoint y: 334, distance: 29.9
click at [180, 329] on input "In-office" at bounding box center [182, 328] width 14 height 14
checkbox input "true"
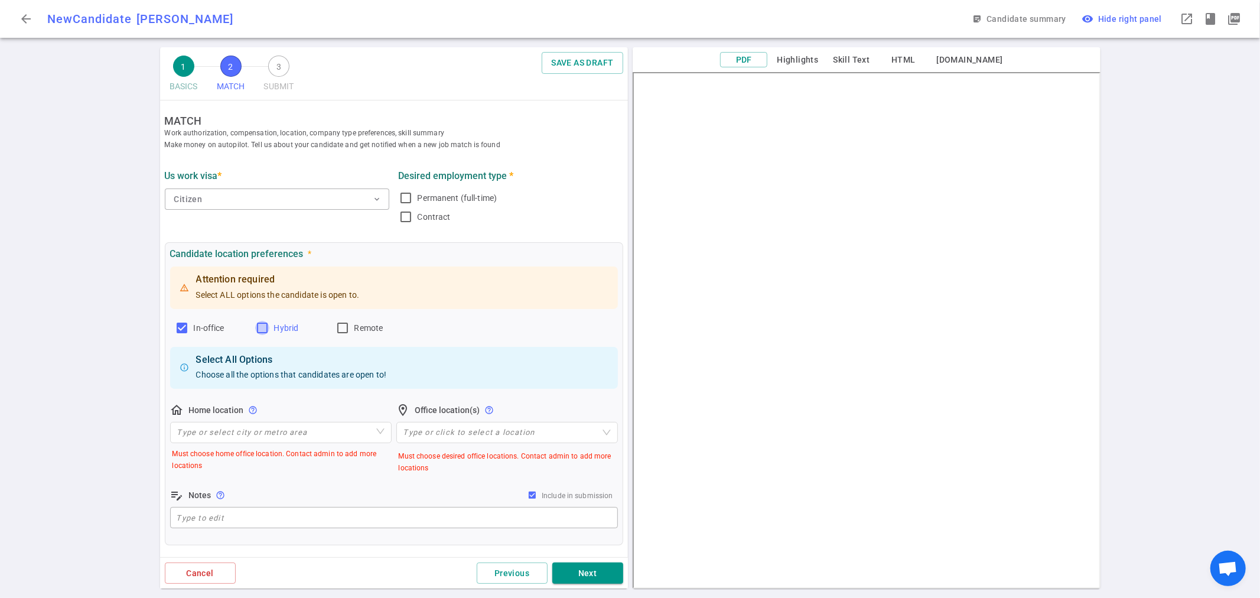
click at [260, 330] on input "Hybrid" at bounding box center [262, 328] width 14 height 14
checkbox input "true"
click at [349, 327] on input "Remote" at bounding box center [342, 328] width 14 height 14
checkbox input "true"
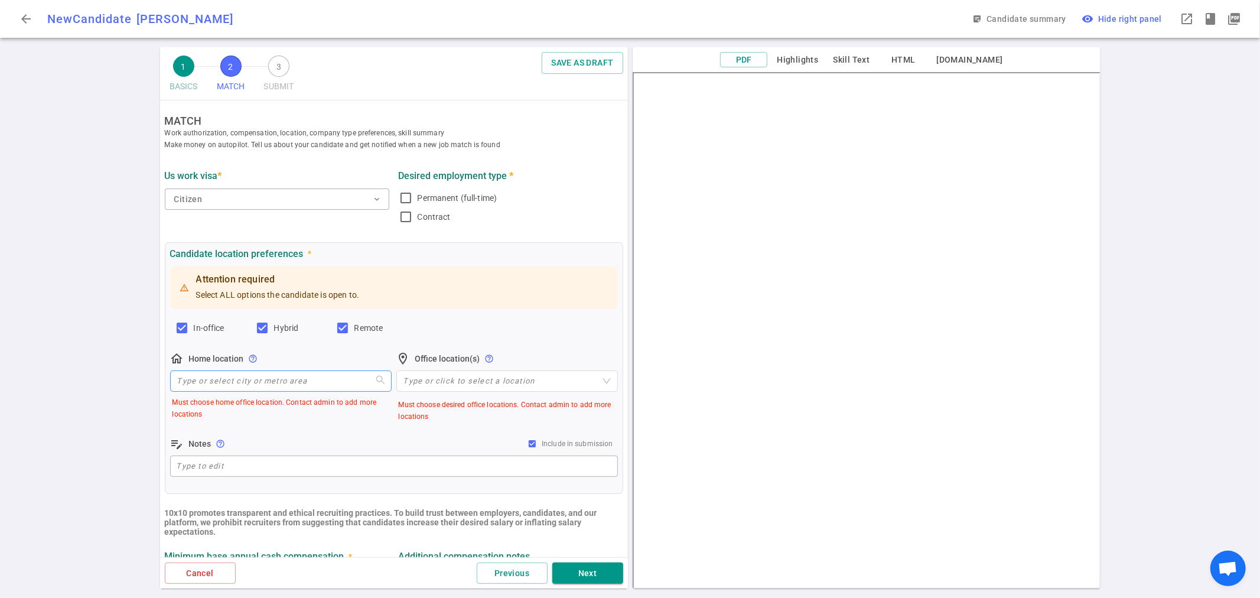
click at [236, 373] on input "search" at bounding box center [280, 381] width 207 height 20
type input "was"
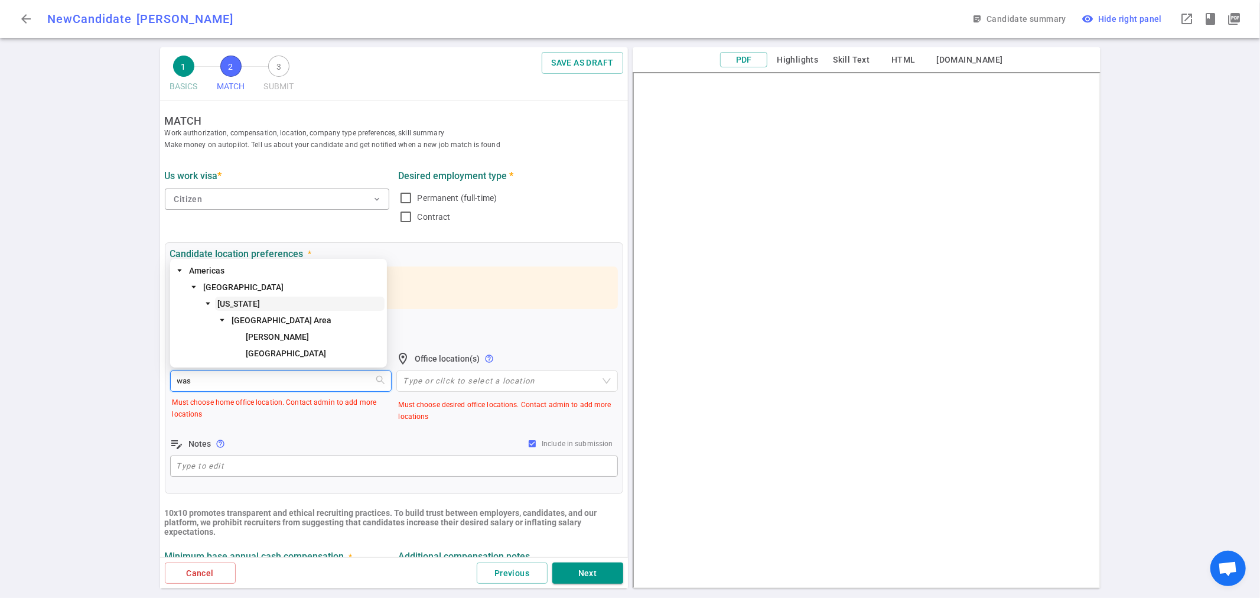
click at [255, 304] on span "[US_STATE]" at bounding box center [238, 303] width 43 height 9
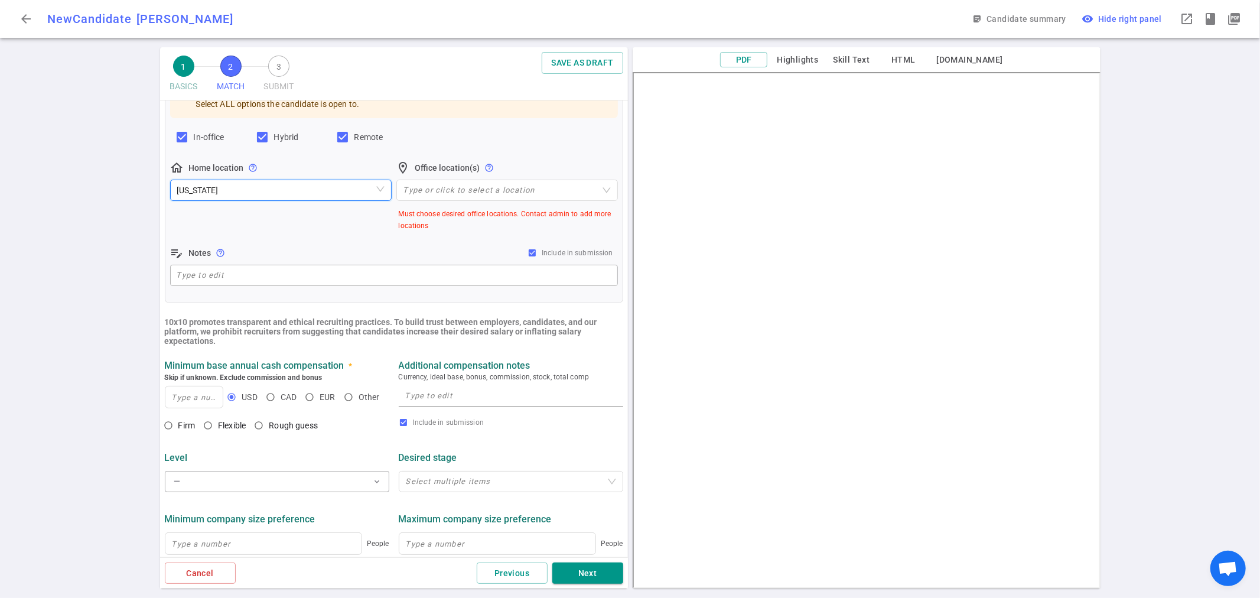
scroll to position [197, 0]
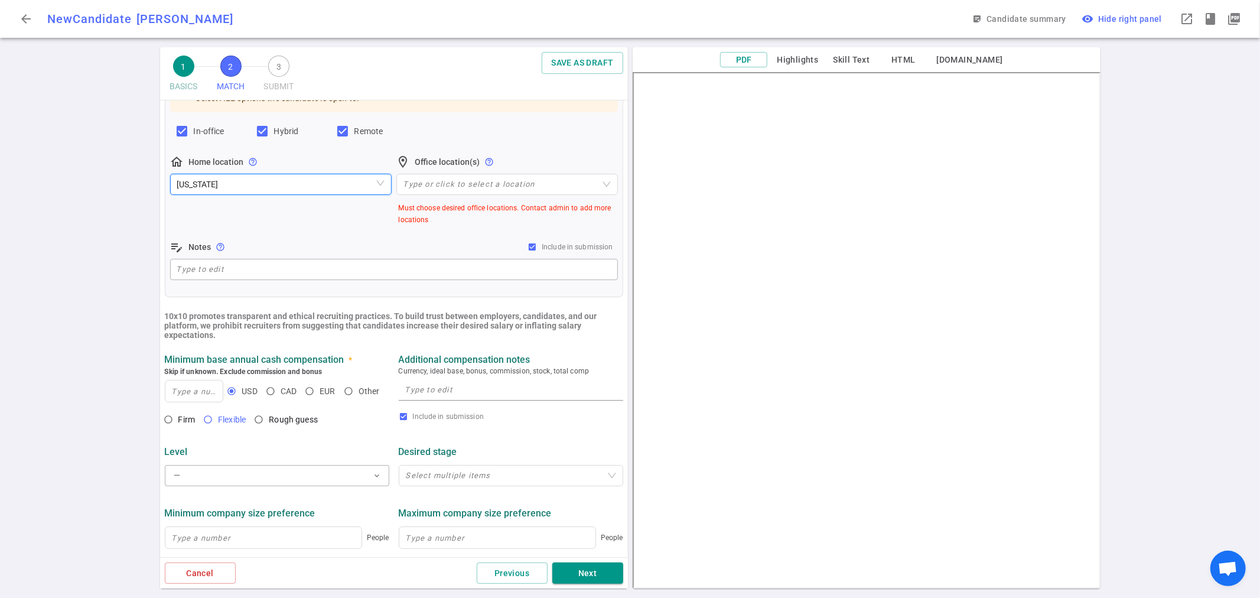
click at [213, 419] on input "Flexible" at bounding box center [208, 419] width 20 height 20
radio input "true"
click at [426, 396] on textarea at bounding box center [510, 390] width 211 height 14
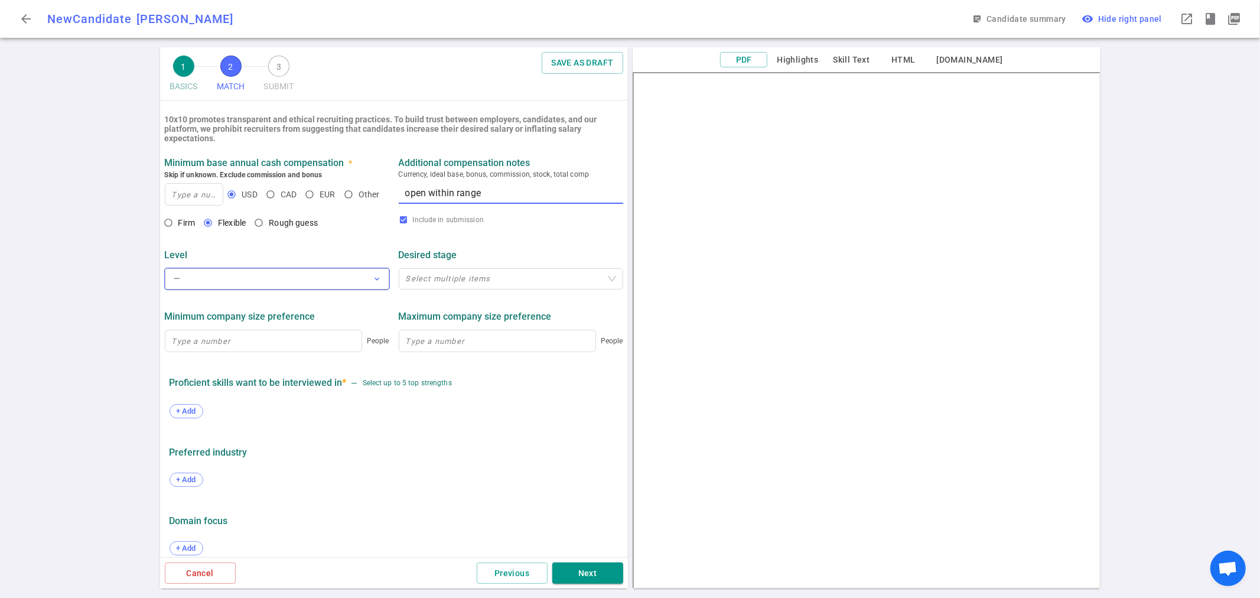
scroll to position [406, 0]
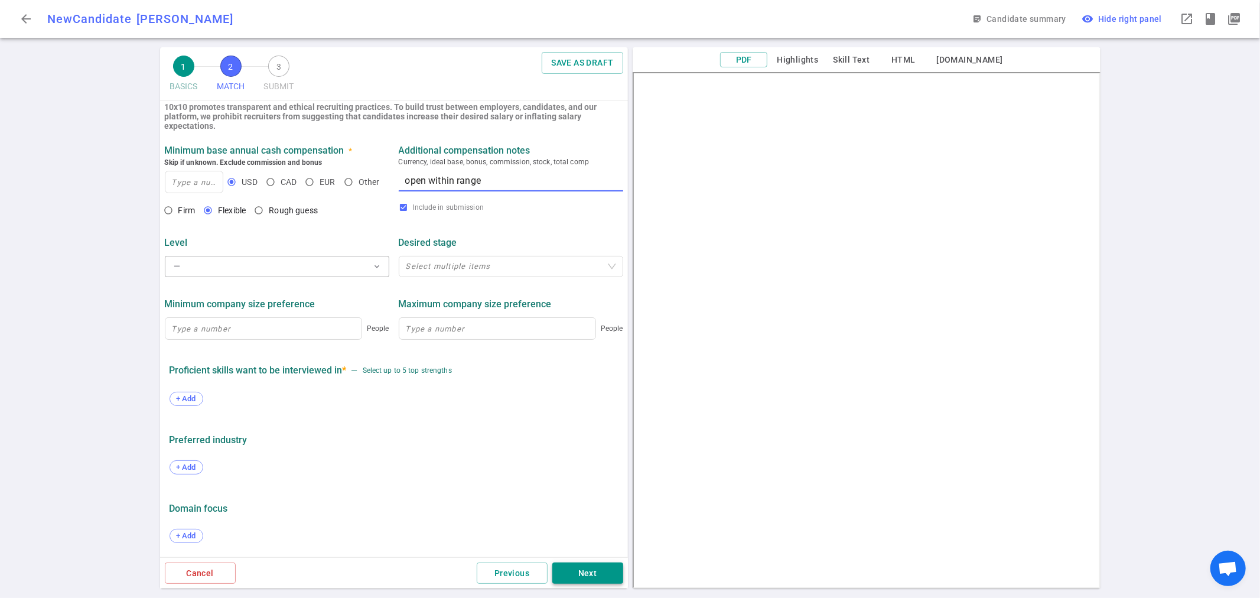
type textarea "open within range"
click at [581, 575] on button "Next" at bounding box center [587, 573] width 71 height 22
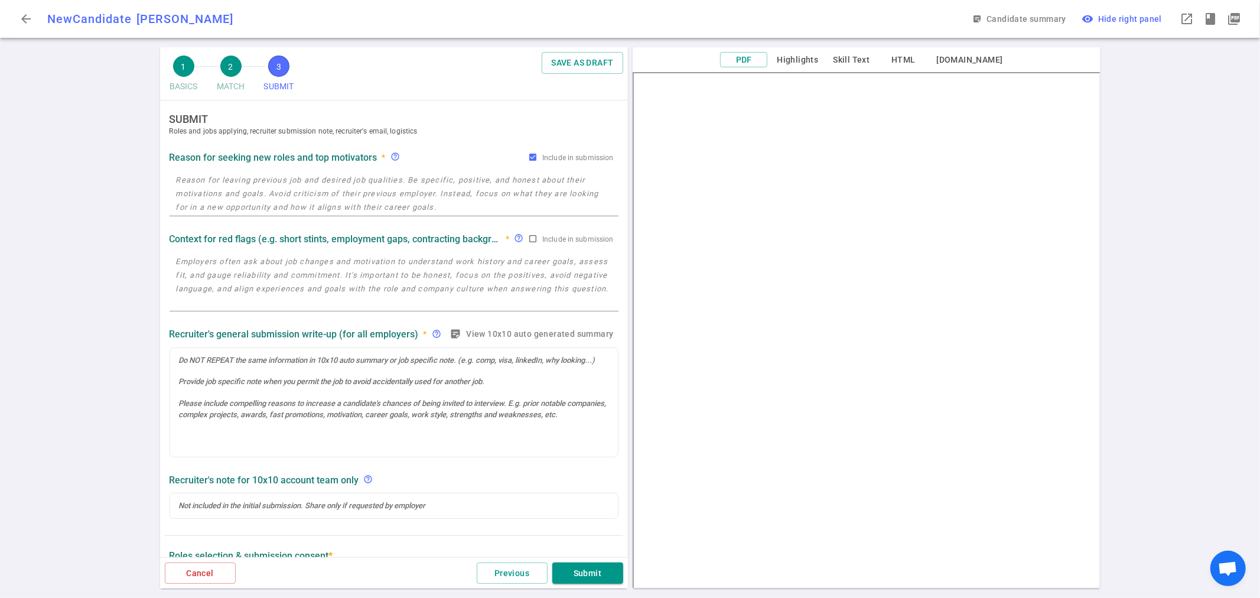
scroll to position [0, 0]
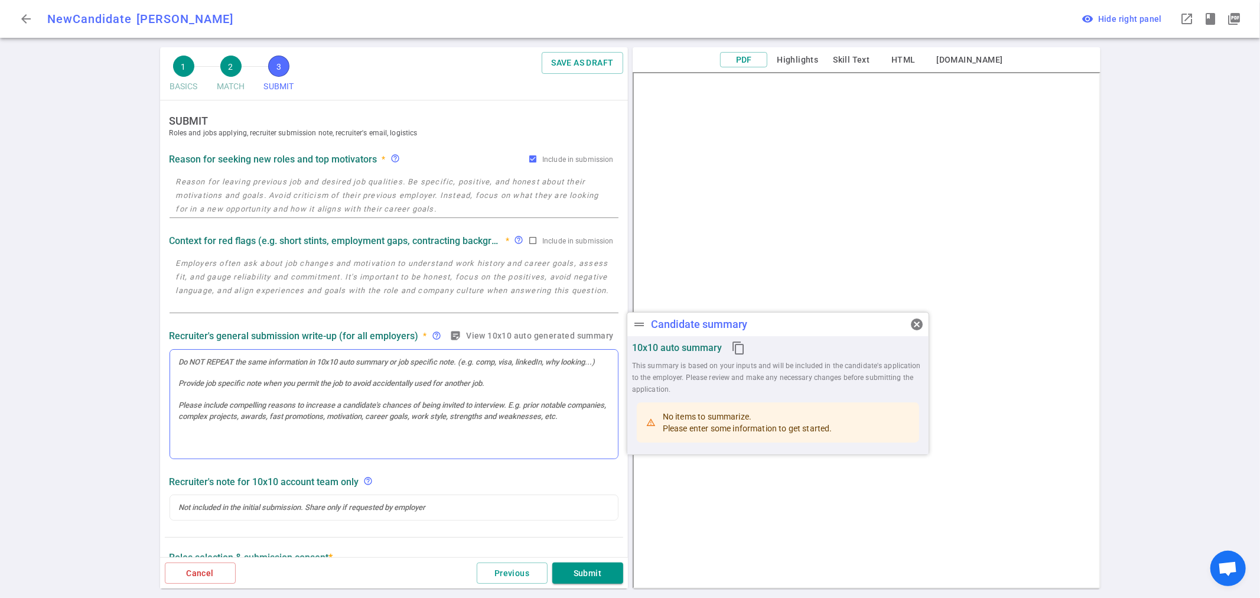
click at [213, 363] on div at bounding box center [394, 362] width 430 height 11
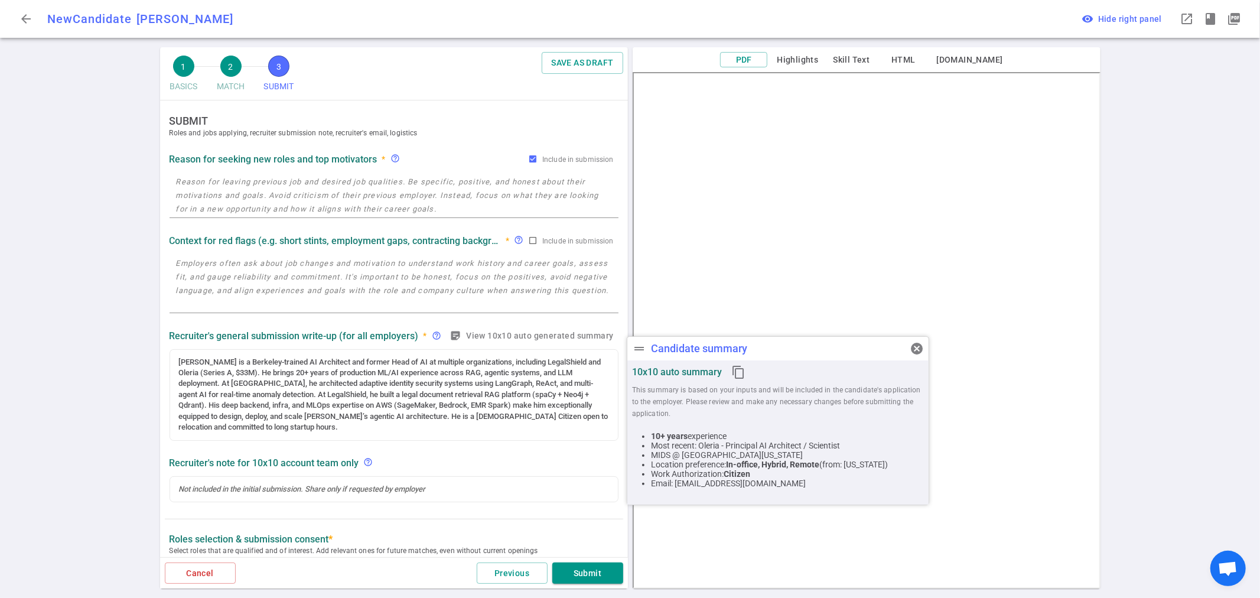
click at [325, 275] on textarea at bounding box center [394, 283] width 436 height 54
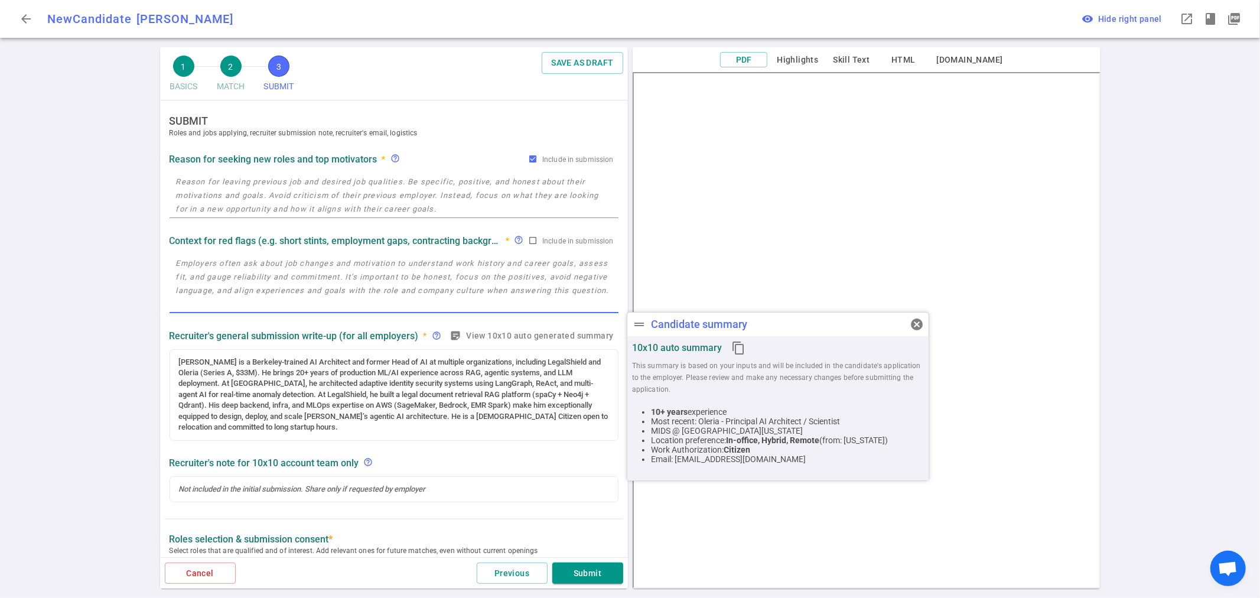
paste textarea "[PERSON_NAME] is a senior AI architect operating above the Founding ML Engineer…"
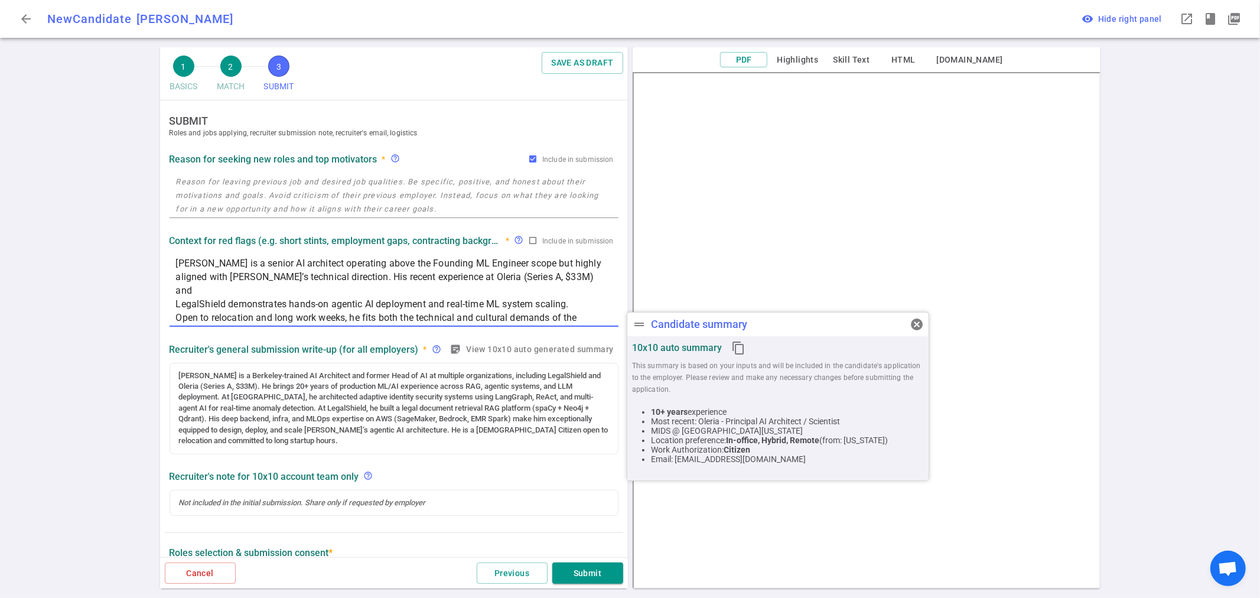
type textarea "[PERSON_NAME] is a senior AI architect operating above the Founding ML Engineer…"
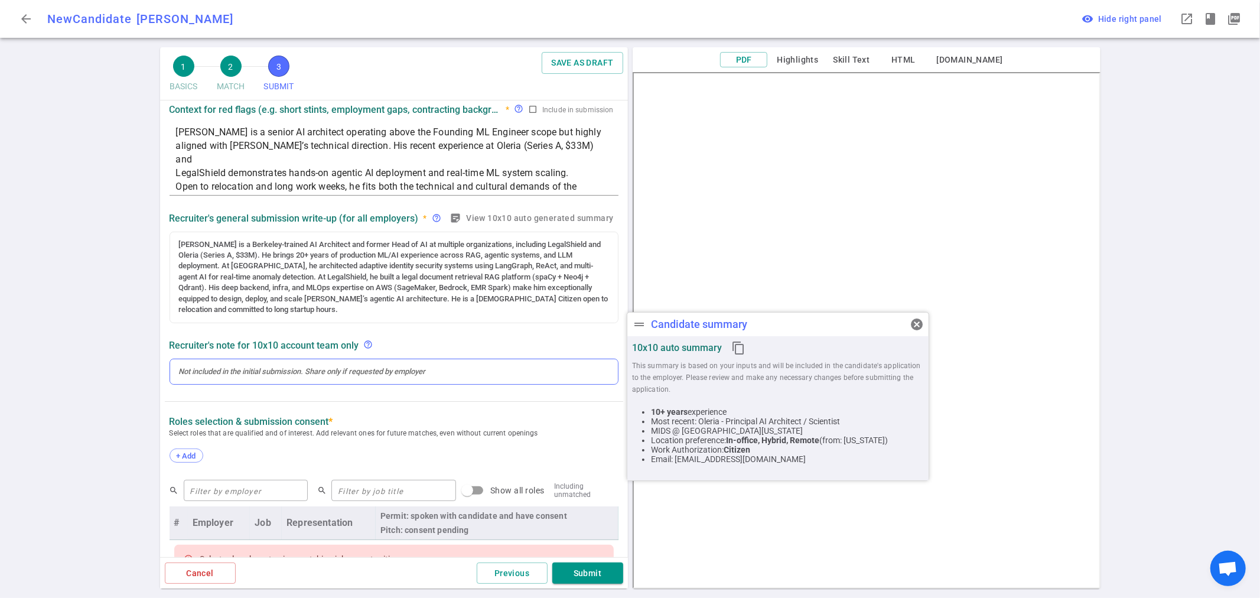
click at [284, 370] on div at bounding box center [394, 371] width 430 height 11
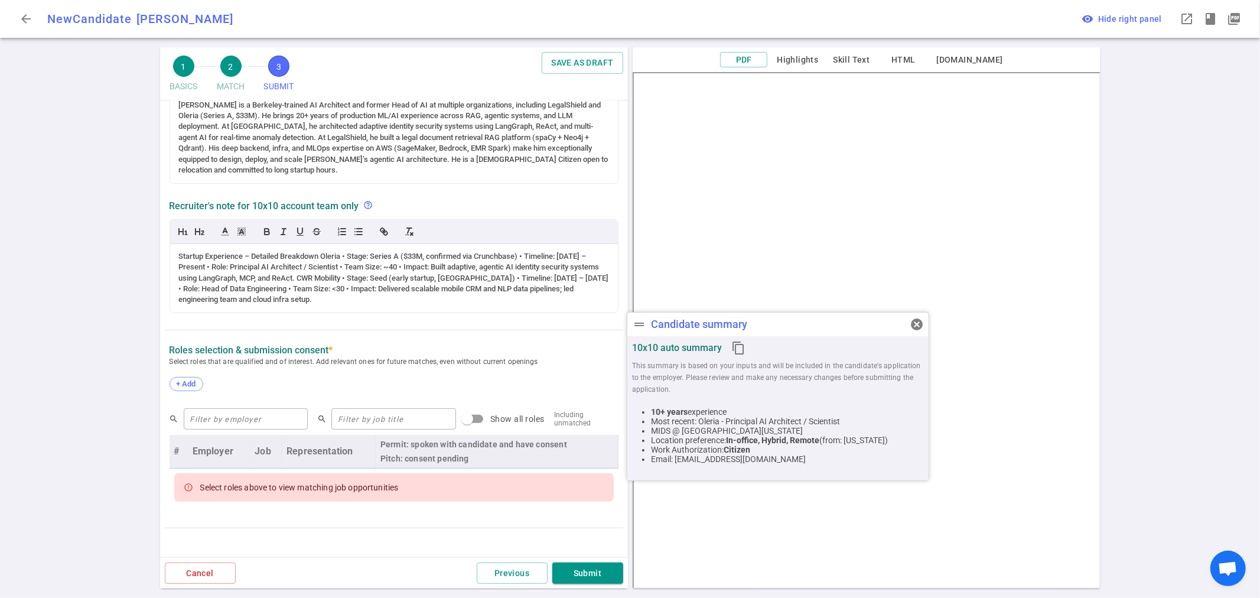
scroll to position [286, 0]
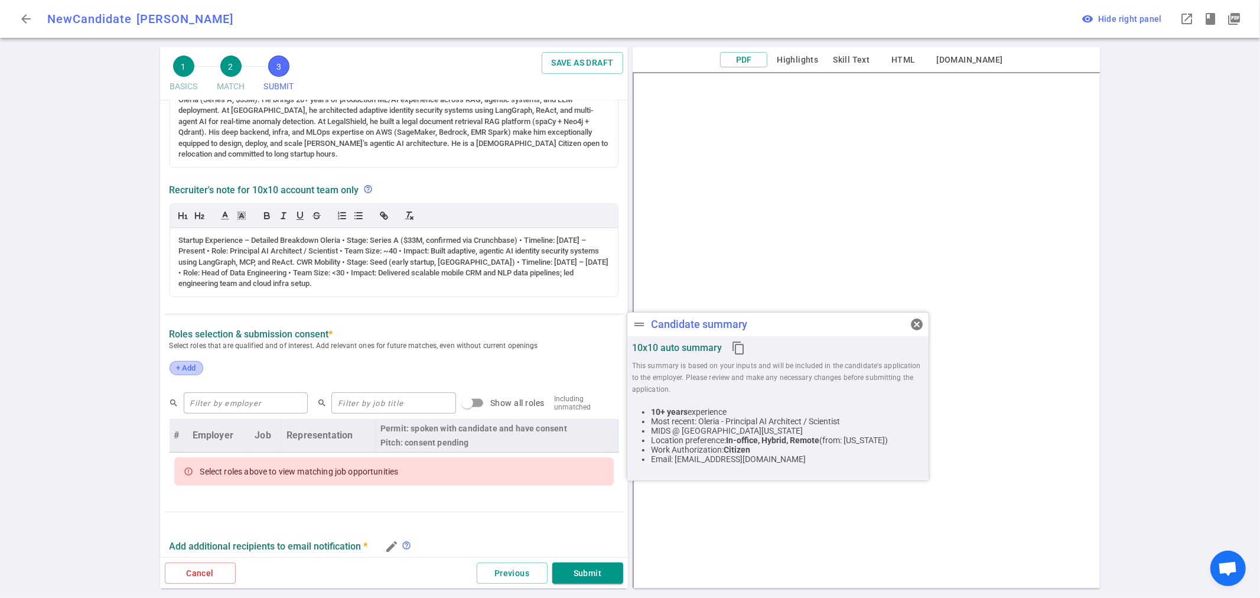
click at [183, 371] on span "+ Add" at bounding box center [186, 367] width 28 height 9
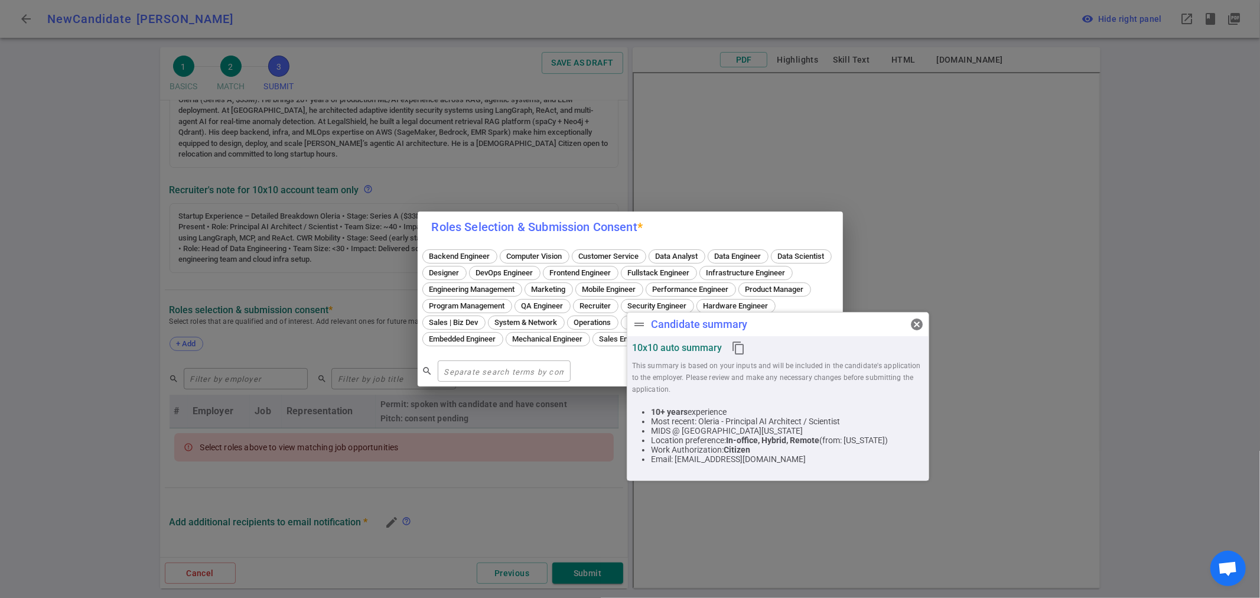
click at [773, 343] on span "ML Engineer" at bounding box center [798, 338] width 50 height 9
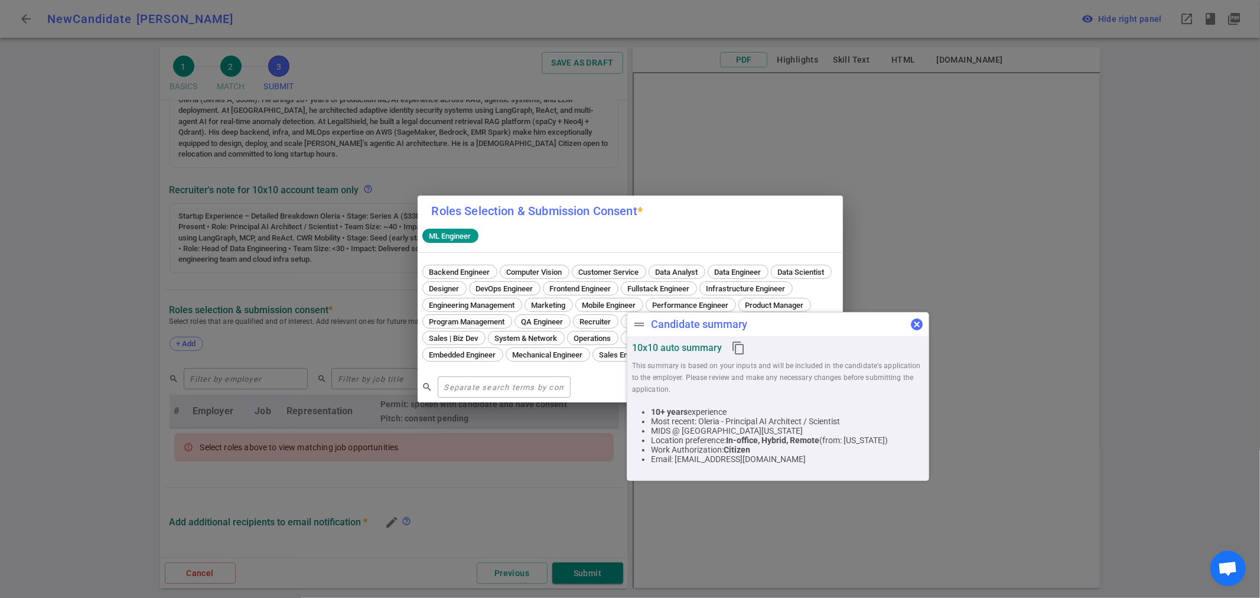
click at [918, 324] on span "cancel" at bounding box center [917, 324] width 14 height 14
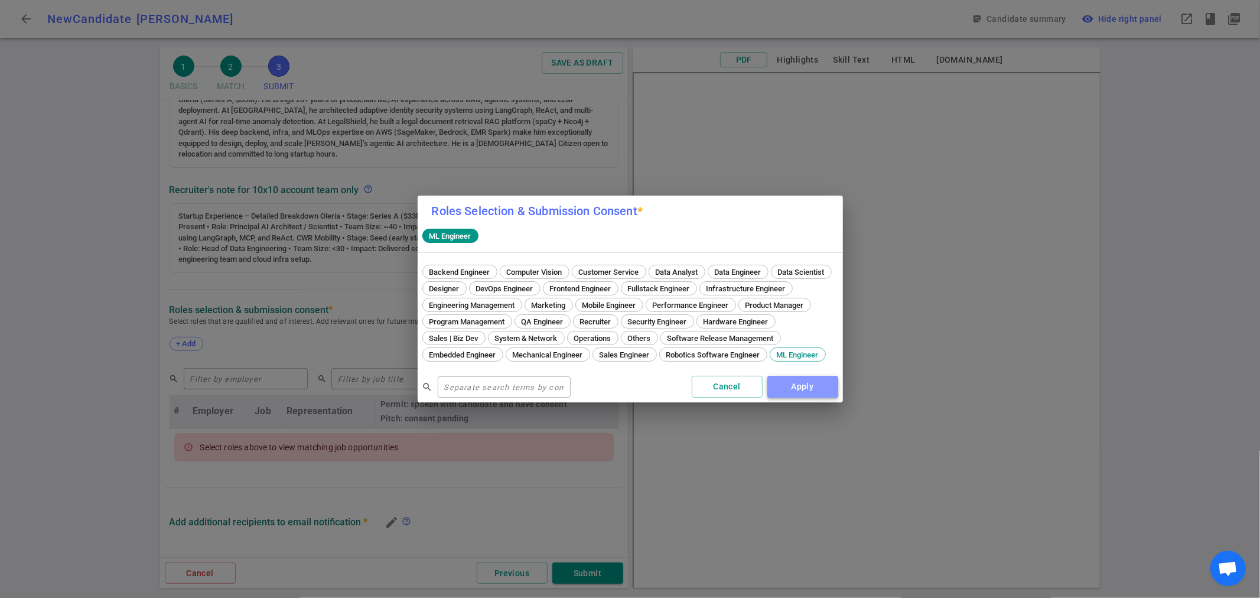
click at [813, 397] on button "Apply" at bounding box center [802, 387] width 71 height 22
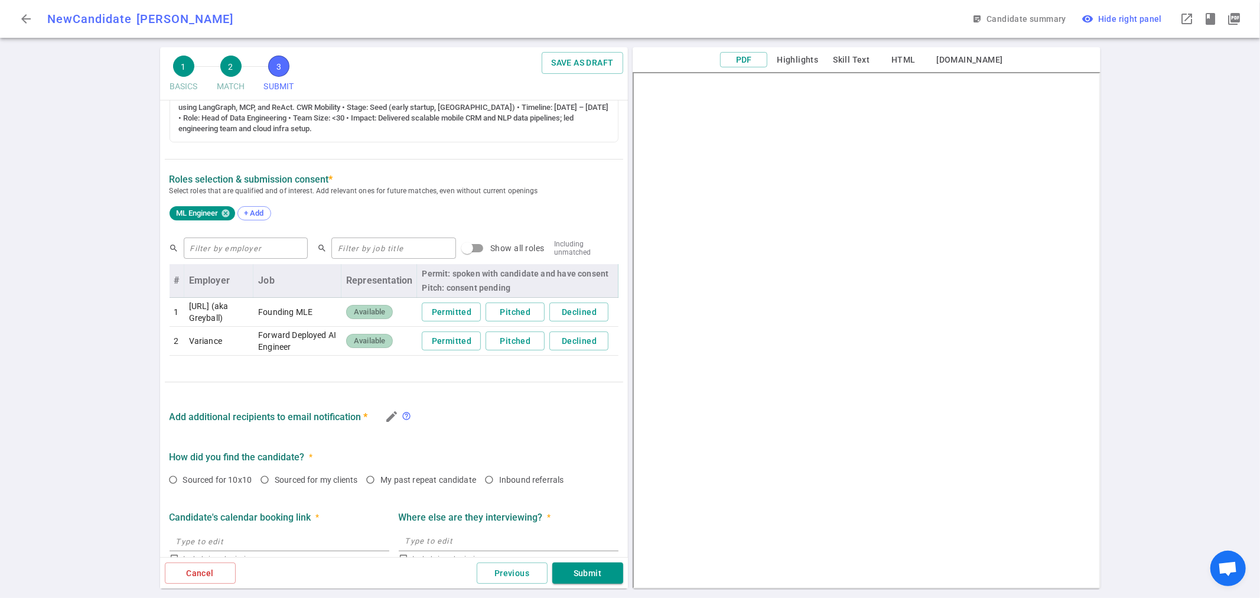
scroll to position [418, 0]
click at [438, 310] on button "Permitted" at bounding box center [451, 311] width 59 height 19
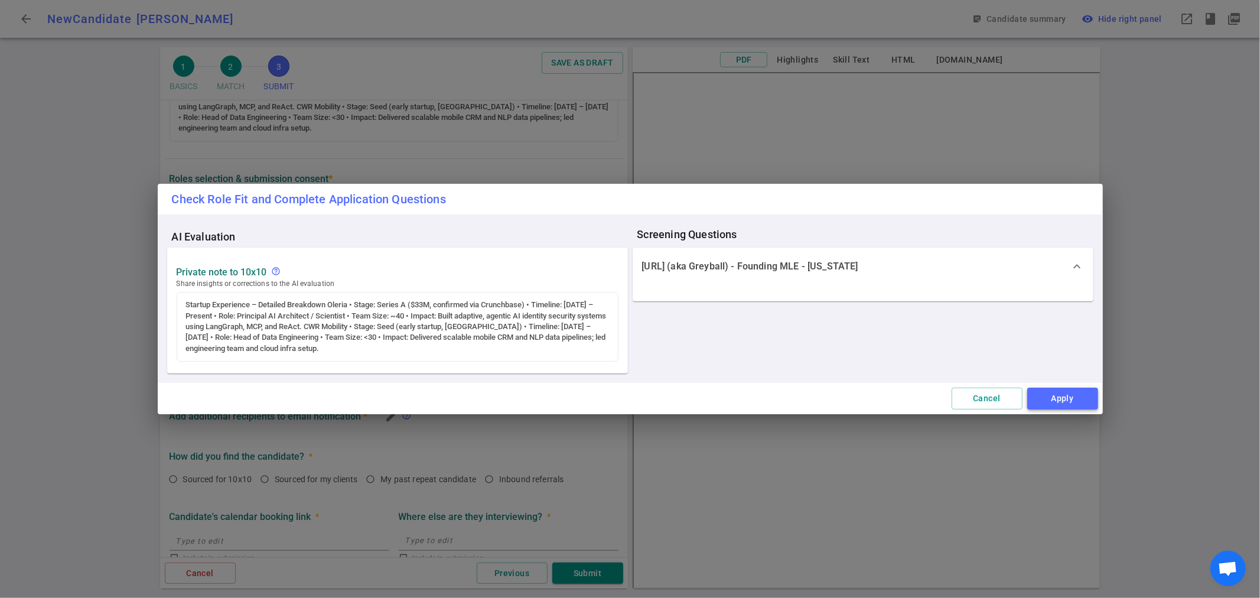
click at [1087, 400] on button "Apply" at bounding box center [1062, 398] width 71 height 22
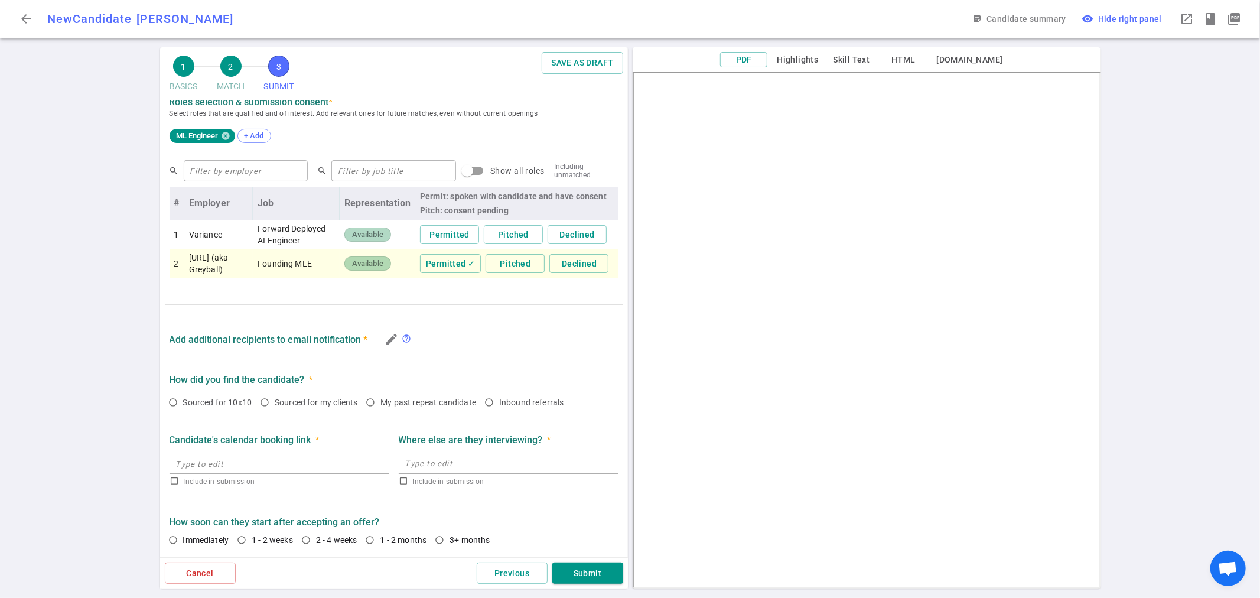
scroll to position [508, 0]
click at [174, 400] on input "Sourced for 10x10" at bounding box center [173, 402] width 20 height 20
radio input "true"
click at [178, 536] on input "Immediately" at bounding box center [173, 540] width 20 height 20
radio input "true"
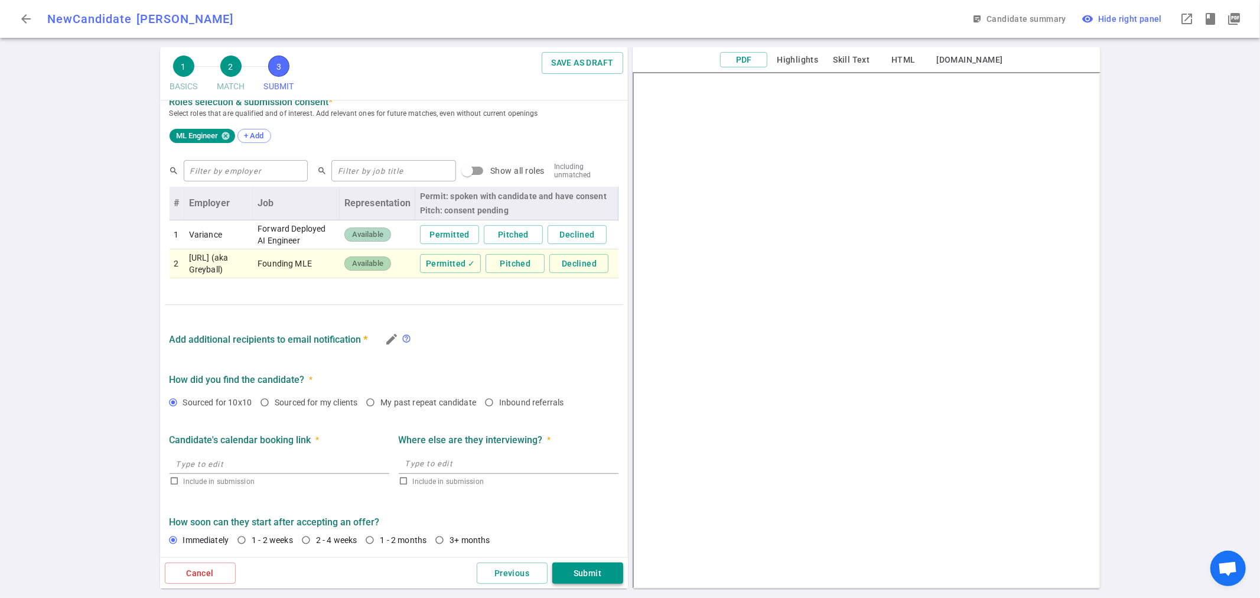
click at [588, 568] on button "Submit" at bounding box center [587, 573] width 71 height 22
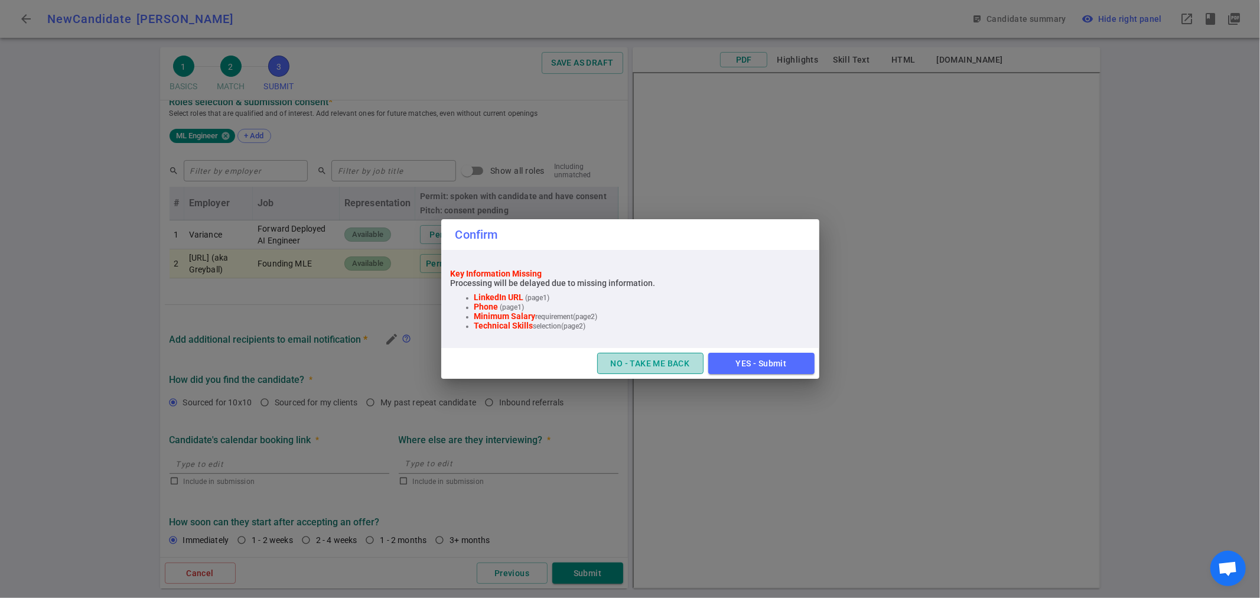
click at [670, 361] on button "NO - TAKE ME BACK" at bounding box center [650, 364] width 106 height 22
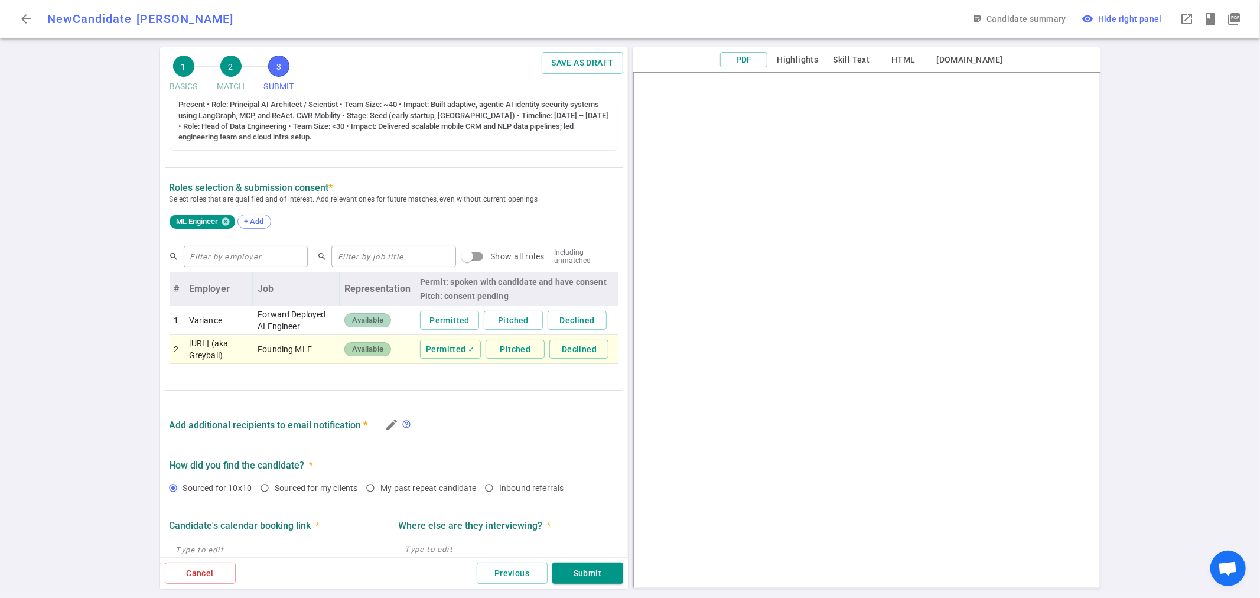
scroll to position [376, 0]
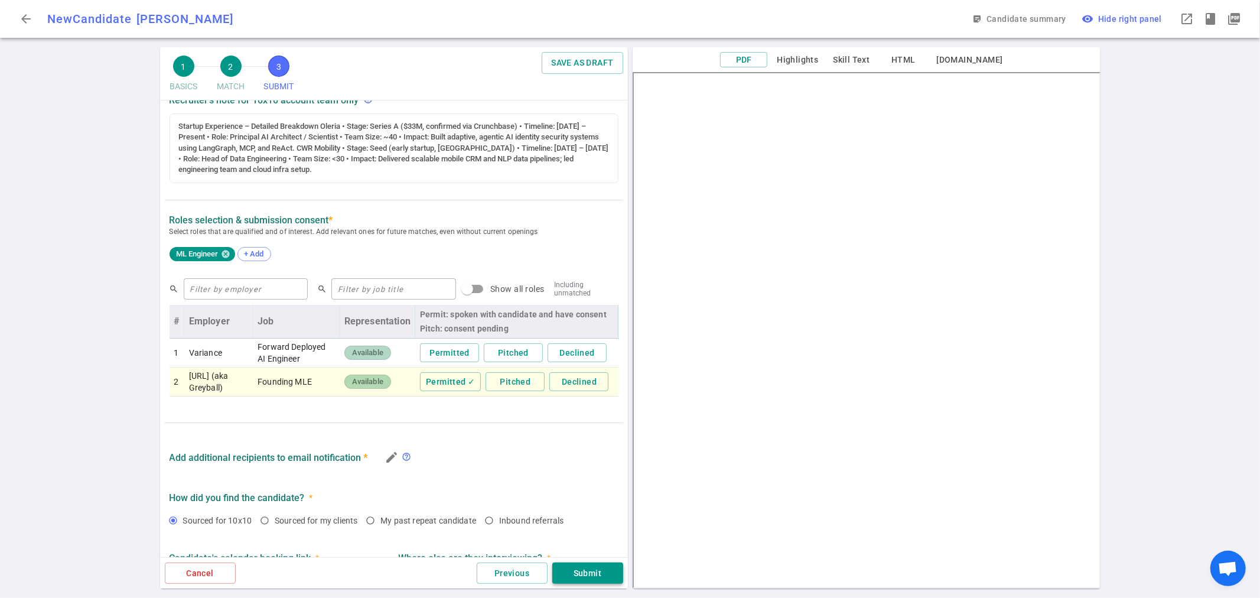
click at [592, 570] on button "Submit" at bounding box center [587, 573] width 71 height 22
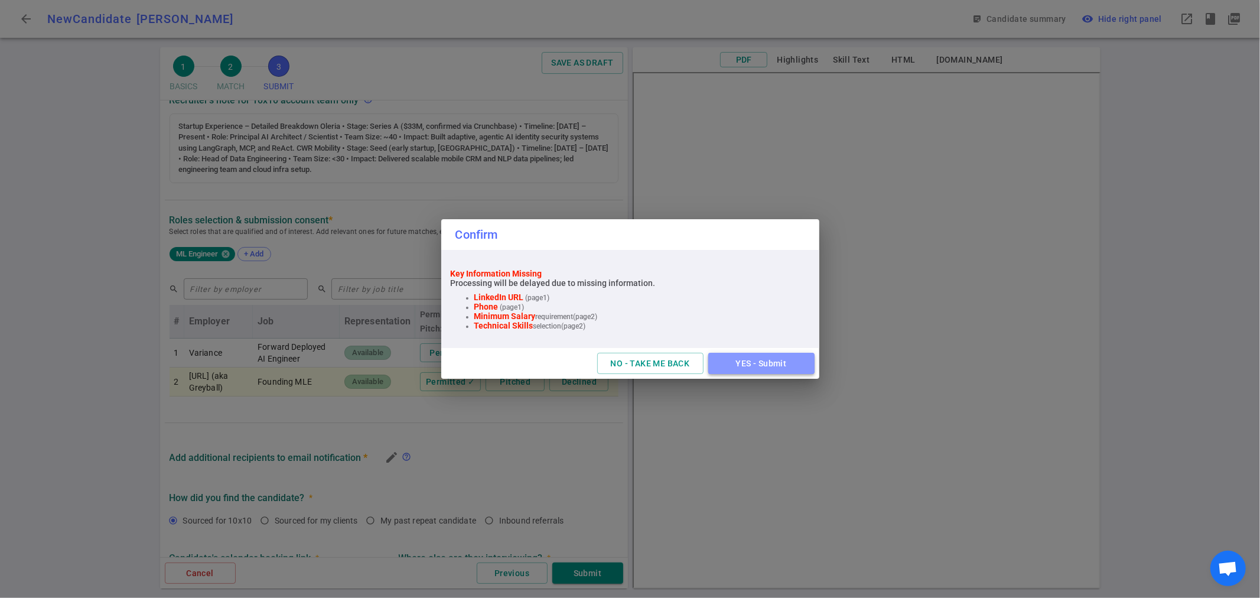
click at [765, 363] on button "YES - Submit" at bounding box center [761, 364] width 106 height 22
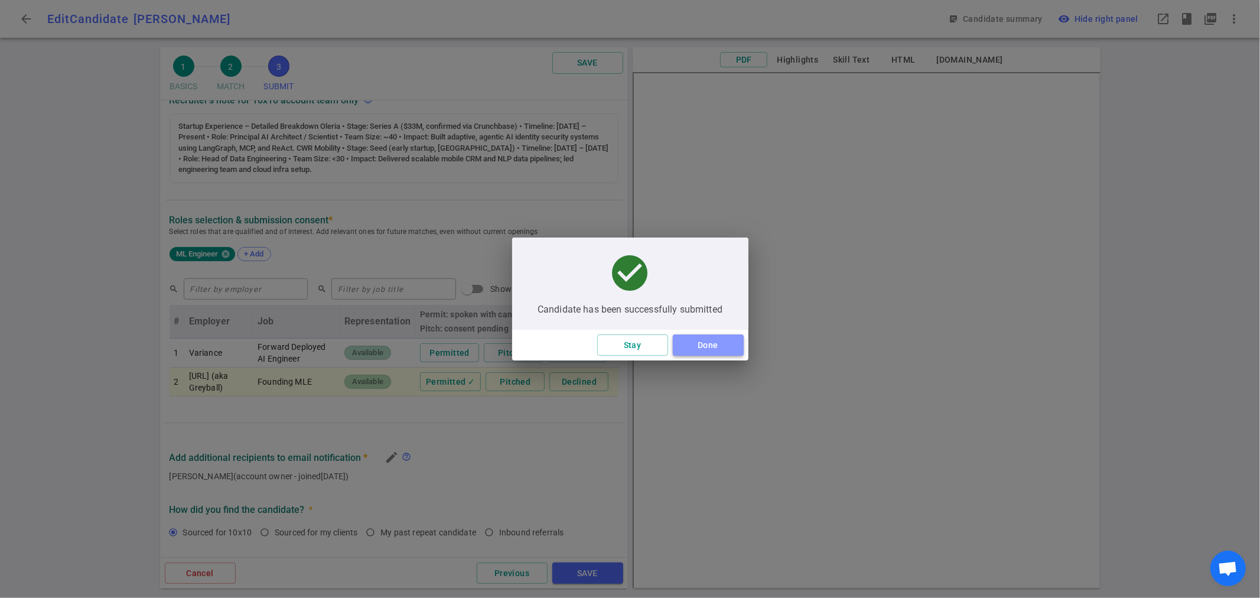
click at [700, 346] on button "Done" at bounding box center [708, 345] width 71 height 22
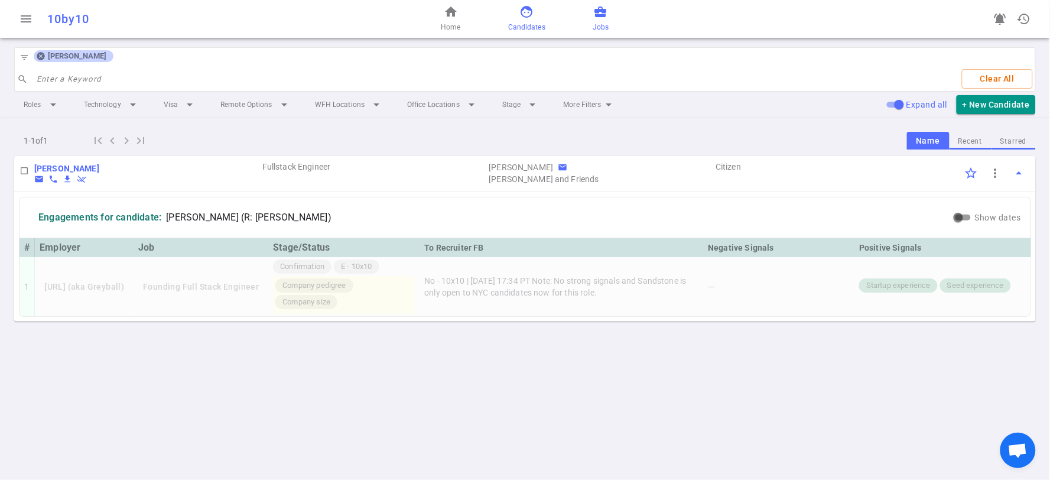
click at [597, 15] on span "business_center" at bounding box center [601, 12] width 14 height 14
